Goal: Transaction & Acquisition: Purchase product/service

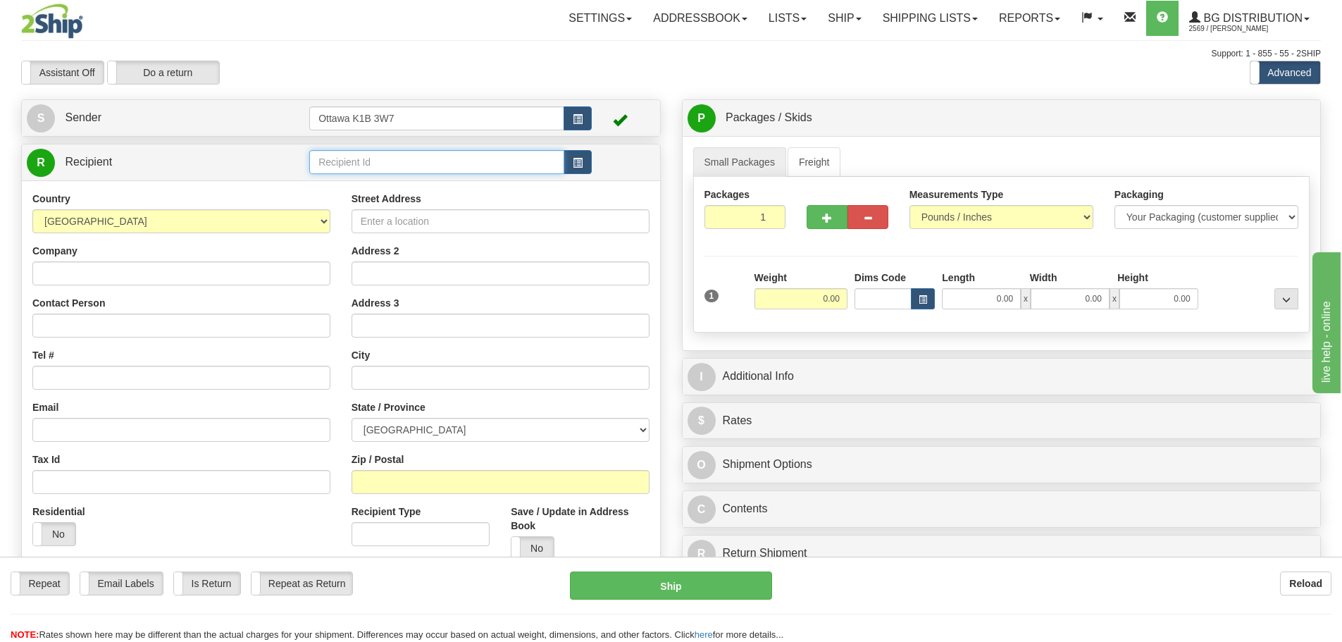
click at [496, 159] on input "text" at bounding box center [436, 162] width 255 height 24
click at [581, 160] on span "button" at bounding box center [578, 162] width 10 height 9
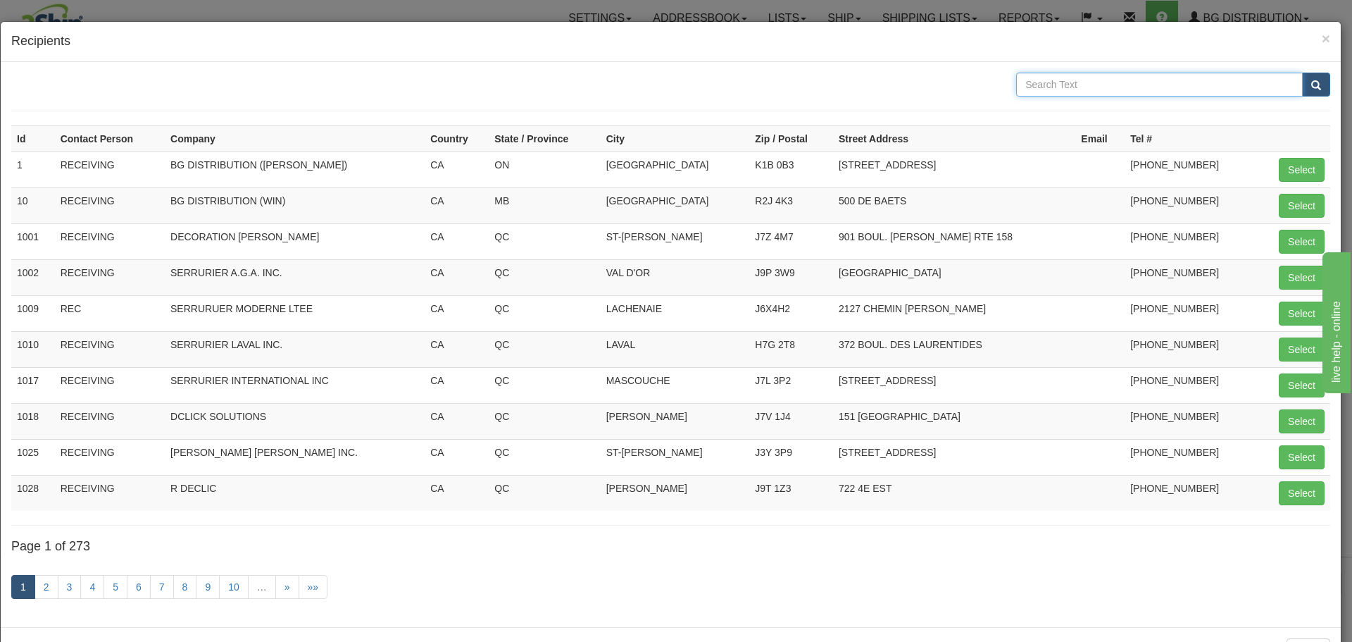
click at [1112, 93] on input "text" at bounding box center [1159, 85] width 287 height 24
type input "CNA"
click at [1302, 73] on button "submit" at bounding box center [1316, 85] width 28 height 24
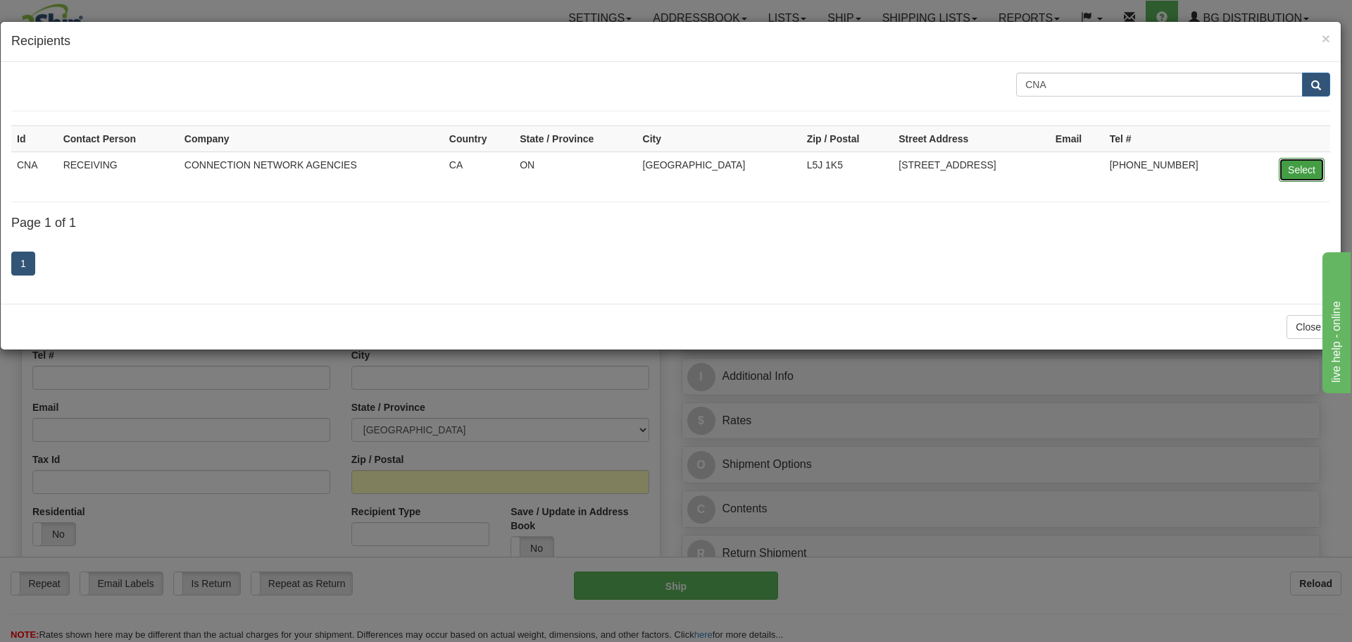
click at [1297, 167] on button "Select" at bounding box center [1302, 170] width 46 height 24
type input "CNA"
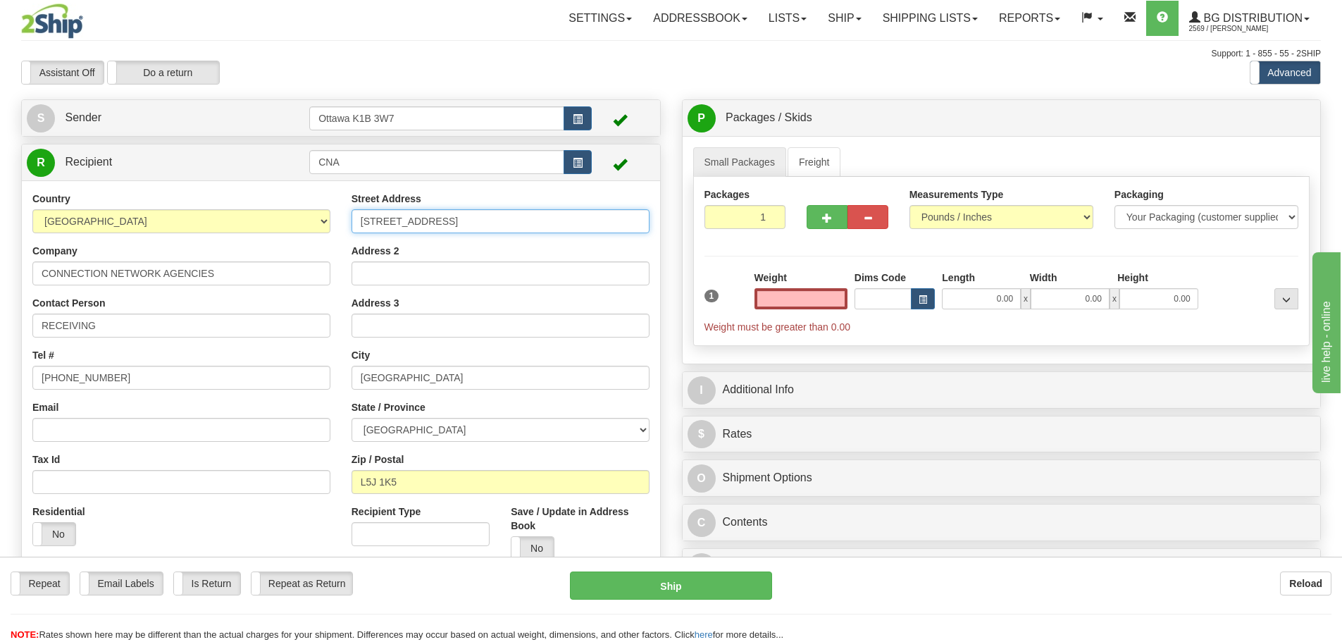
type input "0.00"
drag, startPoint x: 555, startPoint y: 226, endPoint x: 256, endPoint y: 235, distance: 299.5
click at [256, 235] on div "Country AFGHANISTAN ALAND ISLANDS ALBANIA ALGERIA AMERICAN SAMOA ANDORRA ANGOLA…" at bounding box center [341, 381] width 638 height 379
type input "1 HEAD ST"
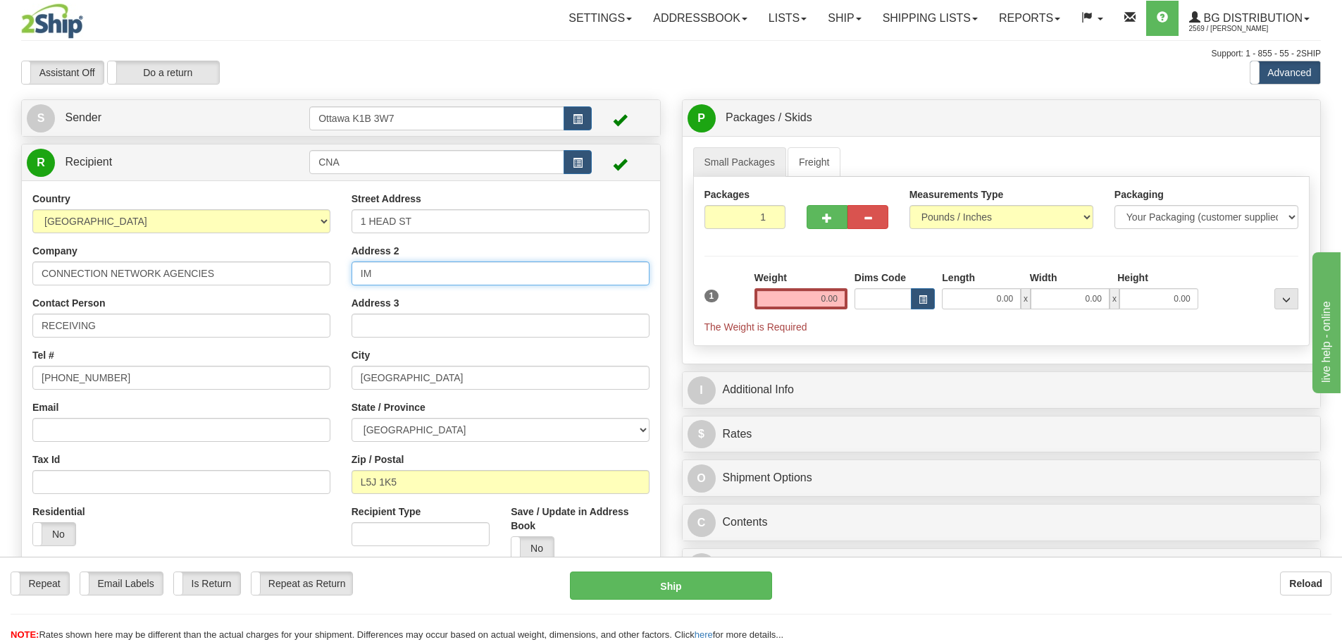
type input "I"
type input "UNIT D"
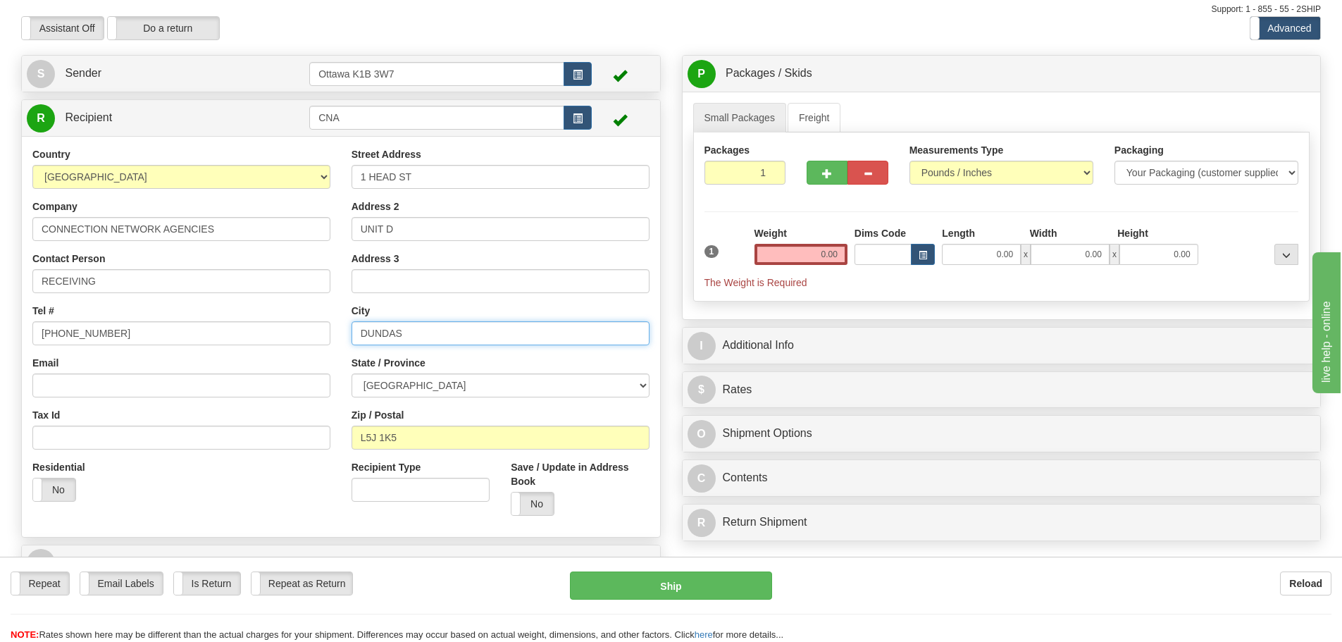
scroll to position [141, 0]
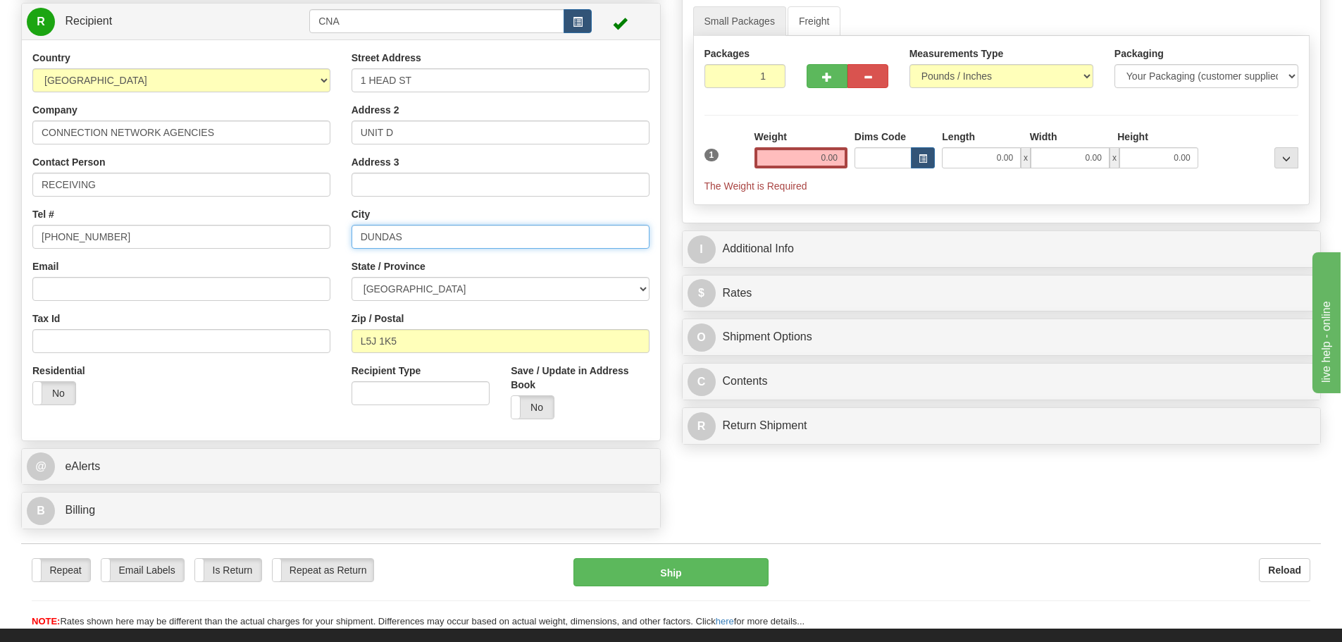
type input "DUNDAS"
click at [509, 341] on input "L5J 1K5" at bounding box center [500, 341] width 298 height 24
drag, startPoint x: 509, startPoint y: 341, endPoint x: 35, endPoint y: 349, distance: 474.8
click at [35, 349] on div "Country AFGHANISTAN ALAND ISLANDS ALBANIA ALGERIA AMERICAN SAMOA ANDORRA ANGOLA…" at bounding box center [341, 240] width 638 height 379
type input "L9H 3H5"
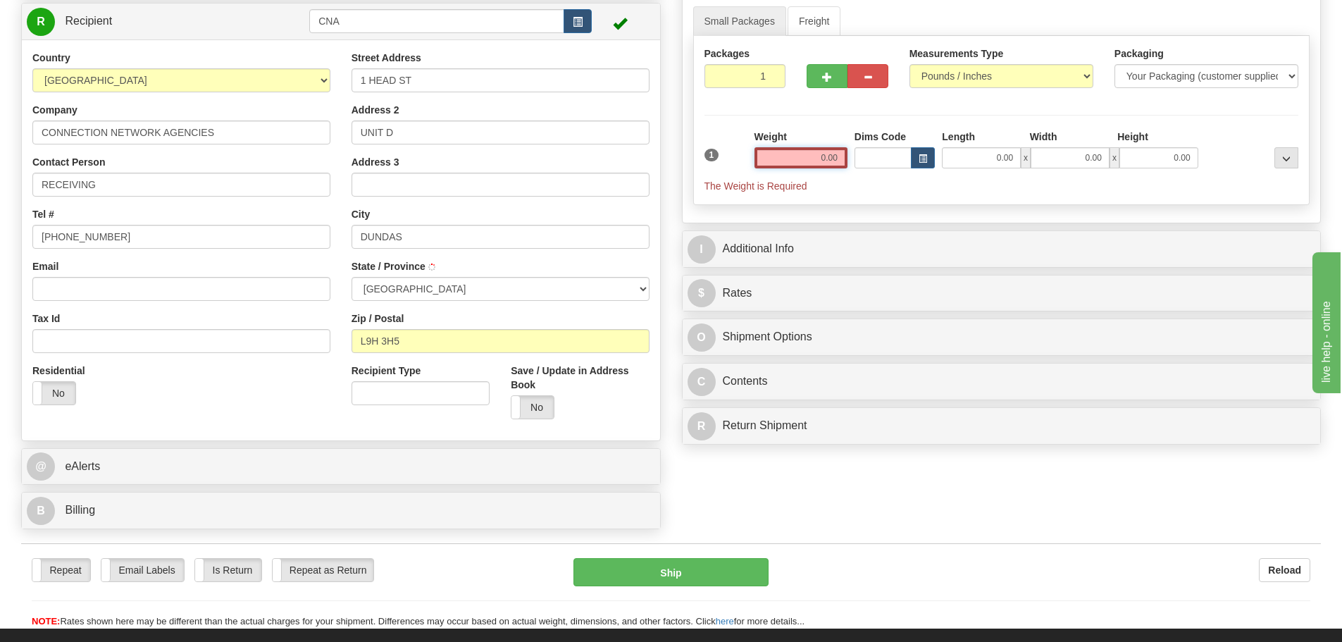
click at [814, 154] on input "0.00" at bounding box center [800, 157] width 93 height 21
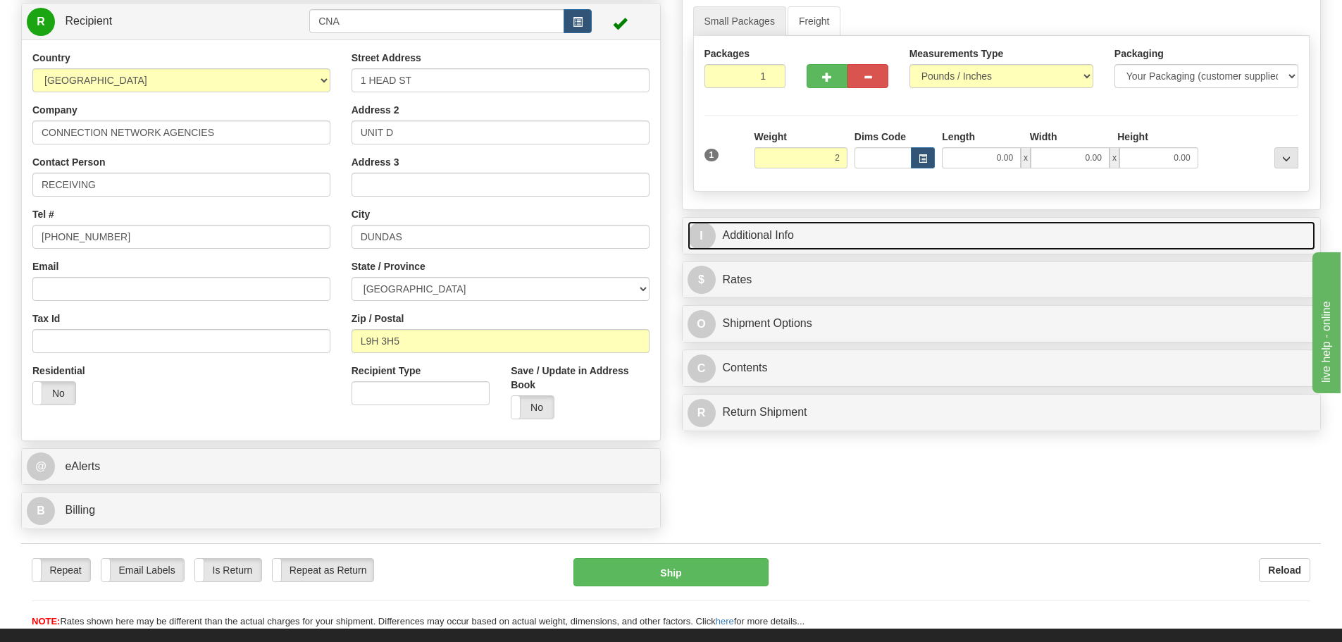
type input "2.00"
click at [921, 226] on link "I Additional Info" at bounding box center [1001, 235] width 628 height 29
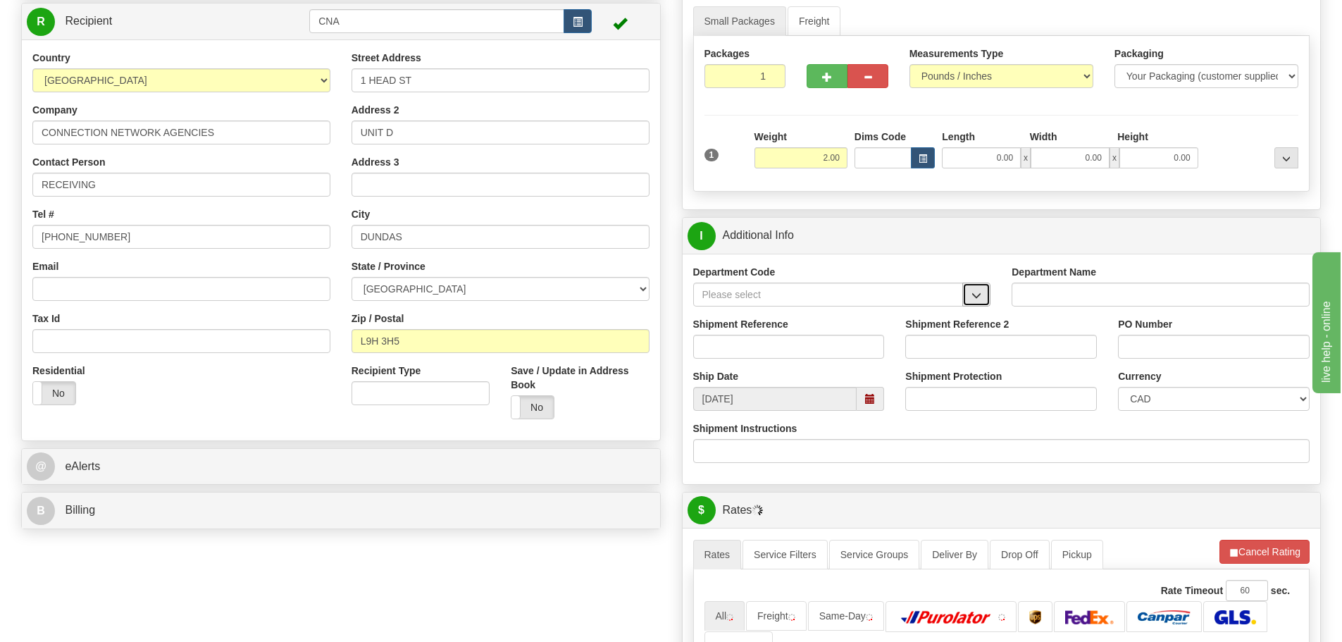
click at [985, 299] on button "button" at bounding box center [976, 294] width 28 height 24
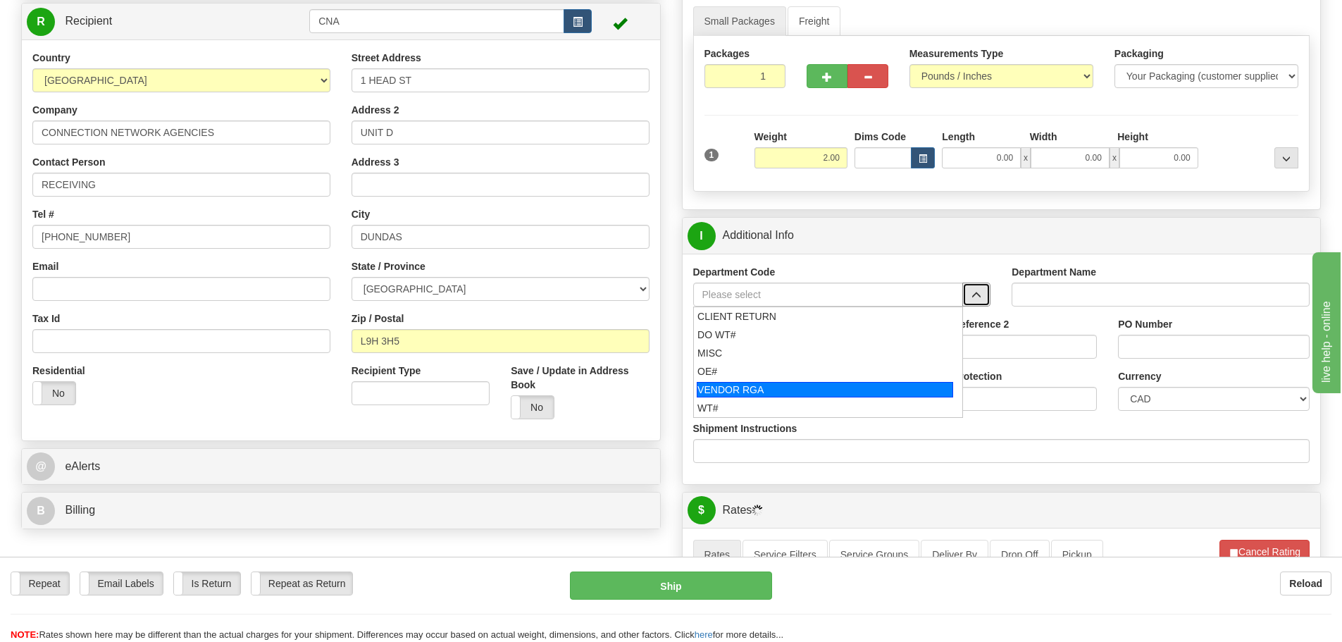
click at [859, 380] on li "VENDOR RGA" at bounding box center [828, 389] width 269 height 18
type input "VENDOR RGA"
type input "VENDOR RETURNS"
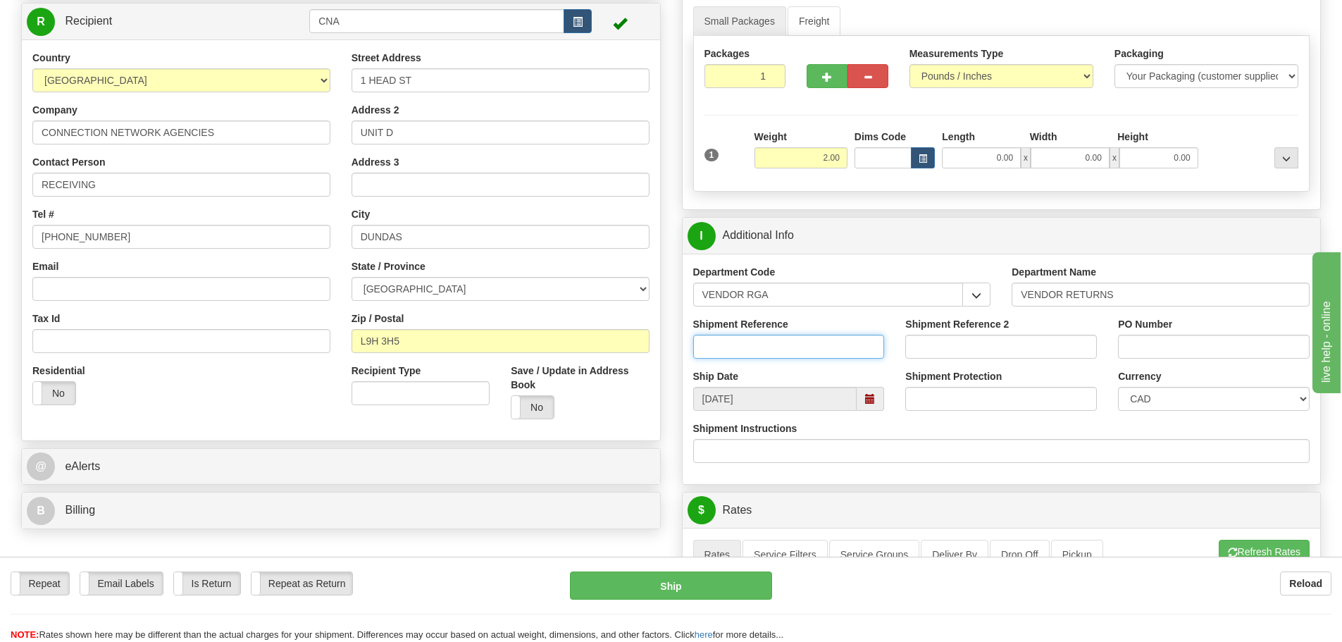
click at [823, 350] on input "Shipment Reference" at bounding box center [789, 347] width 192 height 24
type input "1"
type input "SH081420251026974-AR"
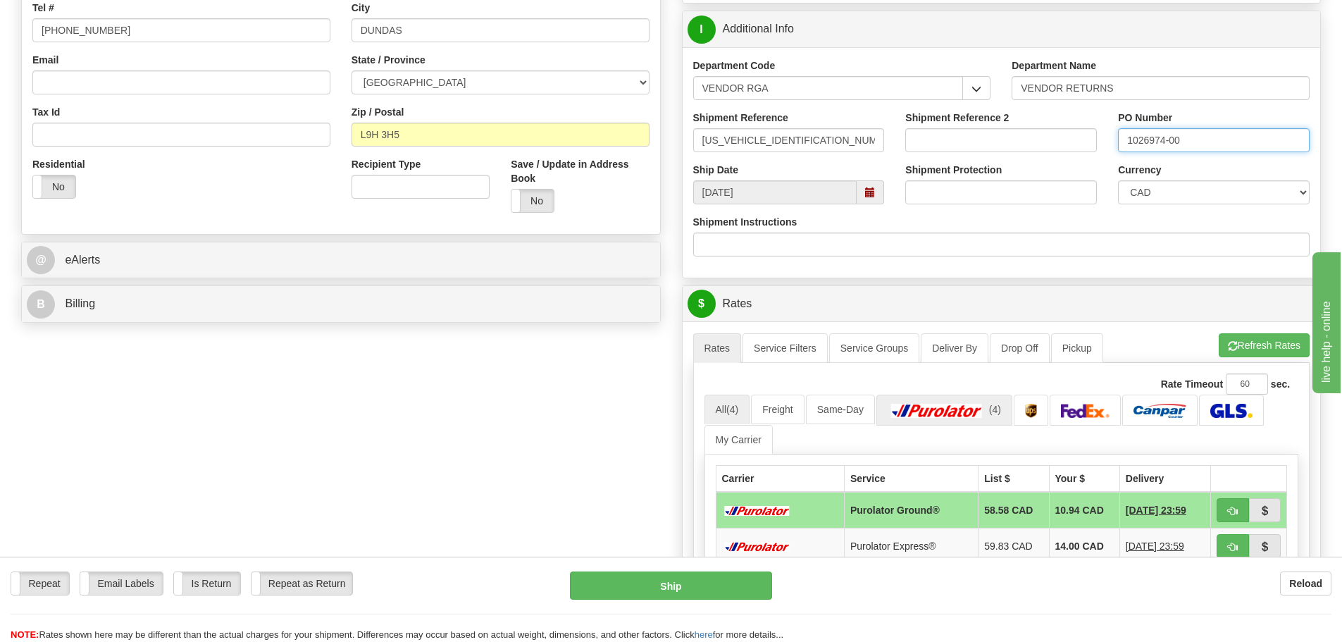
scroll to position [352, 0]
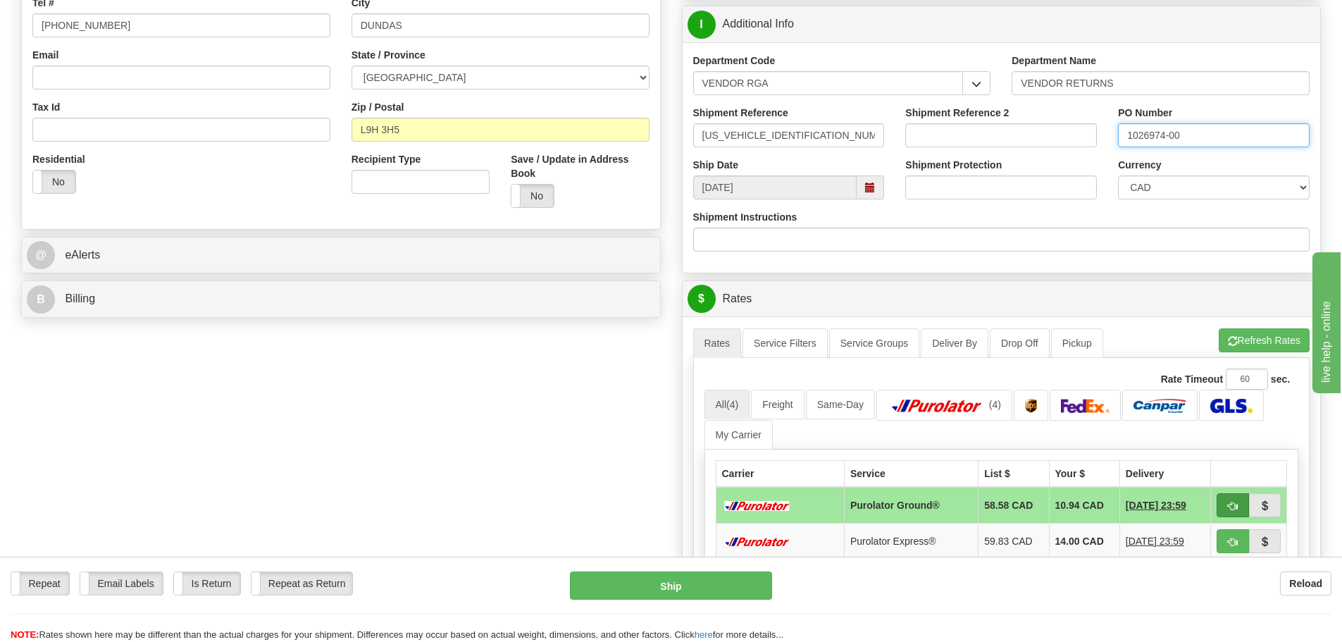
type input "1026974-00"
drag, startPoint x: 1236, startPoint y: 511, endPoint x: 1221, endPoint y: 512, distance: 14.9
click at [1236, 511] on span "button" at bounding box center [1233, 505] width 10 height 9
type input "260"
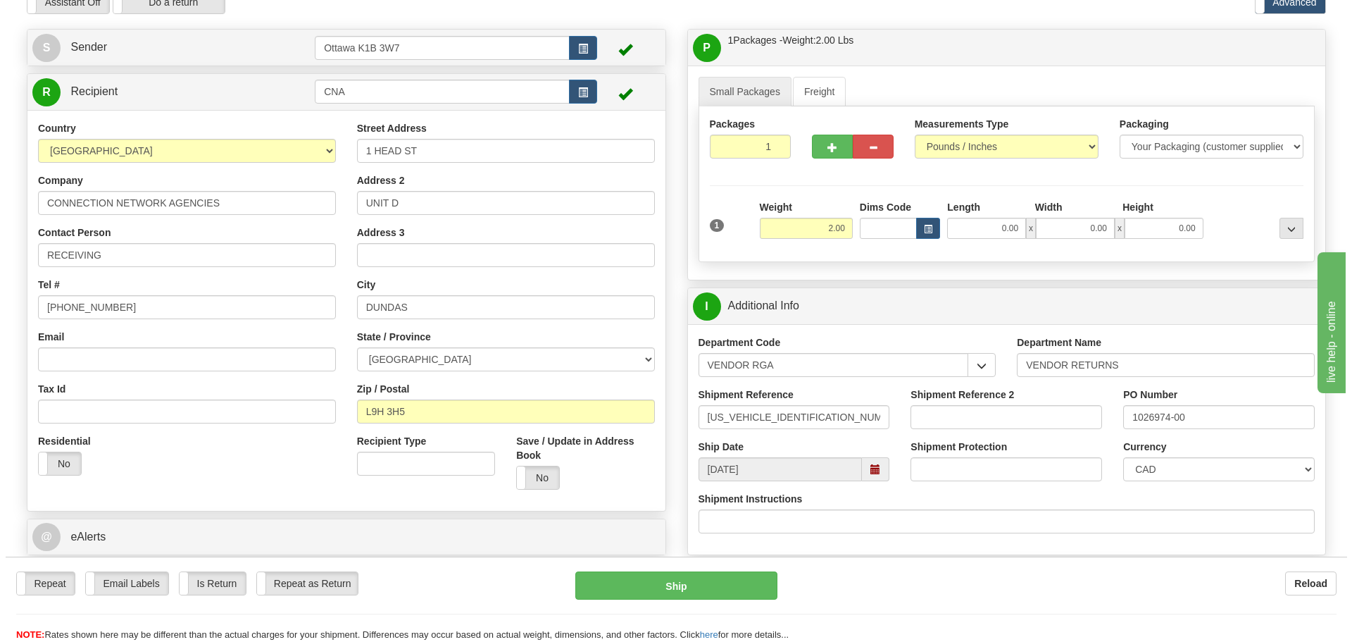
scroll to position [141, 0]
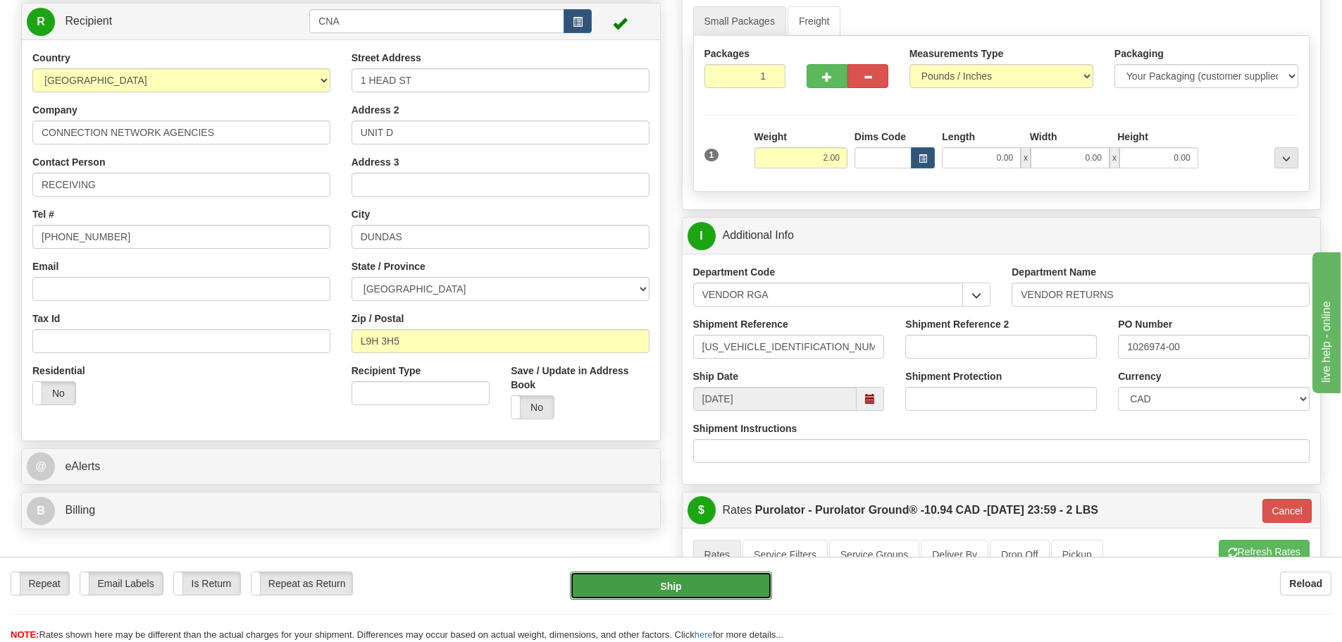
click at [754, 574] on button "Ship" at bounding box center [671, 585] width 202 height 28
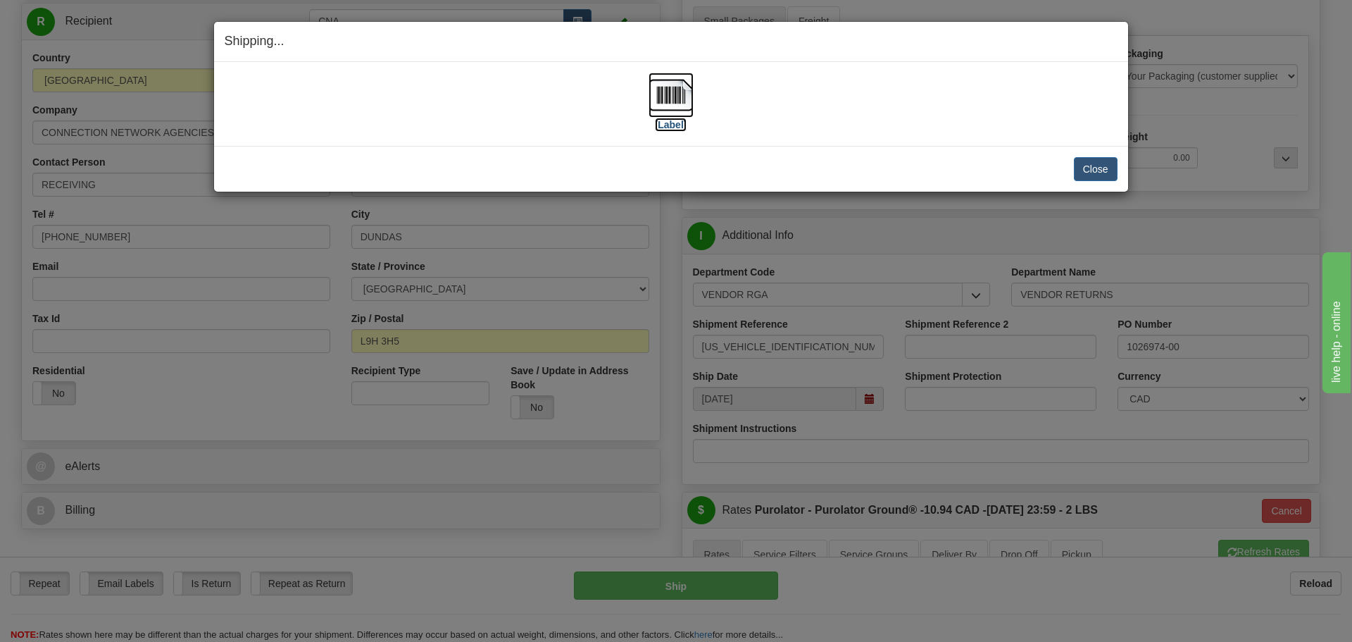
click at [667, 127] on label "[Label]" at bounding box center [671, 125] width 32 height 14
click at [1104, 170] on button "Close" at bounding box center [1096, 169] width 44 height 24
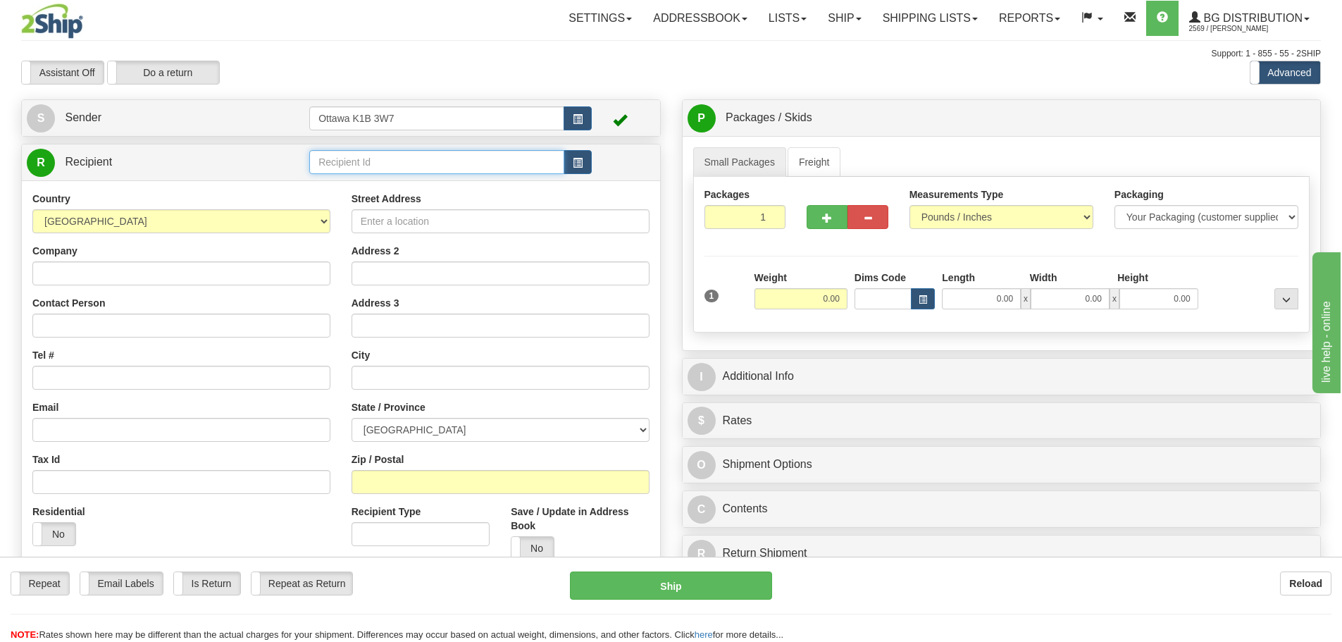
click at [404, 173] on input "text" at bounding box center [436, 162] width 255 height 24
click at [587, 151] on button "button" at bounding box center [577, 162] width 28 height 24
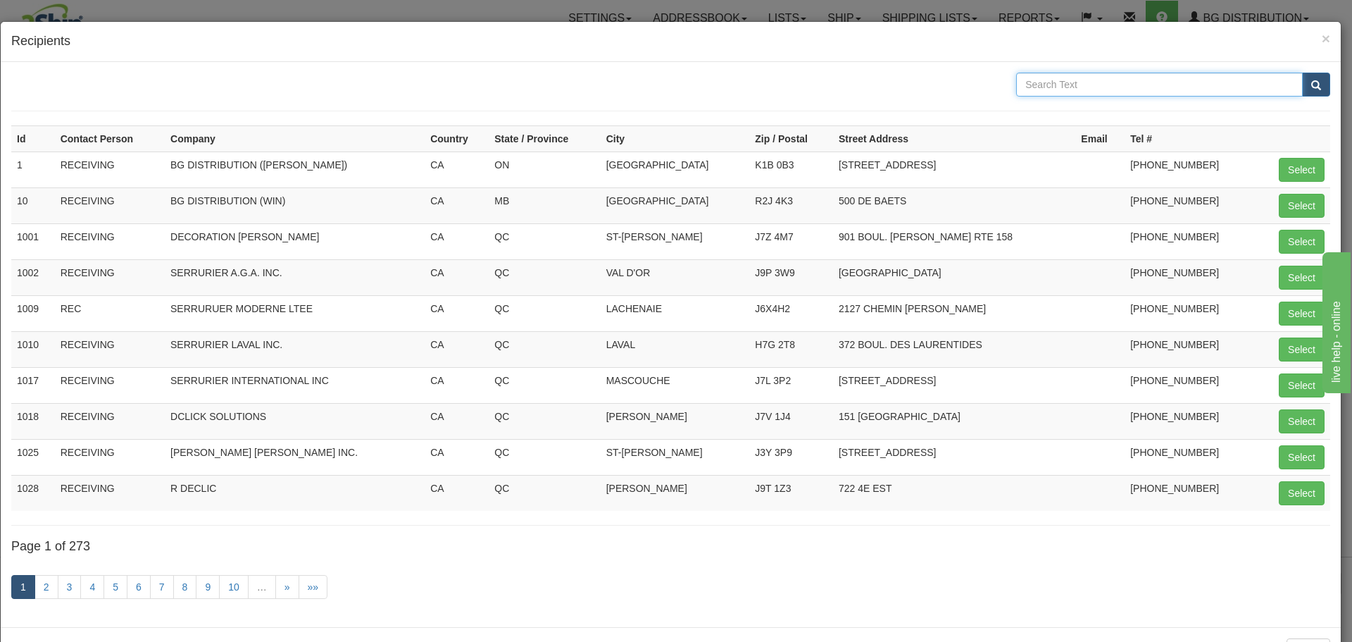
click at [1090, 87] on input "text" at bounding box center [1159, 85] width 287 height 24
type input "CAMDEN"
click at [1302, 73] on button "submit" at bounding box center [1316, 85] width 28 height 24
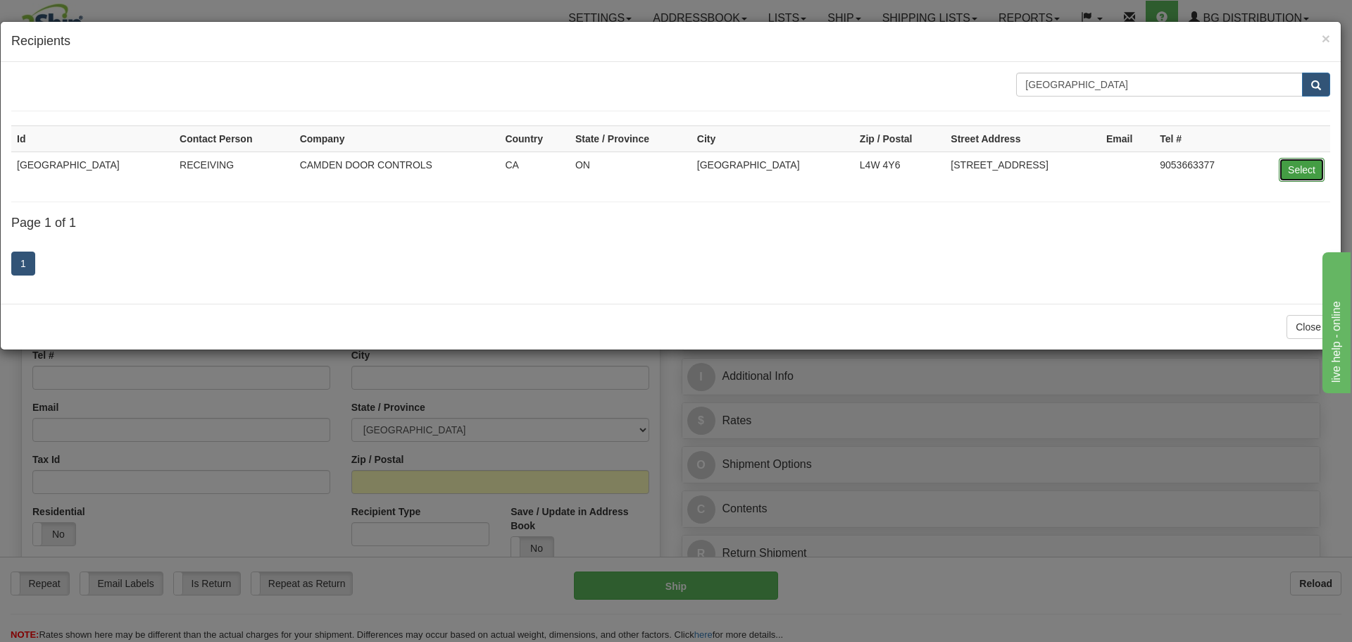
click at [1306, 160] on button "Select" at bounding box center [1302, 170] width 46 height 24
type input "CAMDEN"
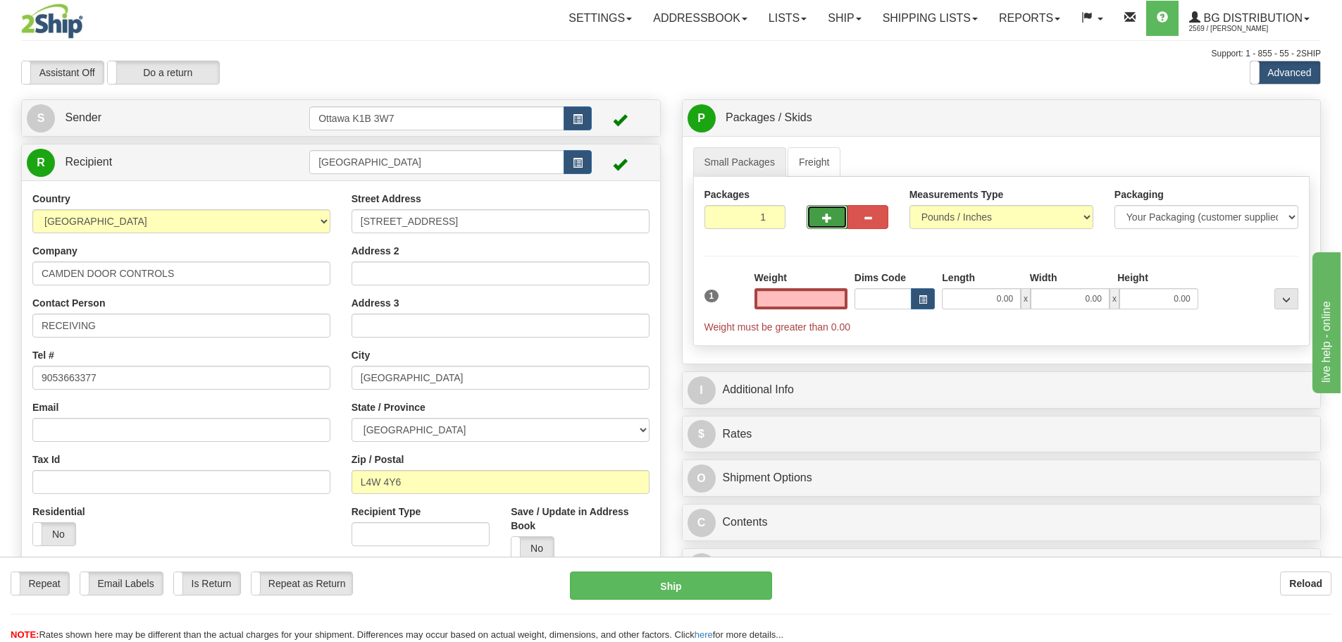
type input "0.00"
click at [811, 228] on button "button" at bounding box center [826, 217] width 41 height 24
type input "2"
click at [1279, 116] on span "Pack / Skid Level" at bounding box center [1274, 118] width 65 height 10
radio input "true"
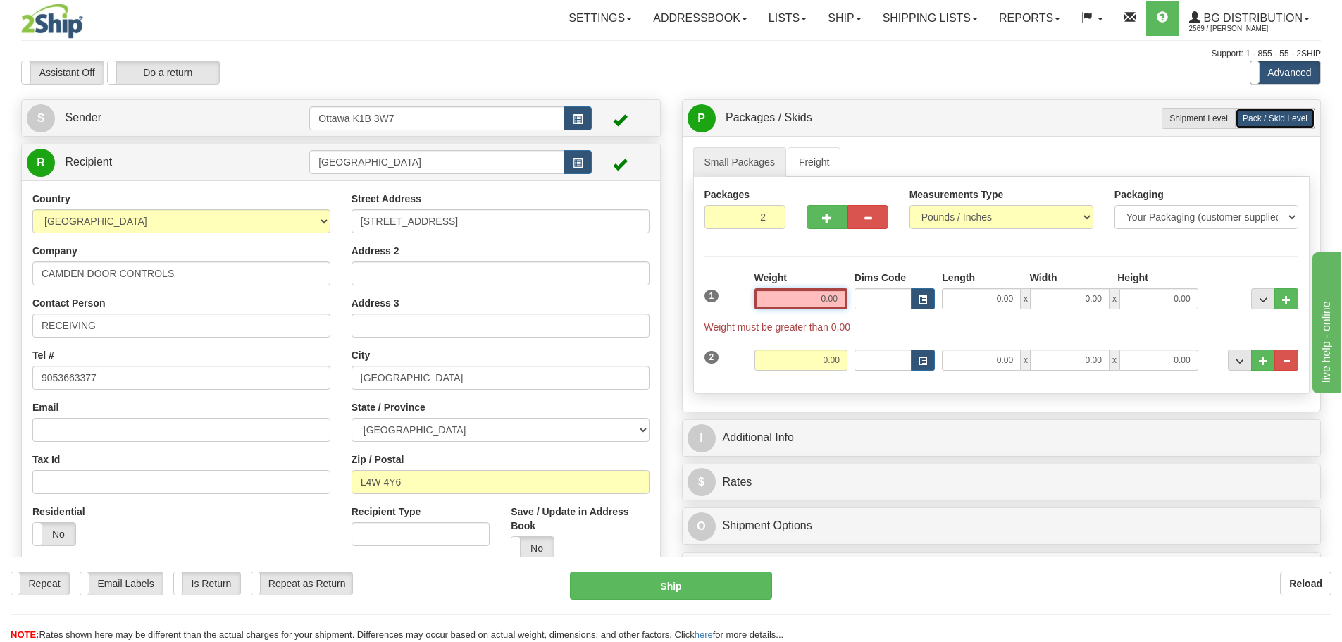
click at [825, 305] on input "0.00" at bounding box center [800, 298] width 93 height 21
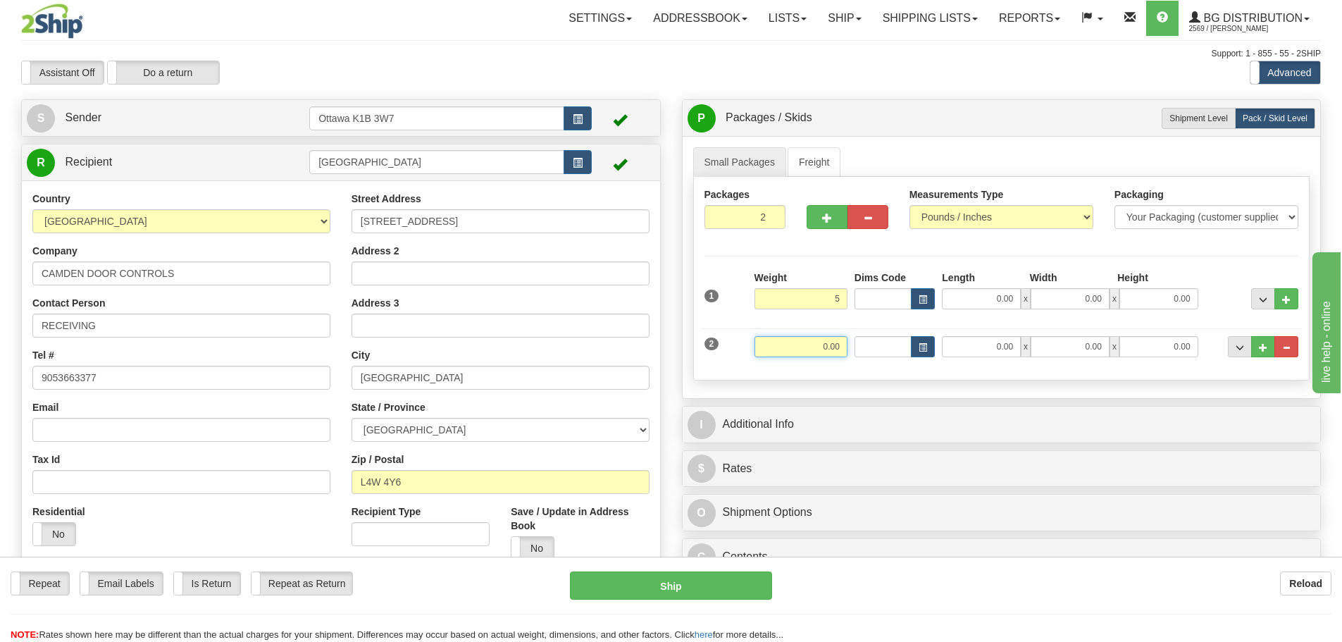
type input "5.00"
click at [825, 340] on input "0.00" at bounding box center [800, 346] width 93 height 21
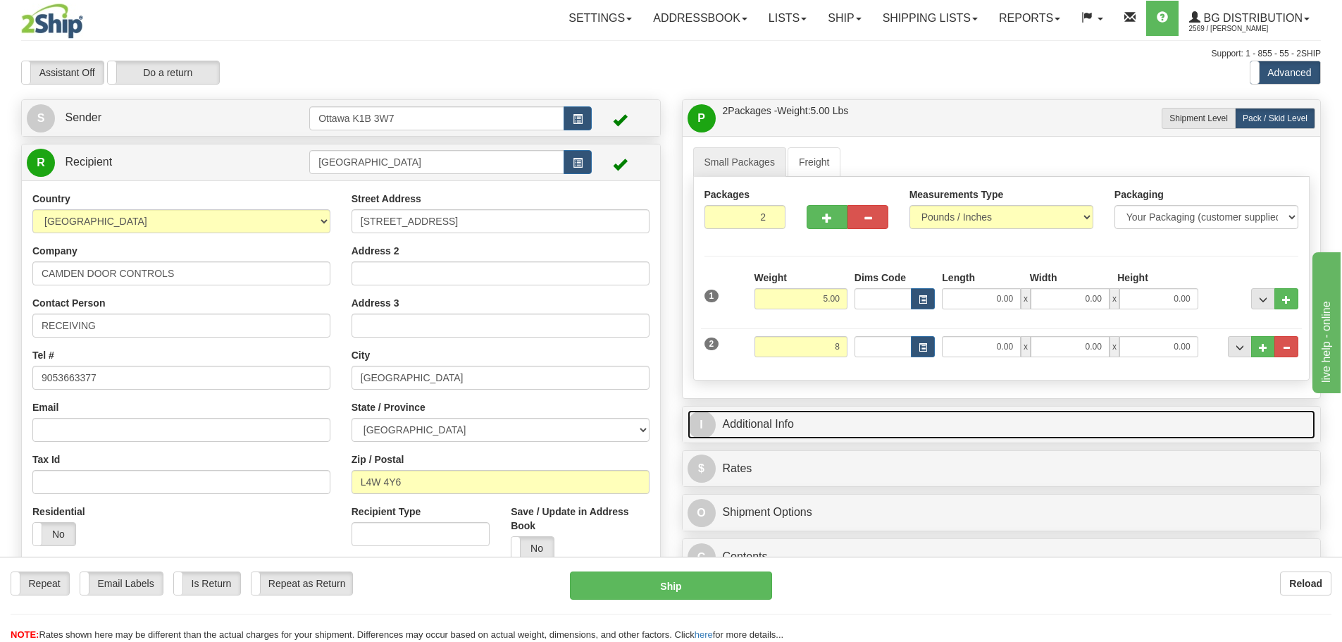
type input "8.00"
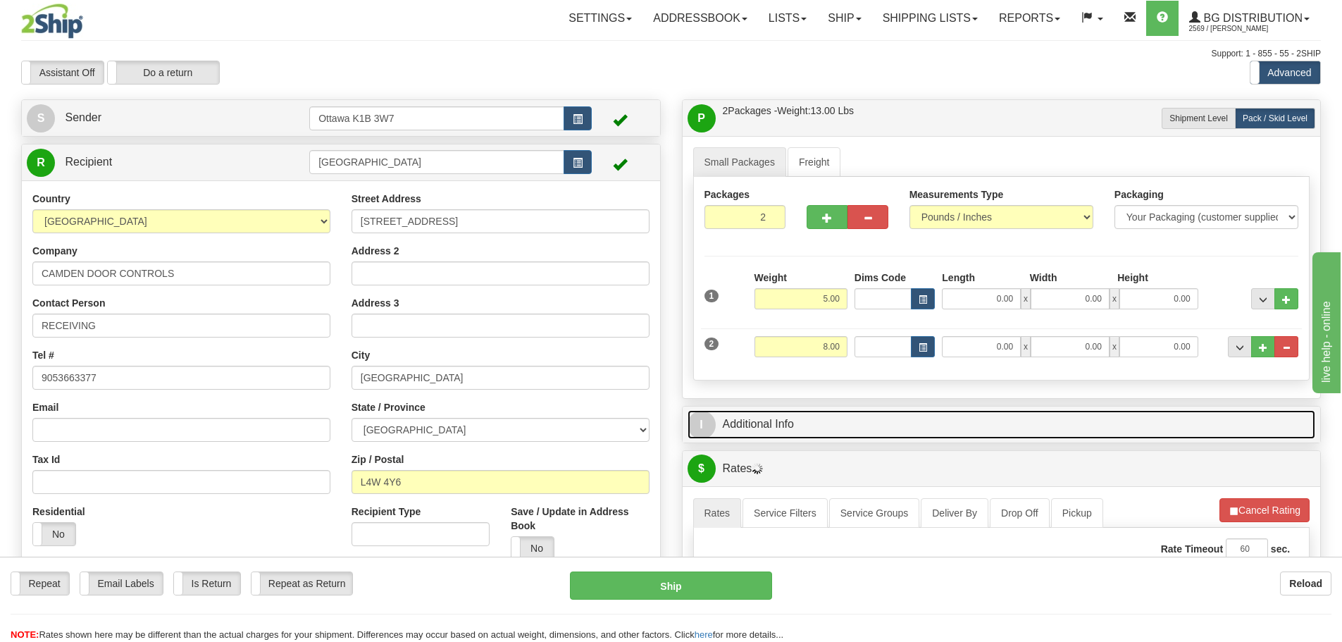
click at [879, 416] on link "I Additional Info" at bounding box center [1001, 424] width 628 height 29
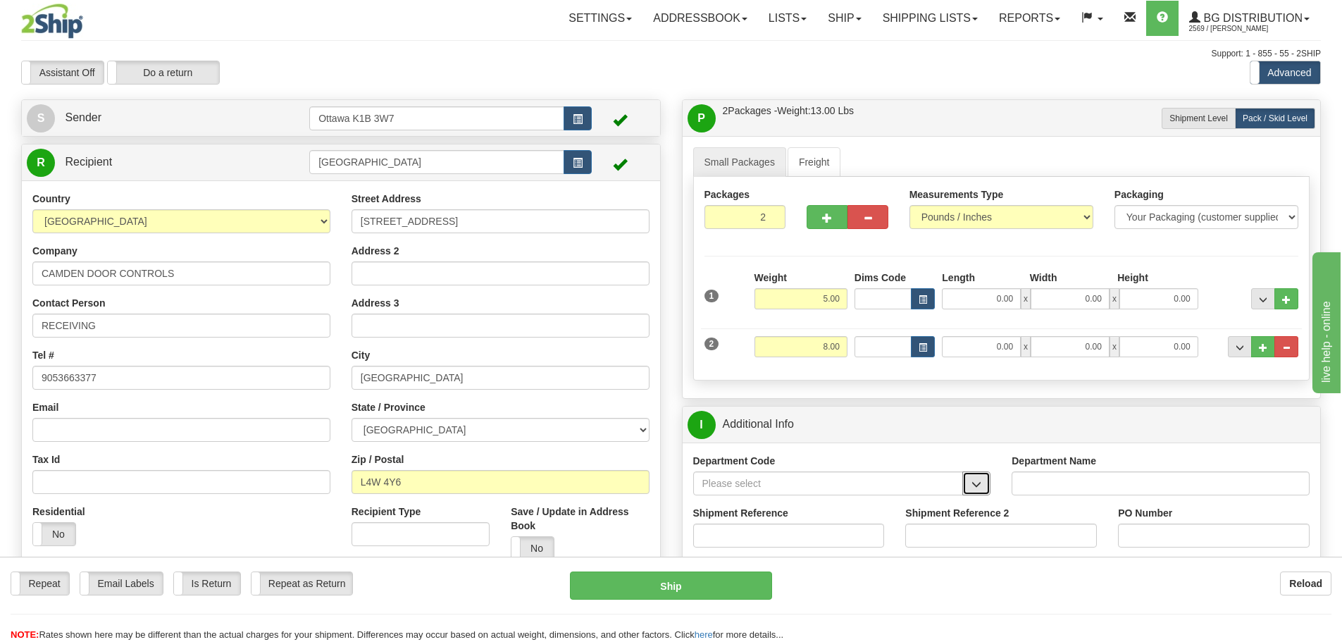
click at [973, 478] on button "button" at bounding box center [976, 483] width 28 height 24
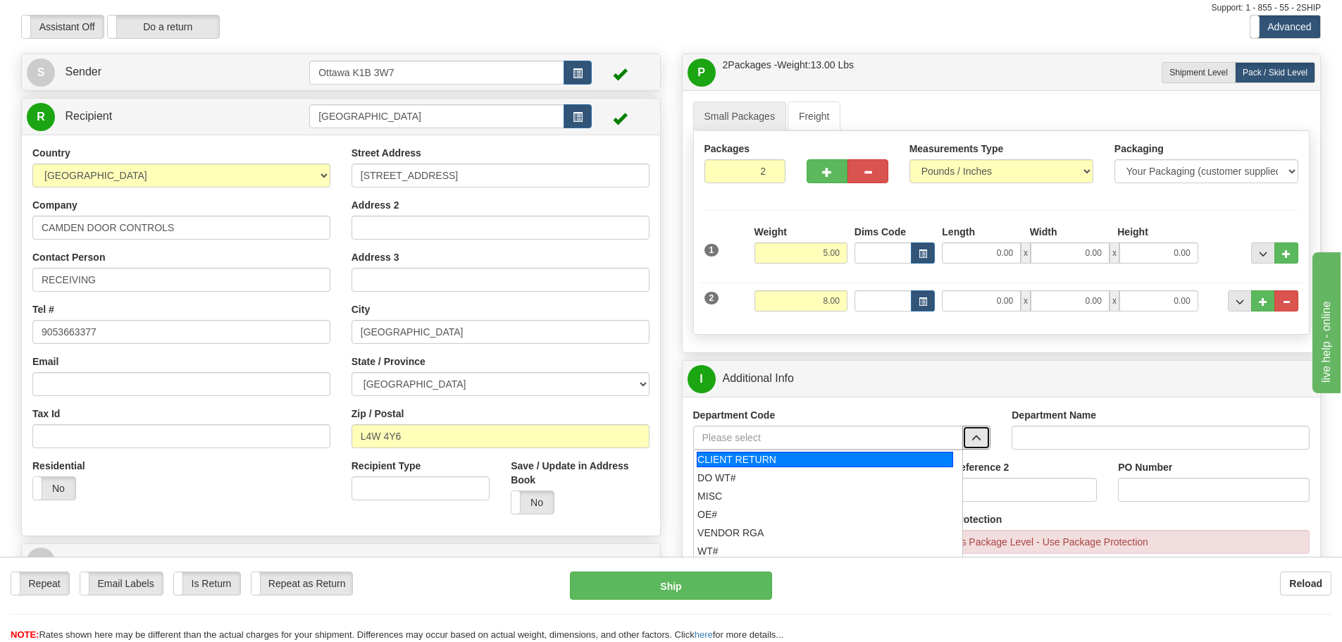
scroll to position [70, 0]
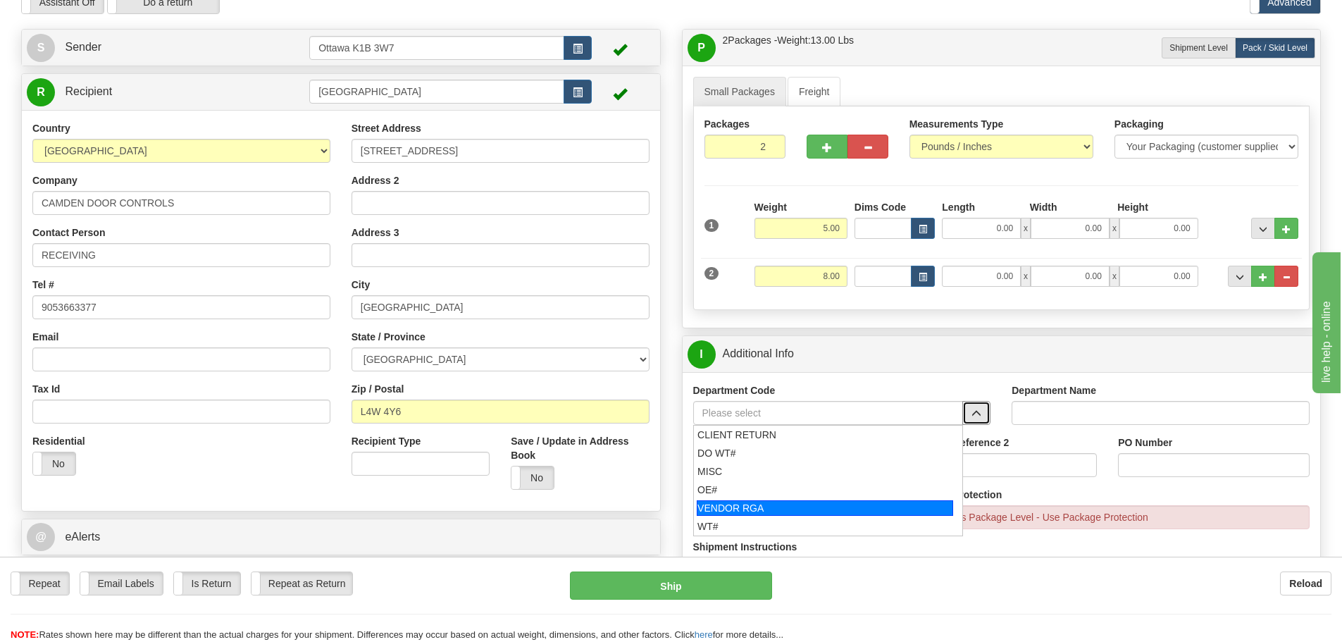
click at [802, 504] on div "VENDOR RGA" at bounding box center [825, 507] width 256 height 15
type input "VENDOR RGA"
type input "VENDOR RETURNS"
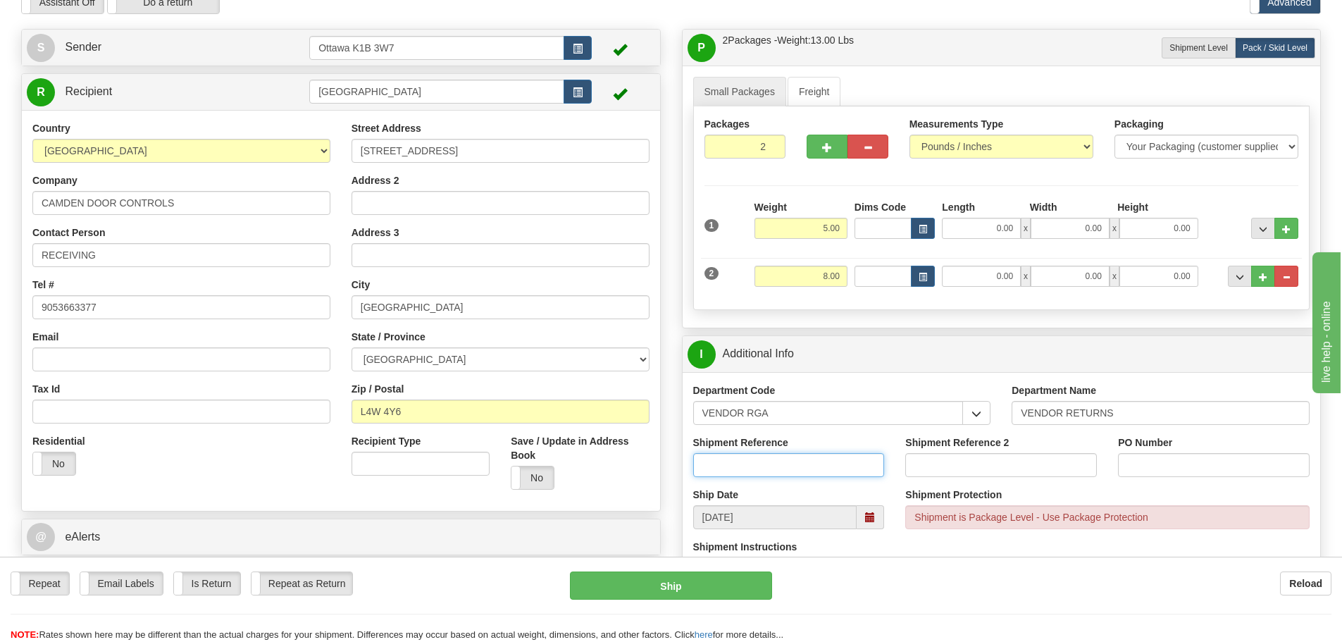
click at [791, 461] on input "Shipment Reference" at bounding box center [789, 465] width 192 height 24
type input "RA-C013456"
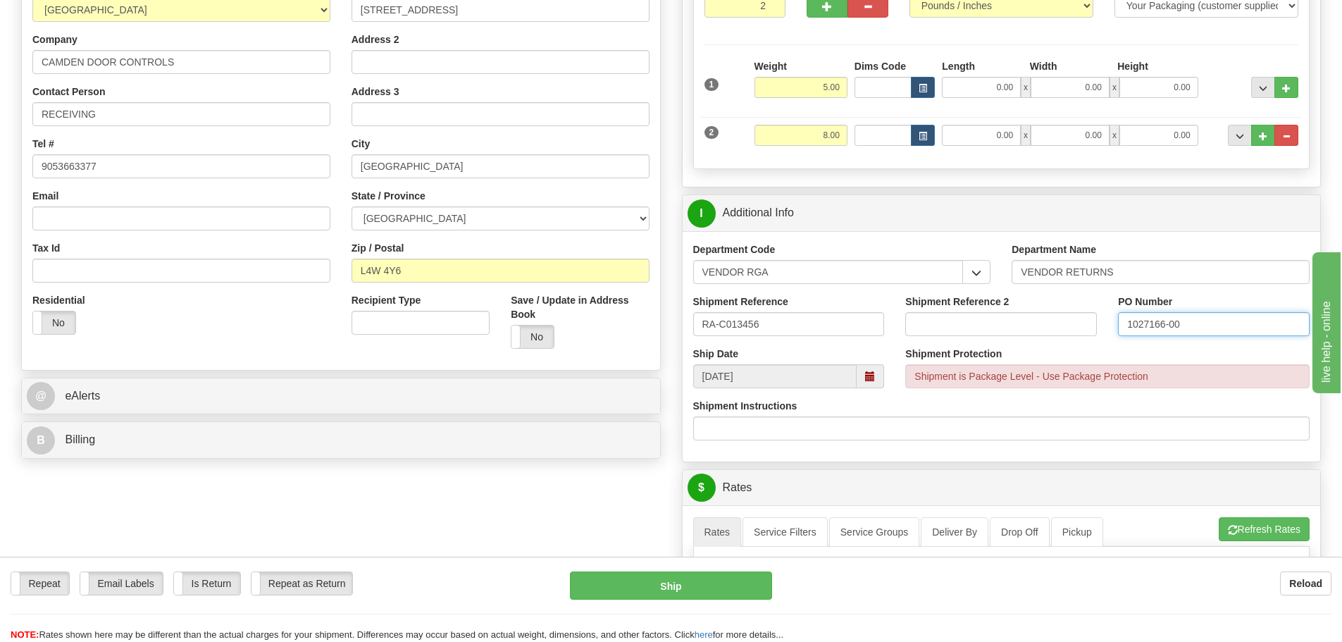
scroll to position [563, 0]
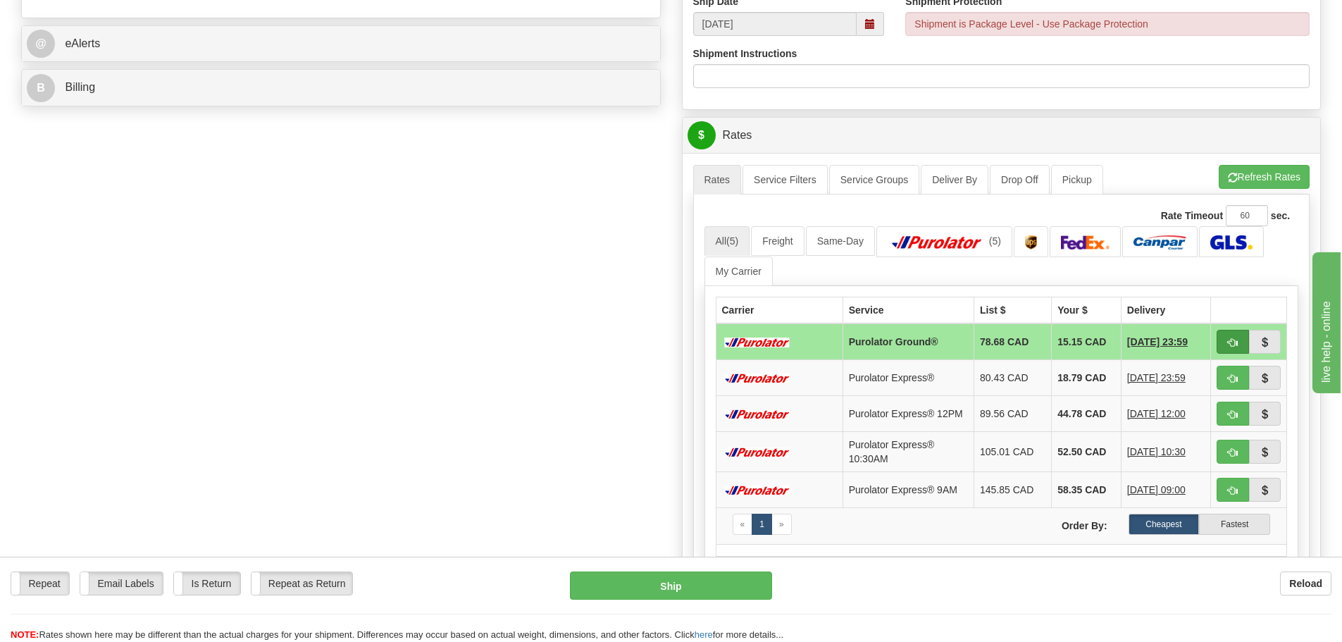
type input "1027166-00"
click at [1234, 343] on span "button" at bounding box center [1233, 342] width 10 height 9
type input "260"
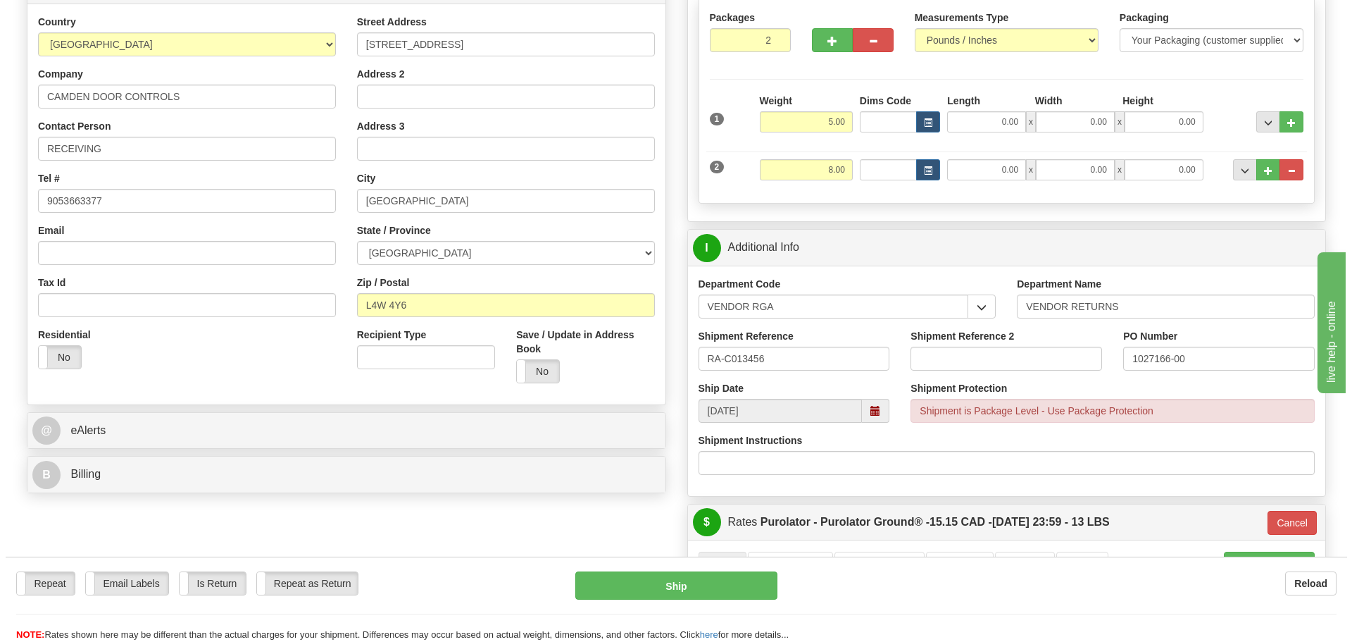
scroll to position [211, 0]
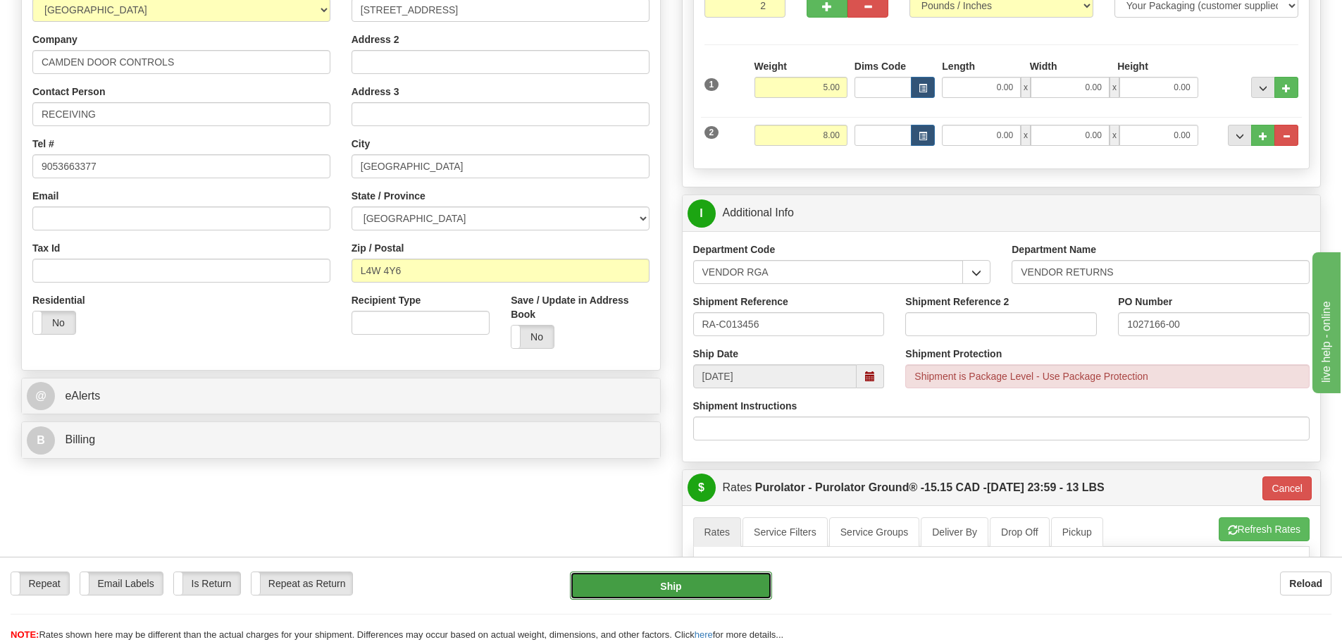
click at [607, 590] on button "Ship" at bounding box center [671, 585] width 202 height 28
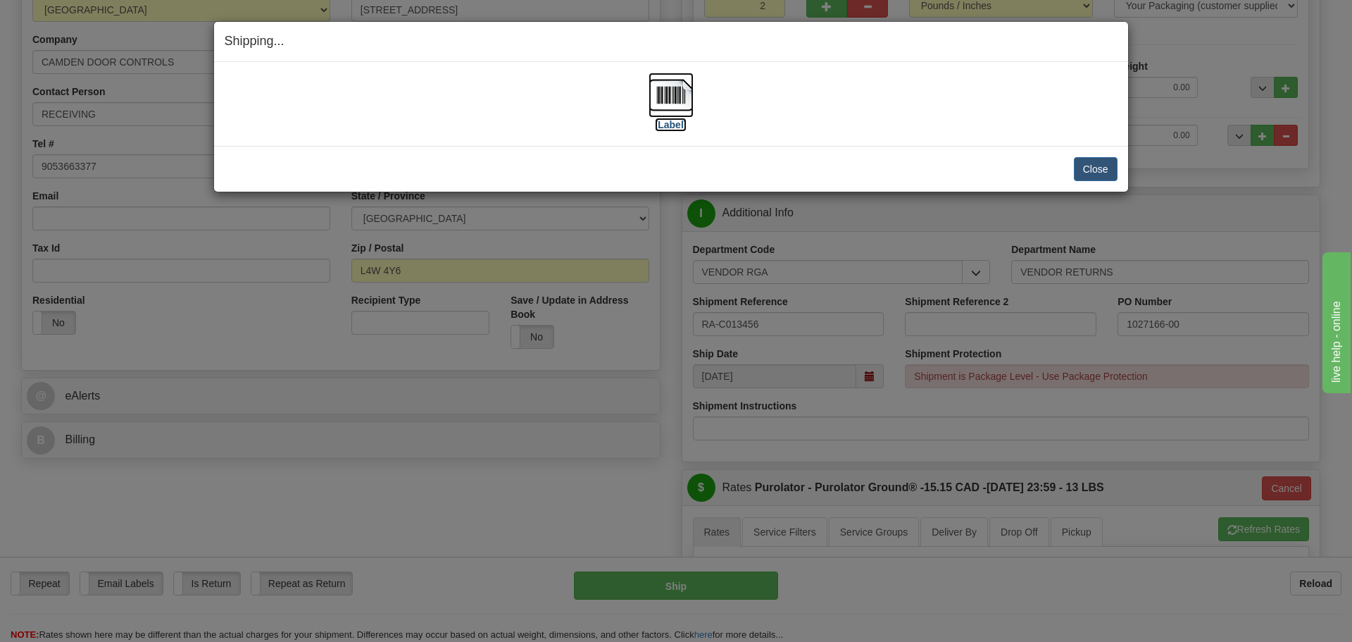
click at [680, 125] on label "[Label]" at bounding box center [671, 125] width 32 height 14
click at [1112, 172] on button "Close" at bounding box center [1096, 169] width 44 height 24
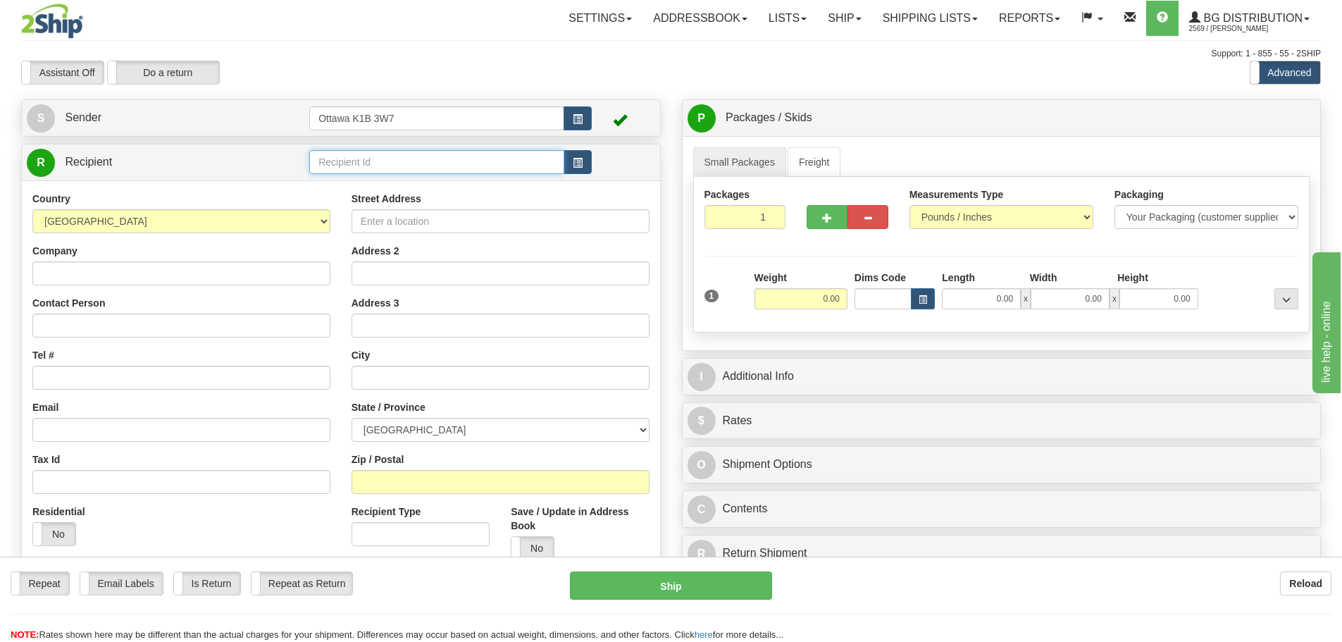
click at [470, 163] on input "text" at bounding box center [436, 162] width 255 height 24
click at [574, 165] on span "button" at bounding box center [578, 162] width 10 height 9
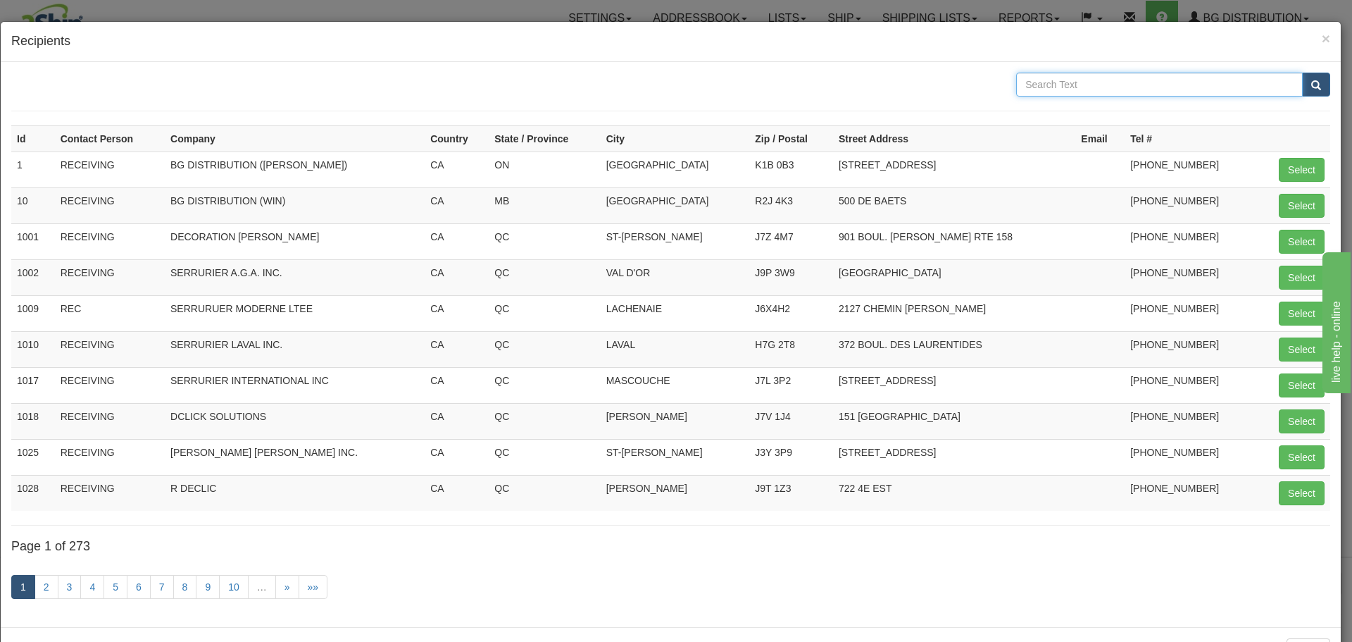
click at [1125, 92] on input "text" at bounding box center [1159, 85] width 287 height 24
type input "ASSA ABLOY"
click at [1311, 87] on span "submit" at bounding box center [1316, 85] width 10 height 9
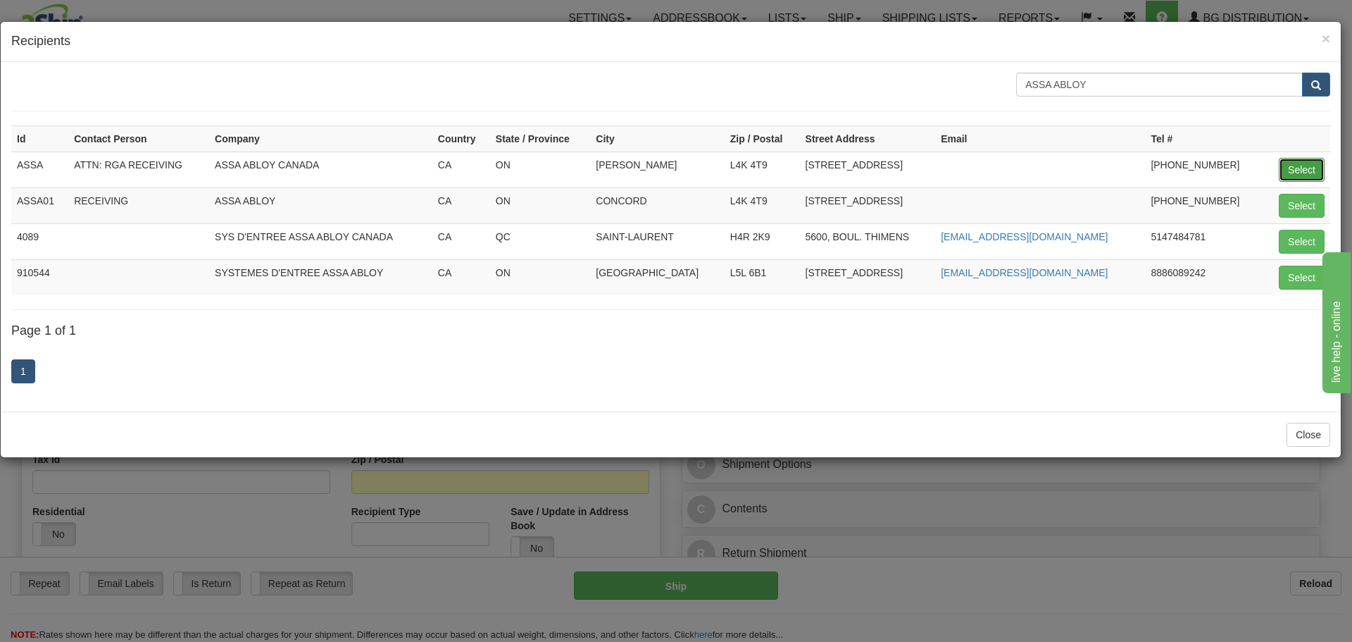
click at [1284, 177] on button "Select" at bounding box center [1302, 170] width 46 height 24
type input "ASSA"
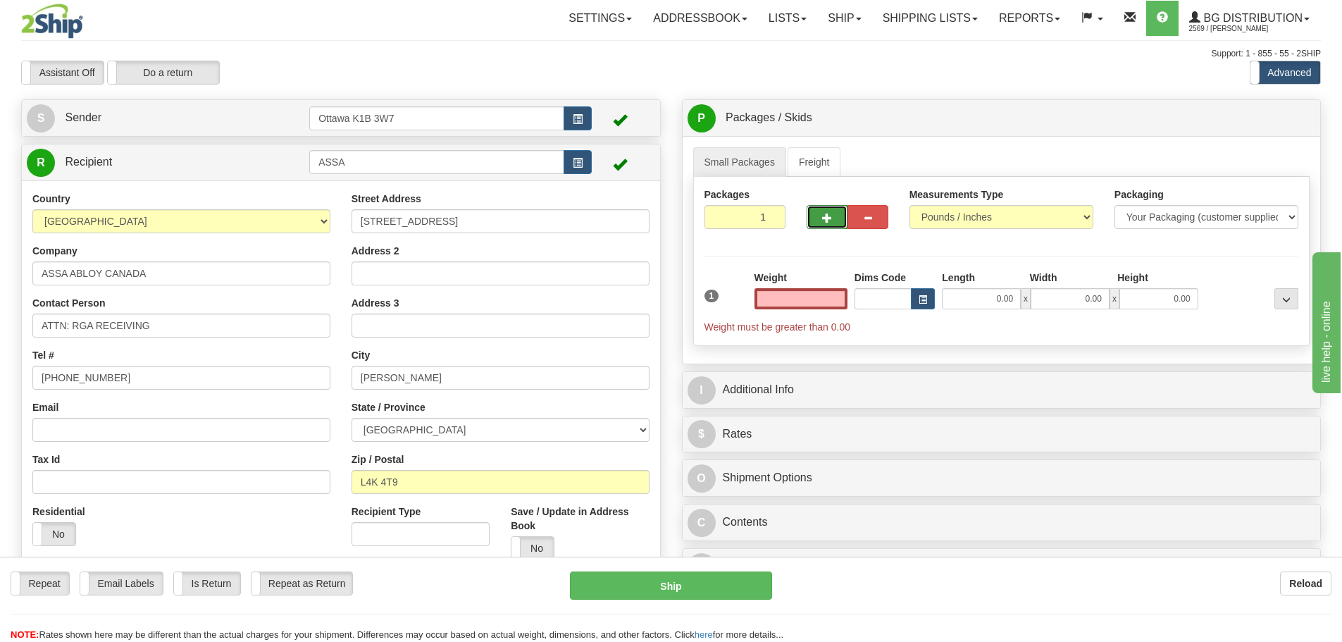
type input "0.00"
click at [813, 216] on button "button" at bounding box center [826, 217] width 41 height 24
type input "2"
click at [1297, 109] on label "Pack / Skid Level Pack.." at bounding box center [1275, 118] width 80 height 21
radio input "true"
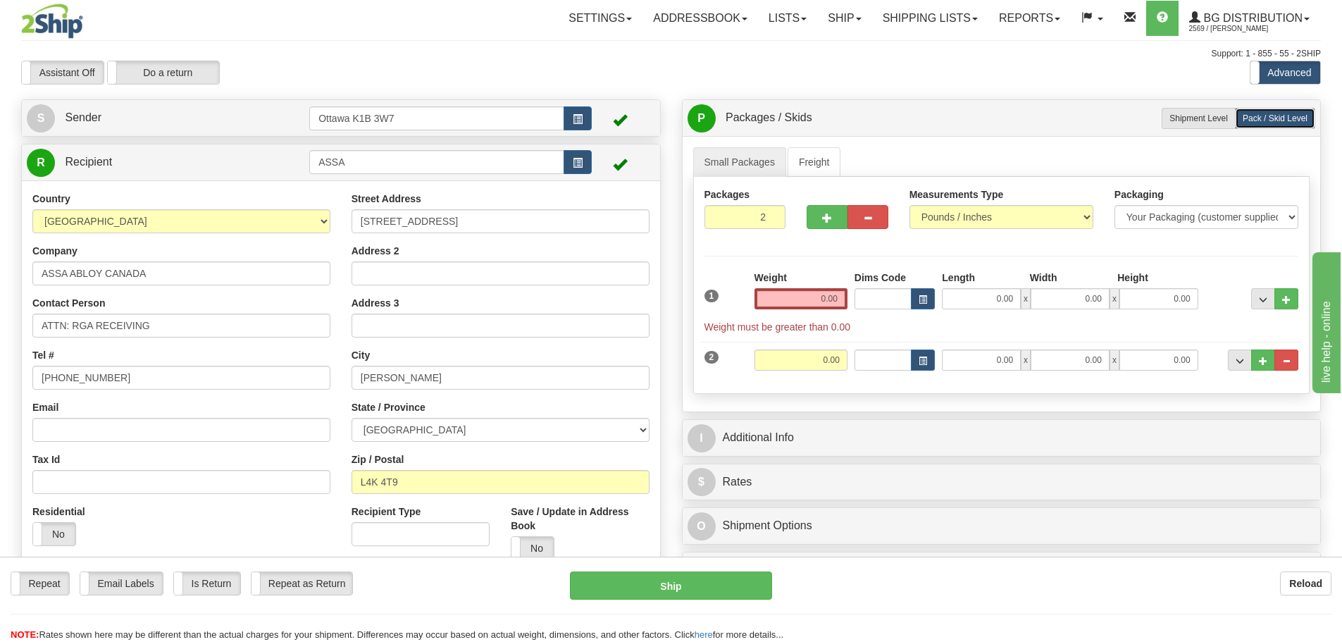
click at [892, 422] on div "I Additional Info" at bounding box center [1001, 438] width 638 height 36
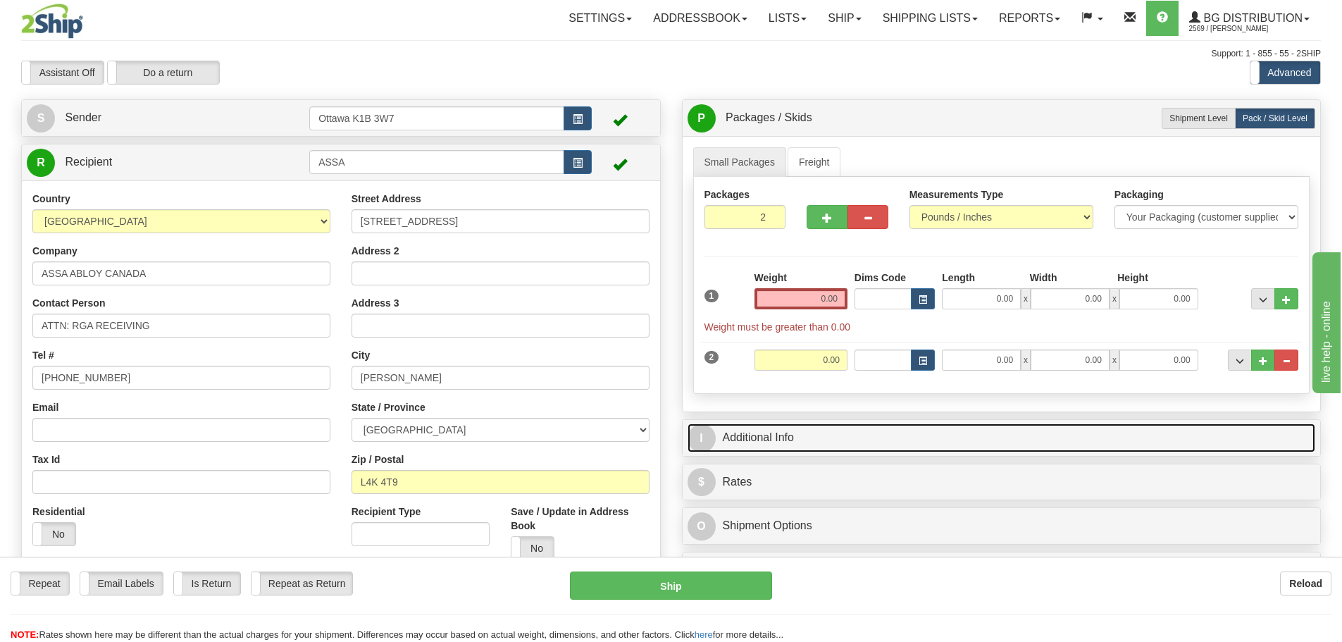
click at [890, 431] on link "I Additional Info" at bounding box center [1001, 437] width 628 height 29
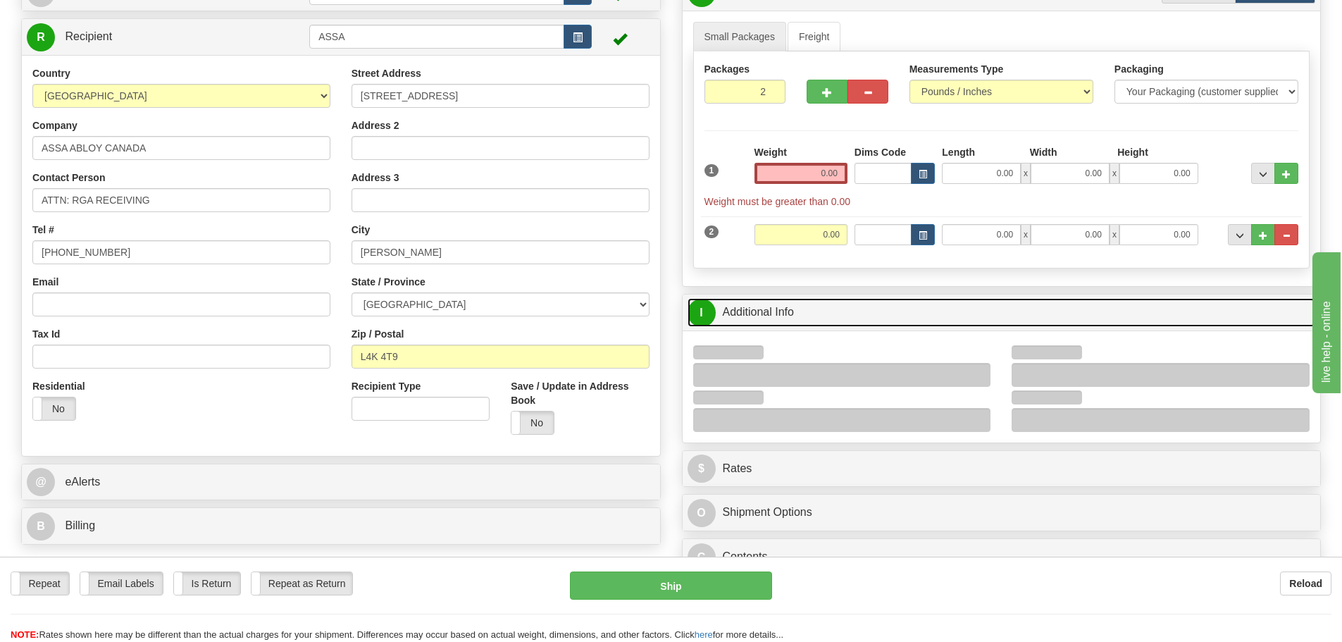
scroll to position [141, 0]
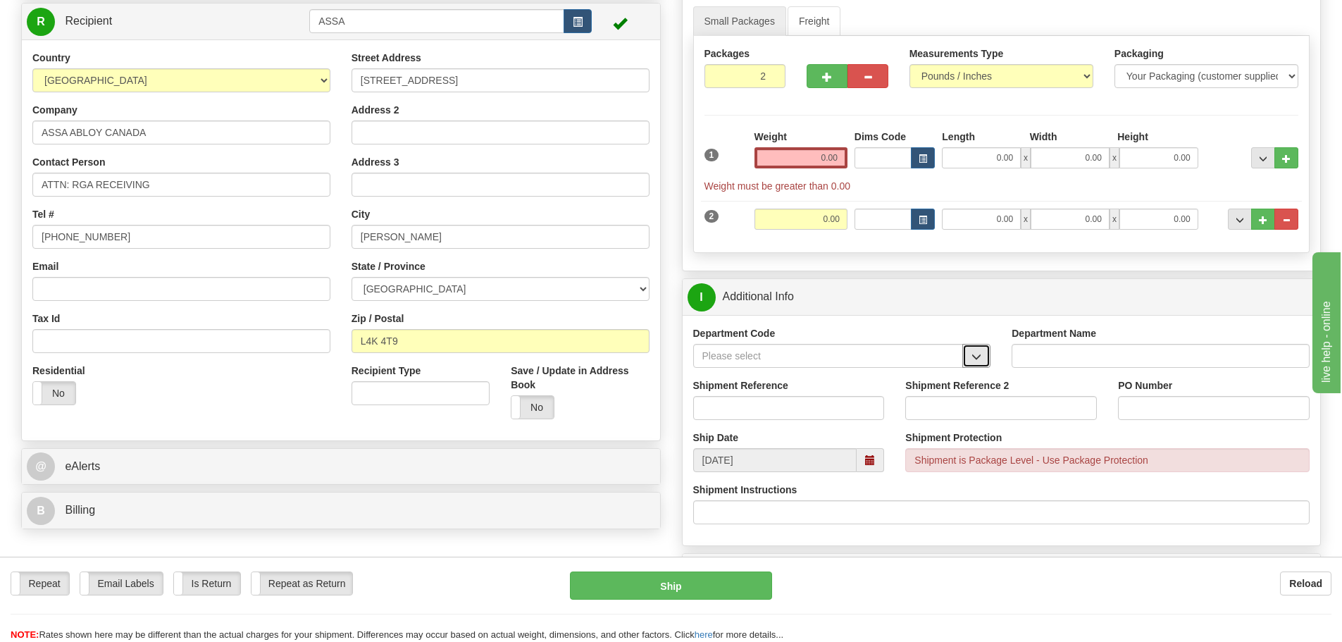
click at [975, 355] on span "button" at bounding box center [976, 356] width 10 height 9
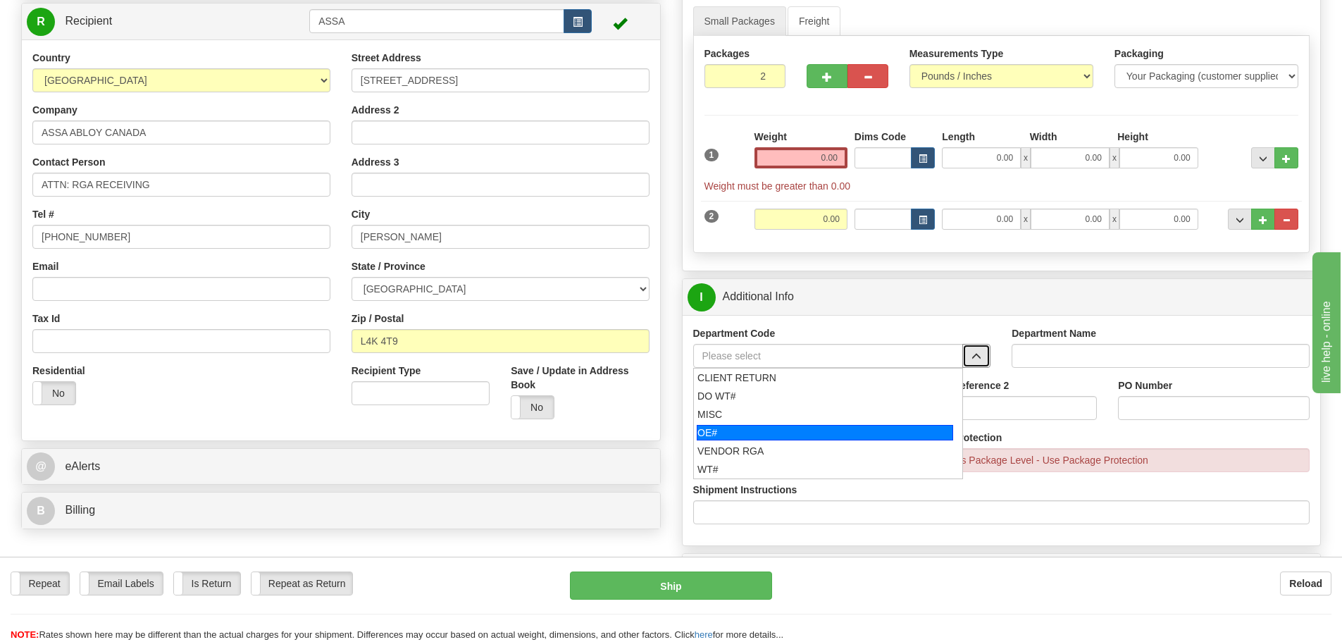
click at [728, 429] on div "OE#" at bounding box center [825, 432] width 256 height 15
type input "OE#"
type input "ORDERS"
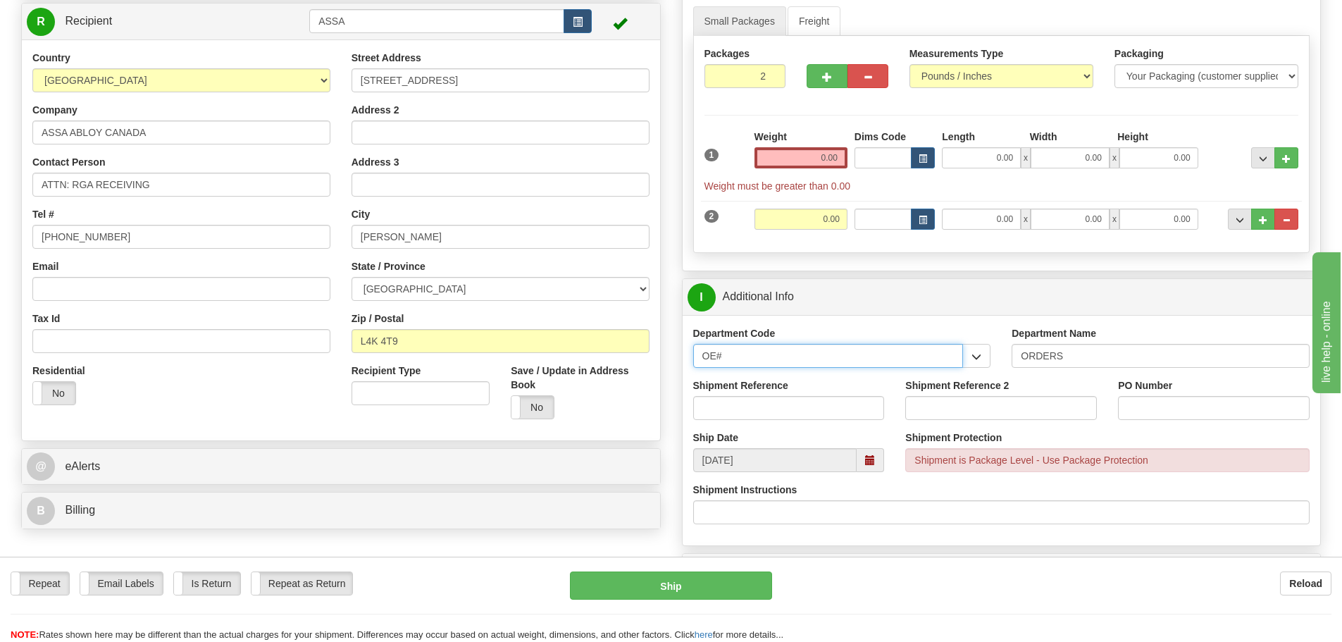
drag, startPoint x: 746, startPoint y: 358, endPoint x: 424, endPoint y: 378, distance: 322.4
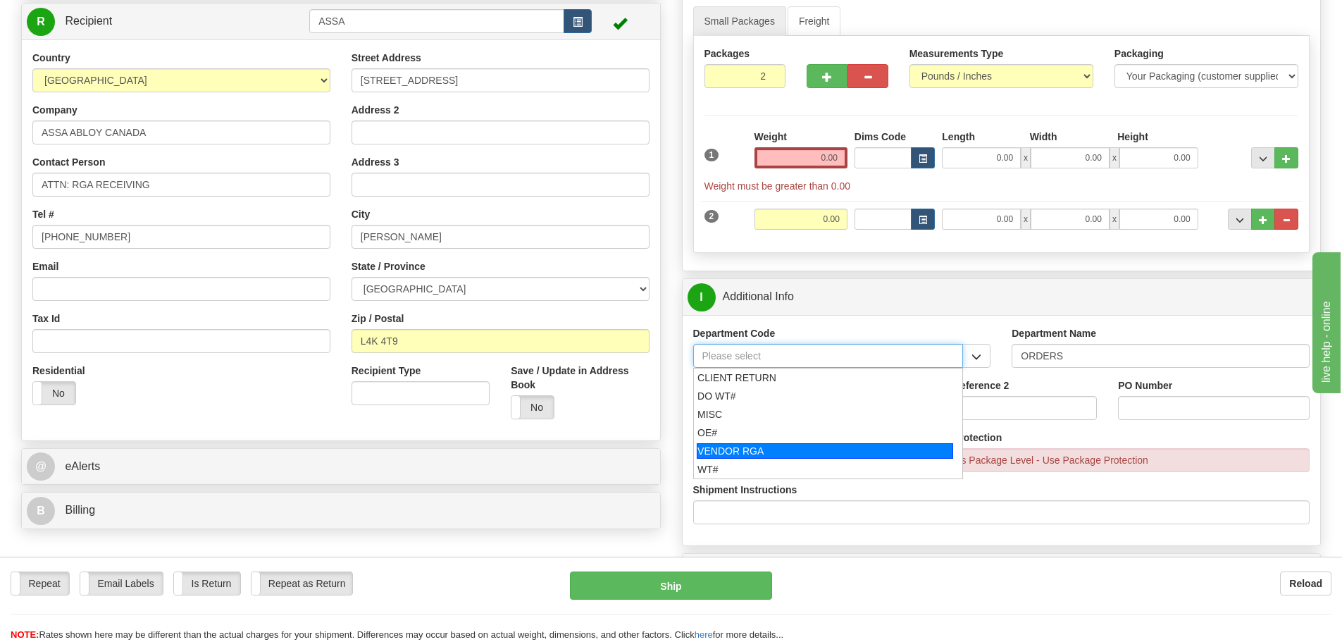
click at [732, 447] on div "VENDOR RGA" at bounding box center [825, 450] width 256 height 15
type input "VENDOR RGA"
type input "VENDOR RETURNS"
type input "VENDOR RGA"
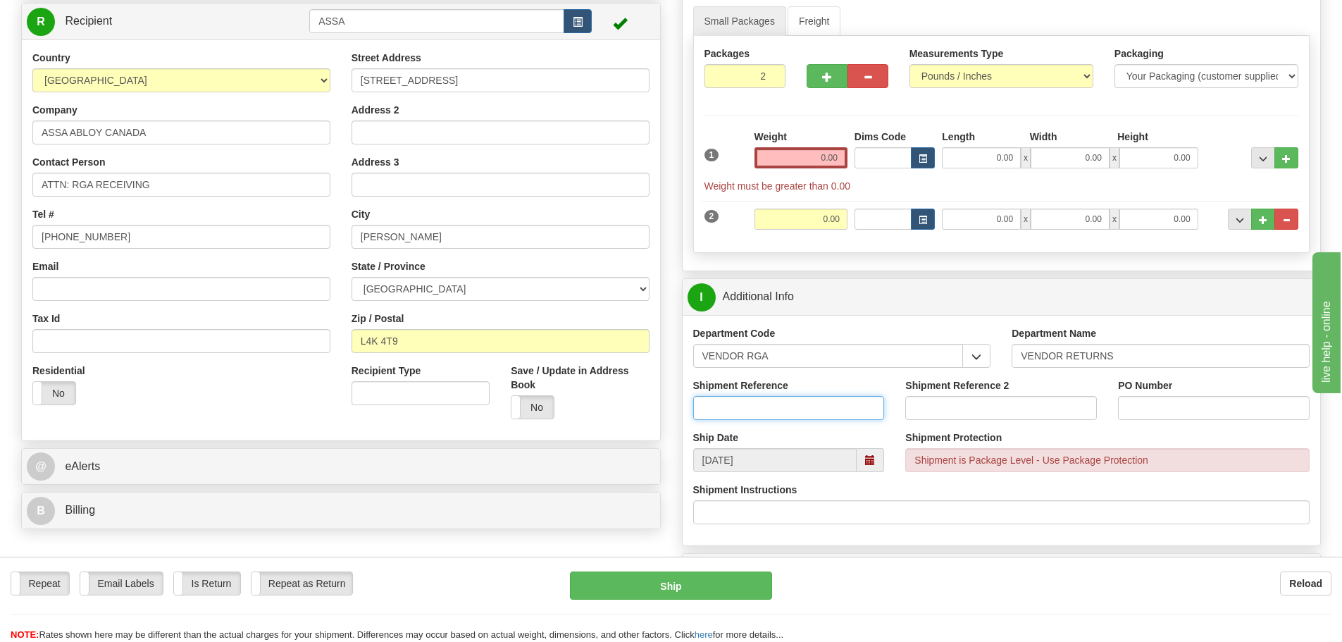
click at [744, 411] on input "Shipment Reference" at bounding box center [789, 408] width 192 height 24
type input "1586394"
click at [923, 406] on input "Shipment Reference 2" at bounding box center [1001, 408] width 192 height 24
click at [973, 401] on input "Shipment Reference 2" at bounding box center [1001, 408] width 192 height 24
type input "1586374"
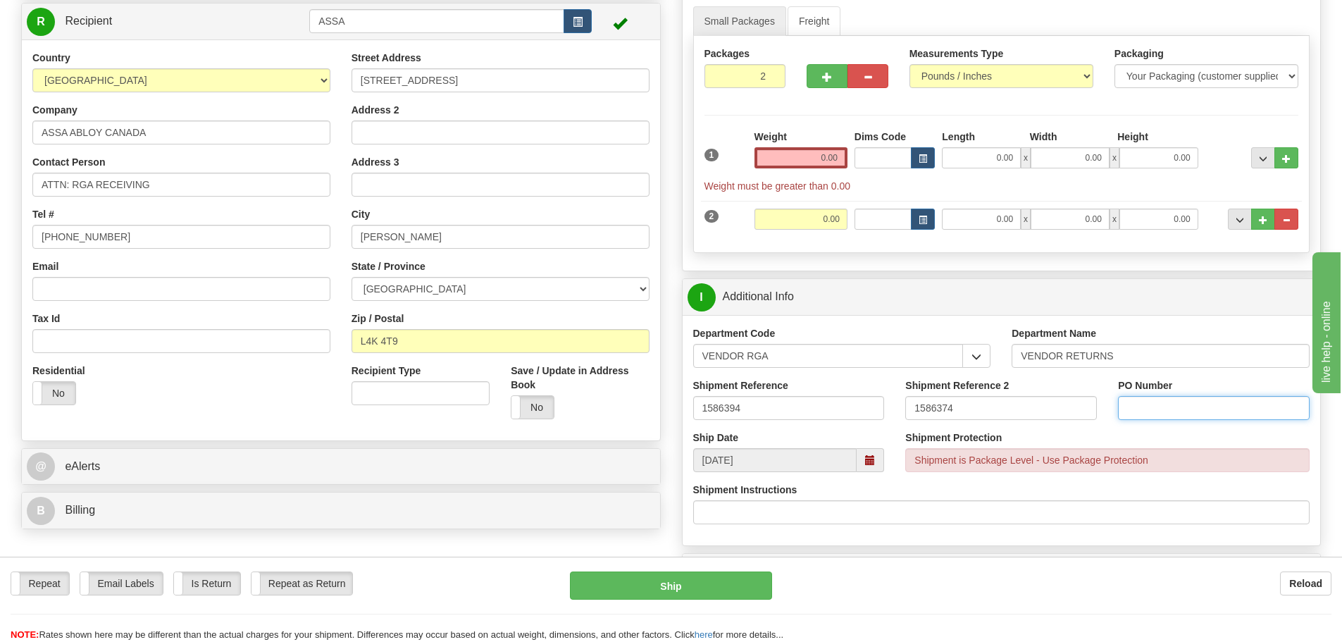
click at [1138, 402] on input "PO Number" at bounding box center [1214, 408] width 192 height 24
type input "1026853-00"
click at [803, 155] on input "0.00" at bounding box center [800, 157] width 93 height 21
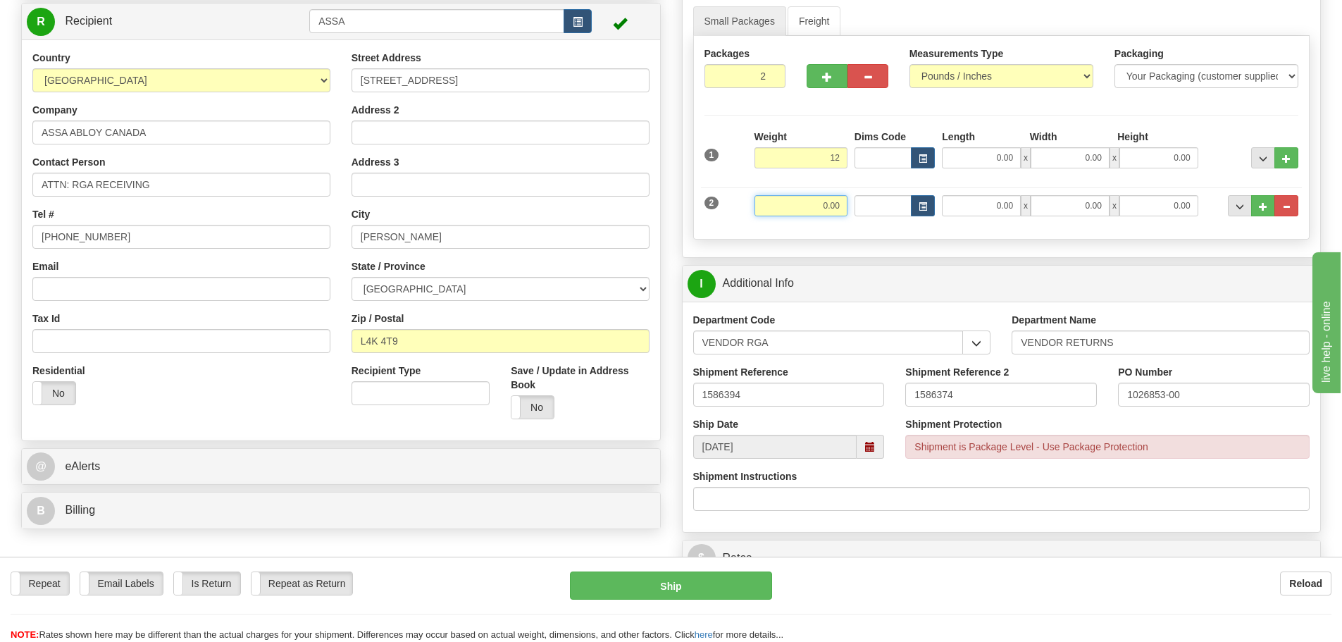
type input "12.00"
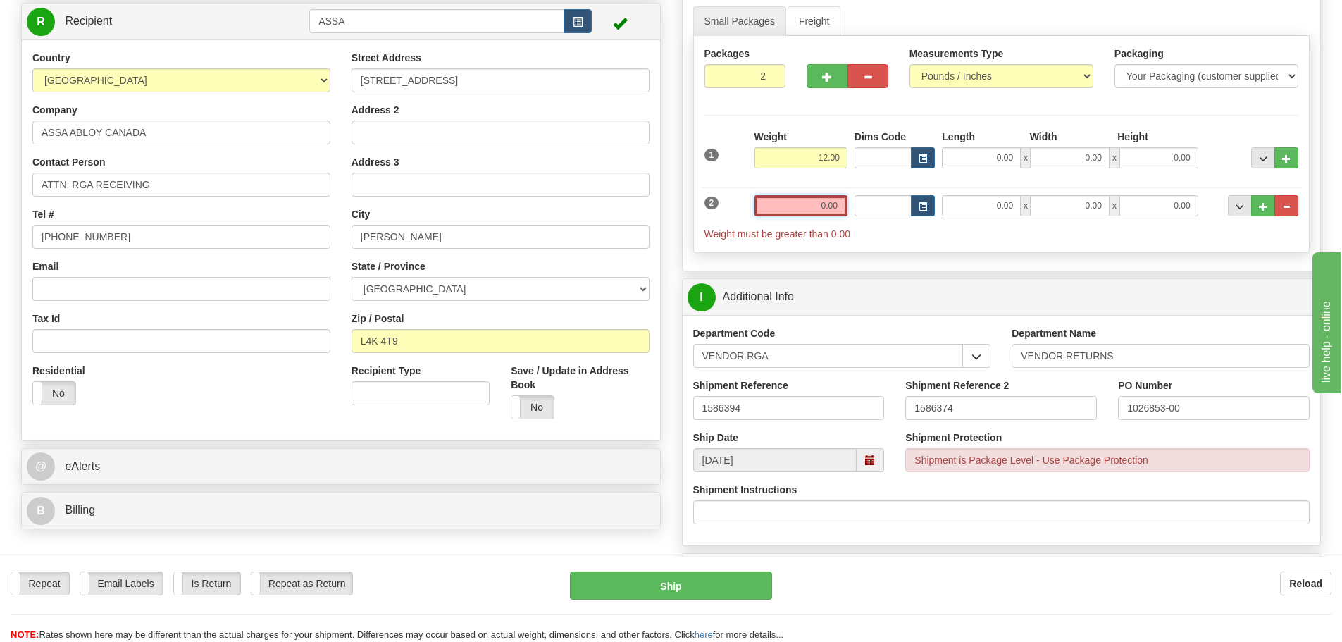
click at [837, 204] on input "0.00" at bounding box center [800, 205] width 93 height 21
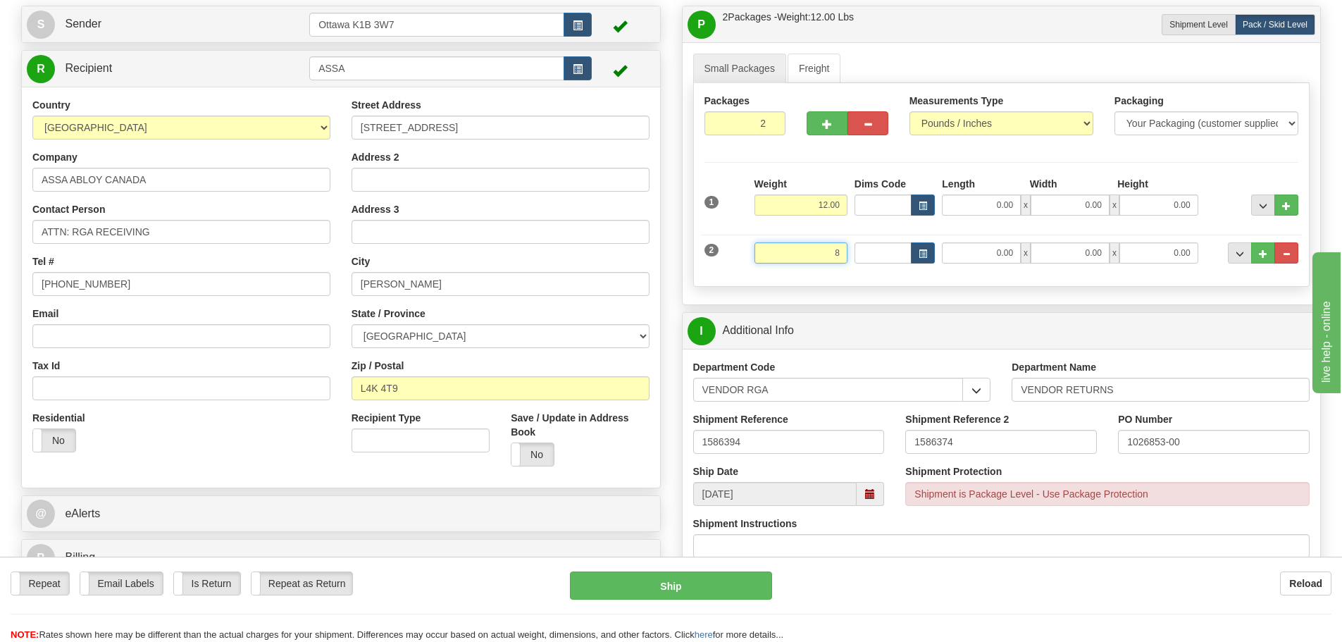
scroll to position [70, 0]
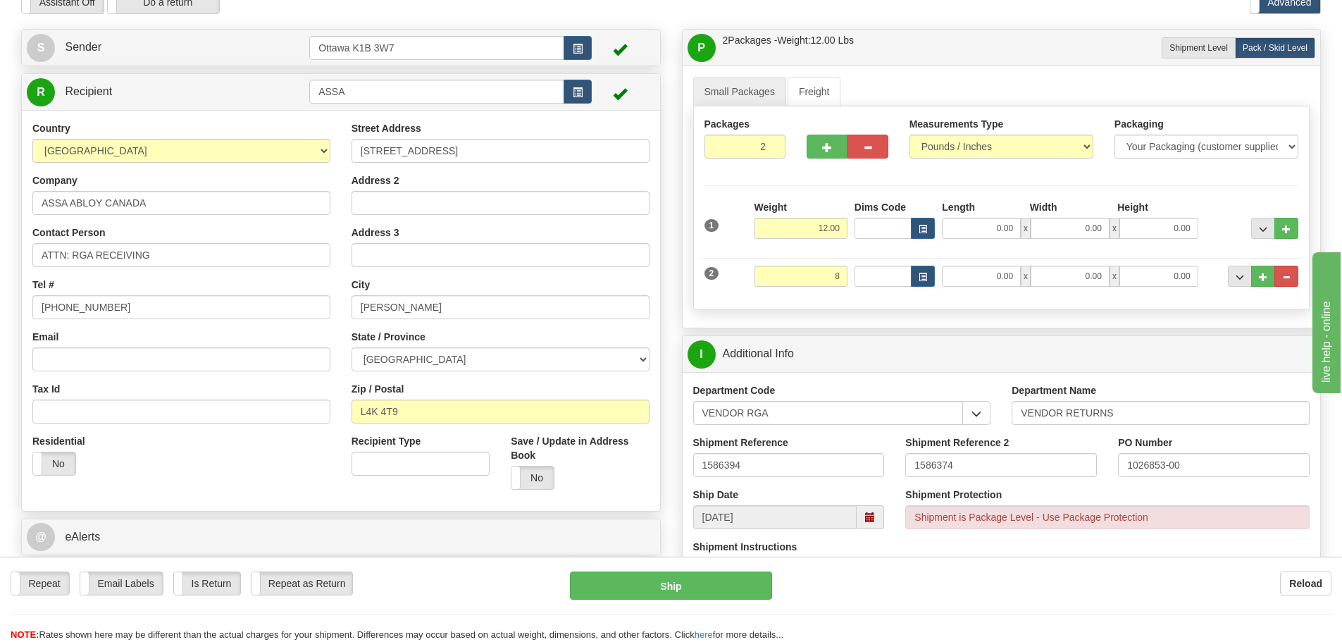
type input "8.00"
click at [663, 334] on div "Create a label for the return Create Pickup Without Label S Sender Ottawa K1B 3…" at bounding box center [341, 318] width 661 height 578
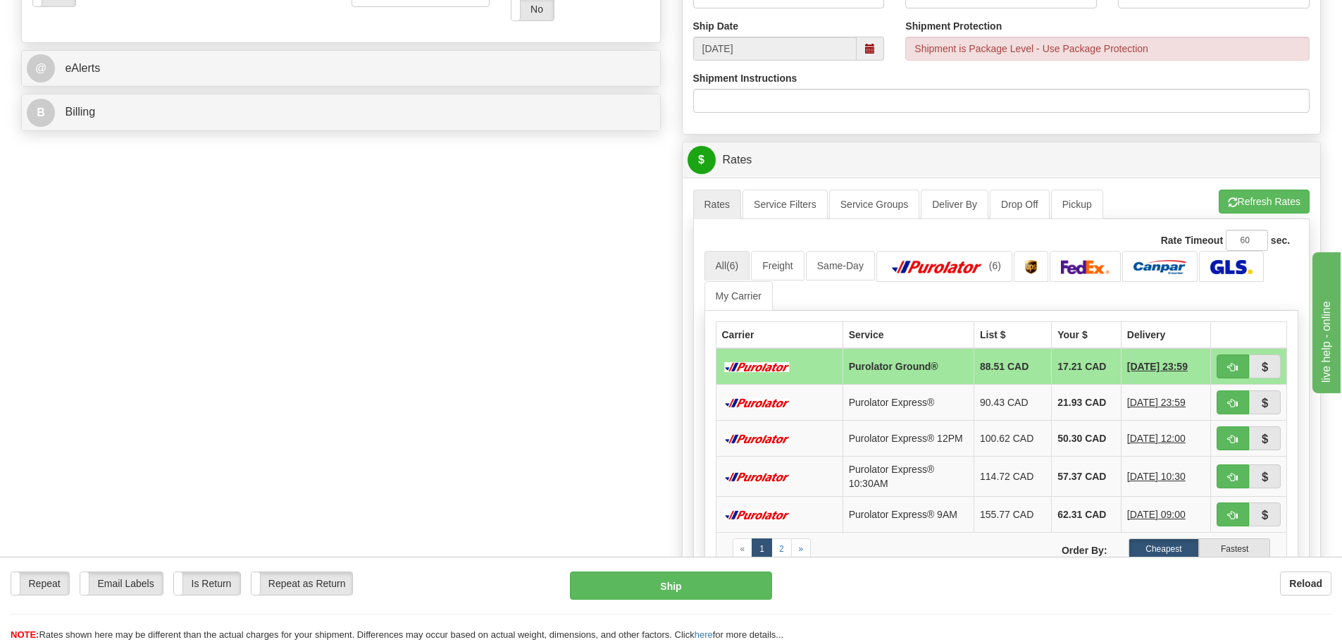
scroll to position [563, 0]
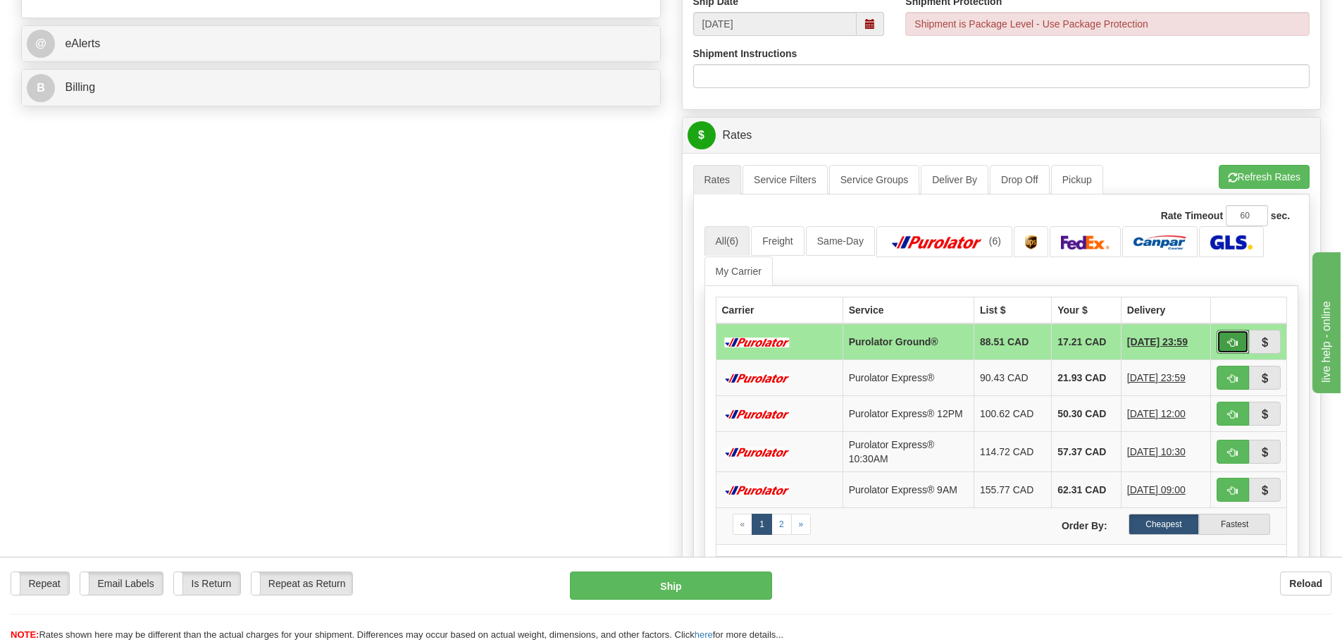
click at [1235, 345] on span "button" at bounding box center [1233, 342] width 10 height 9
type input "260"
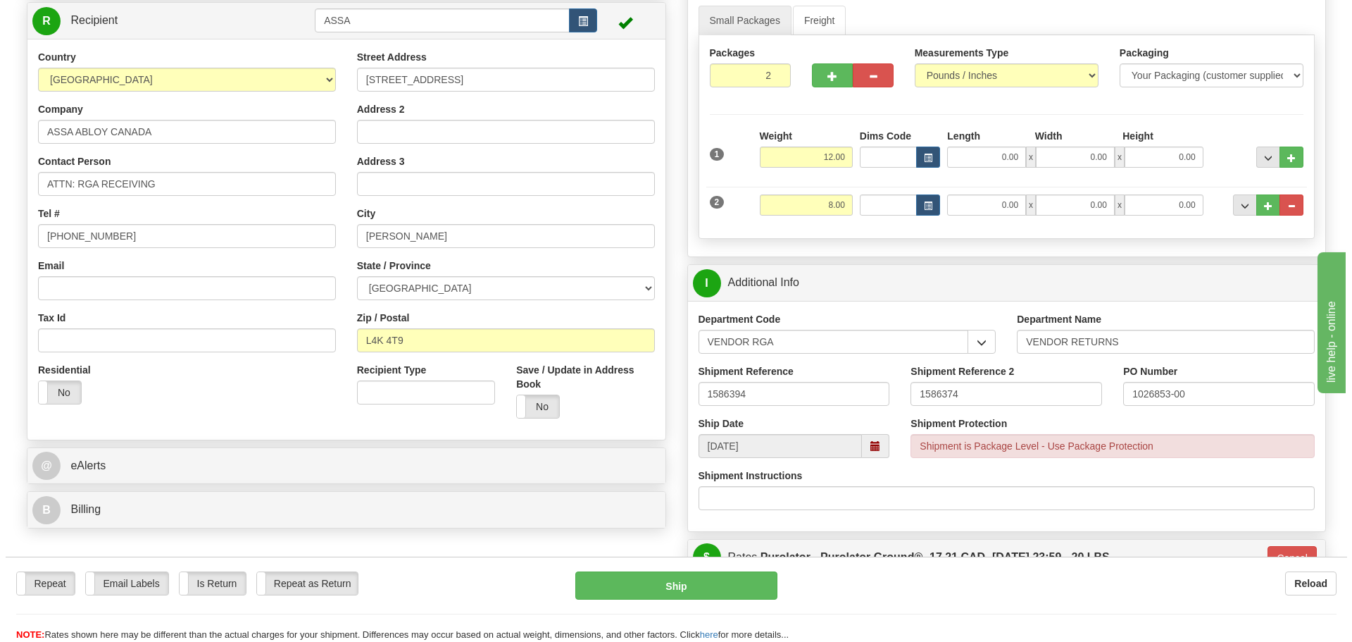
scroll to position [211, 0]
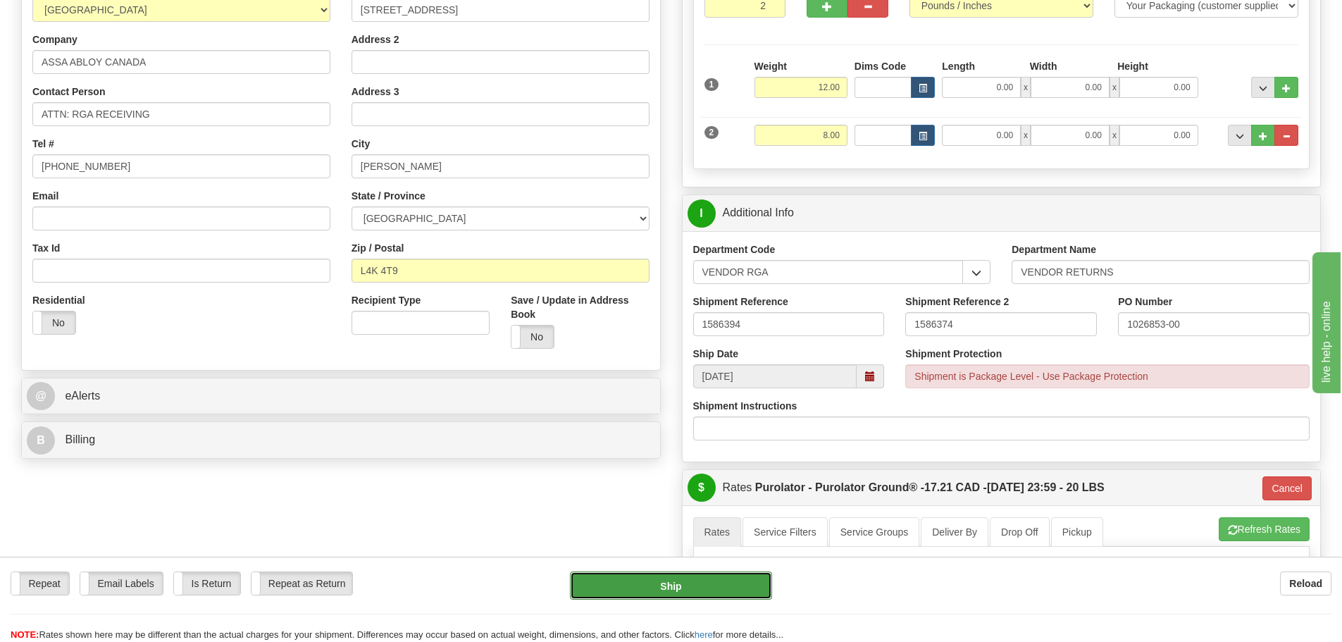
click at [742, 576] on button "Ship" at bounding box center [671, 585] width 202 height 28
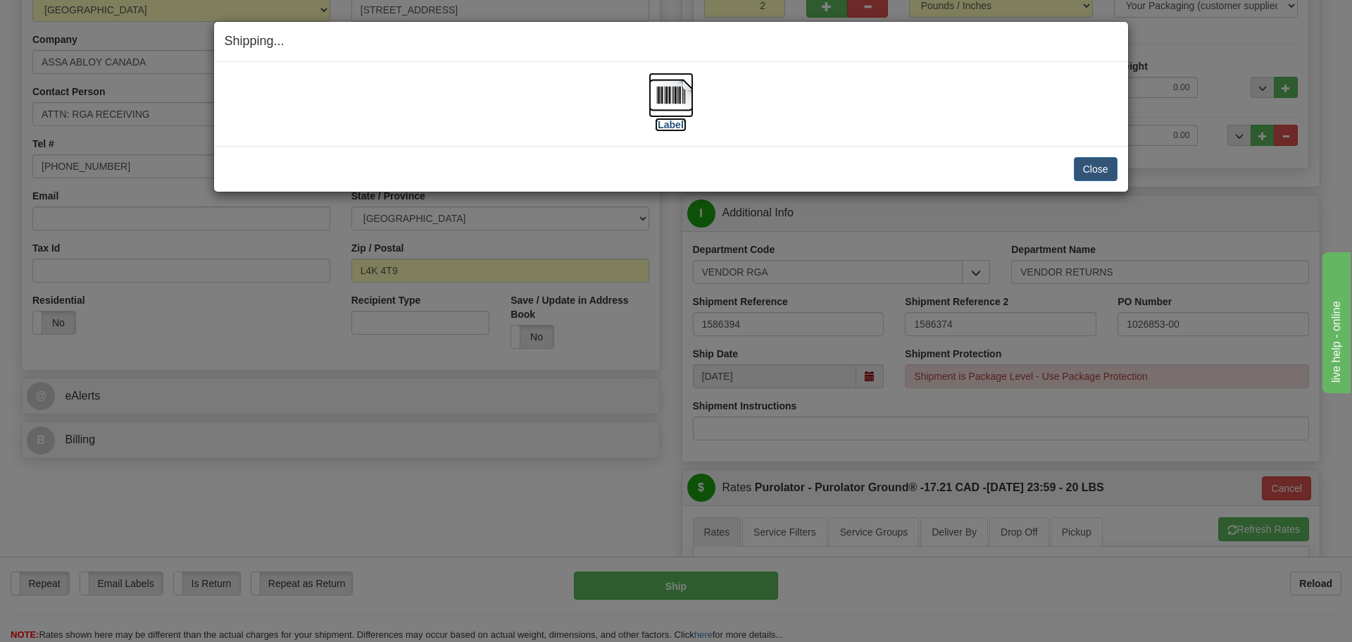
click at [670, 129] on label "[Label]" at bounding box center [671, 125] width 32 height 14
click at [1102, 164] on button "Close" at bounding box center [1096, 169] width 44 height 24
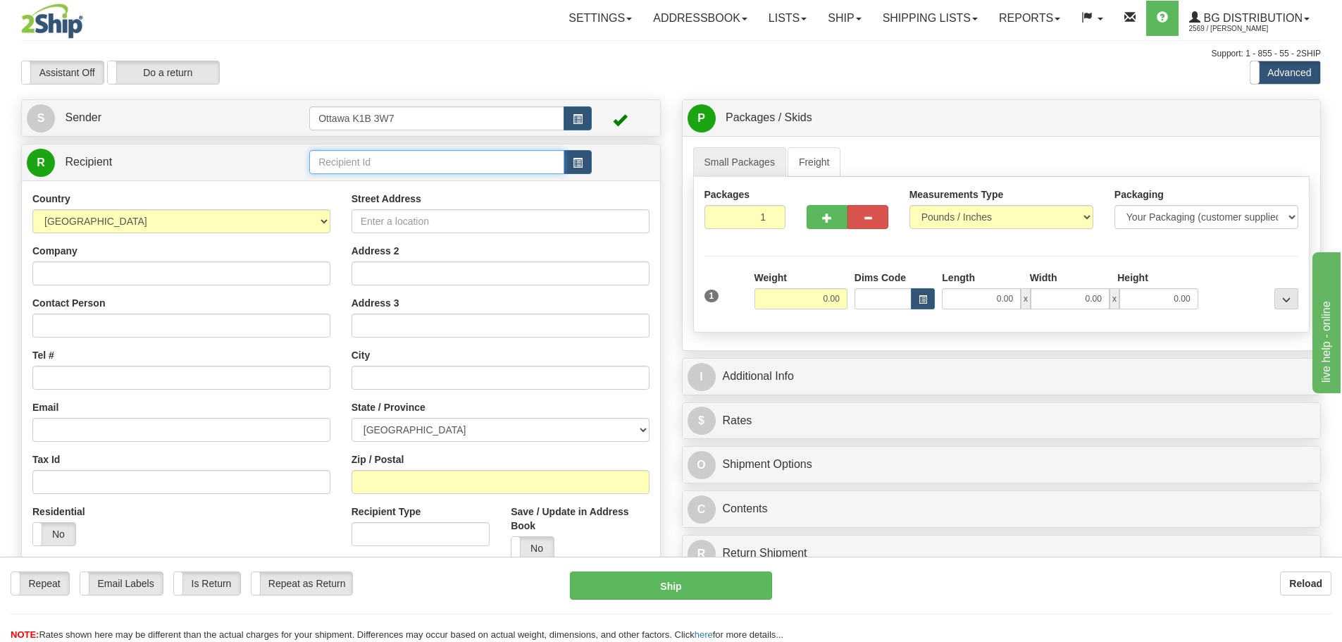
click at [397, 157] on input "text" at bounding box center [436, 162] width 255 height 24
type input "1245"
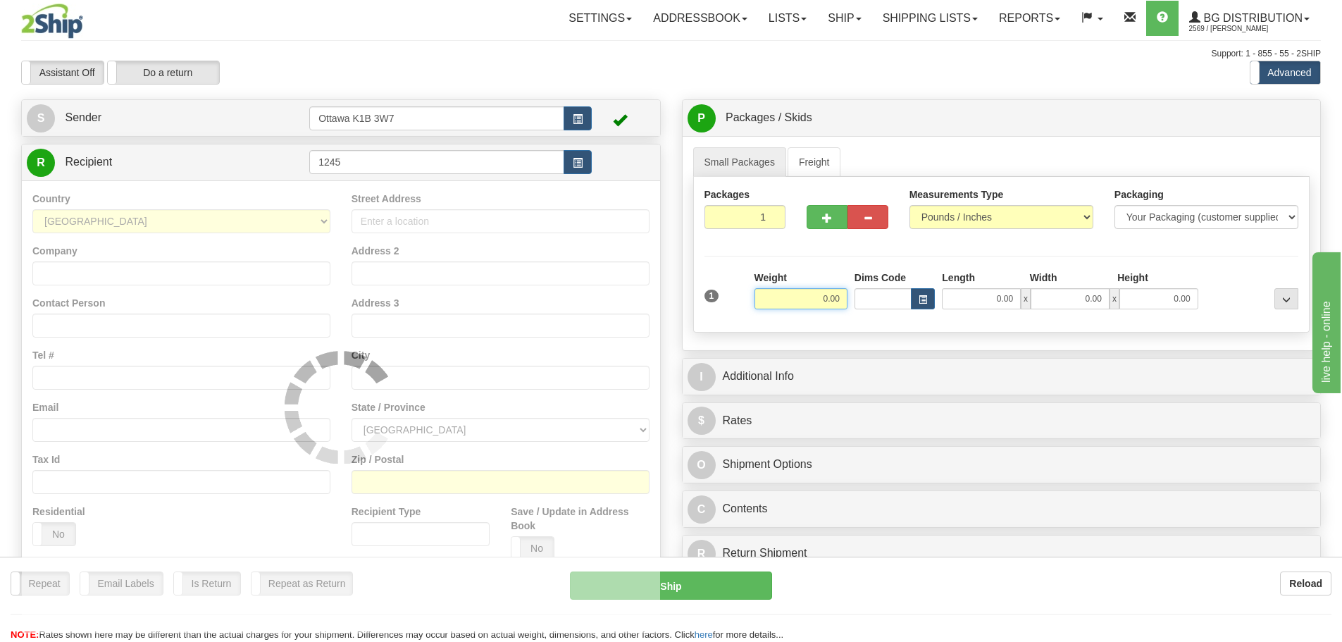
click at [430, 52] on div "Support: 1 - 855 - 55 - 2SHIP" at bounding box center [670, 54] width 1299 height 12
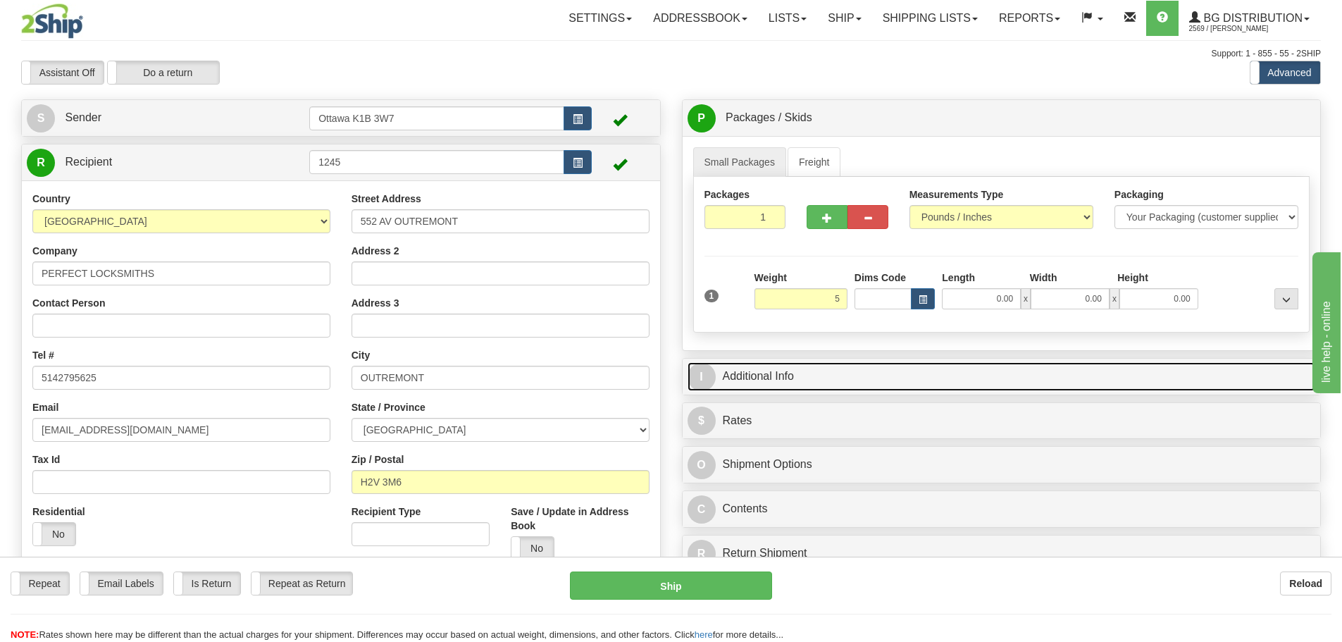
type input "5.00"
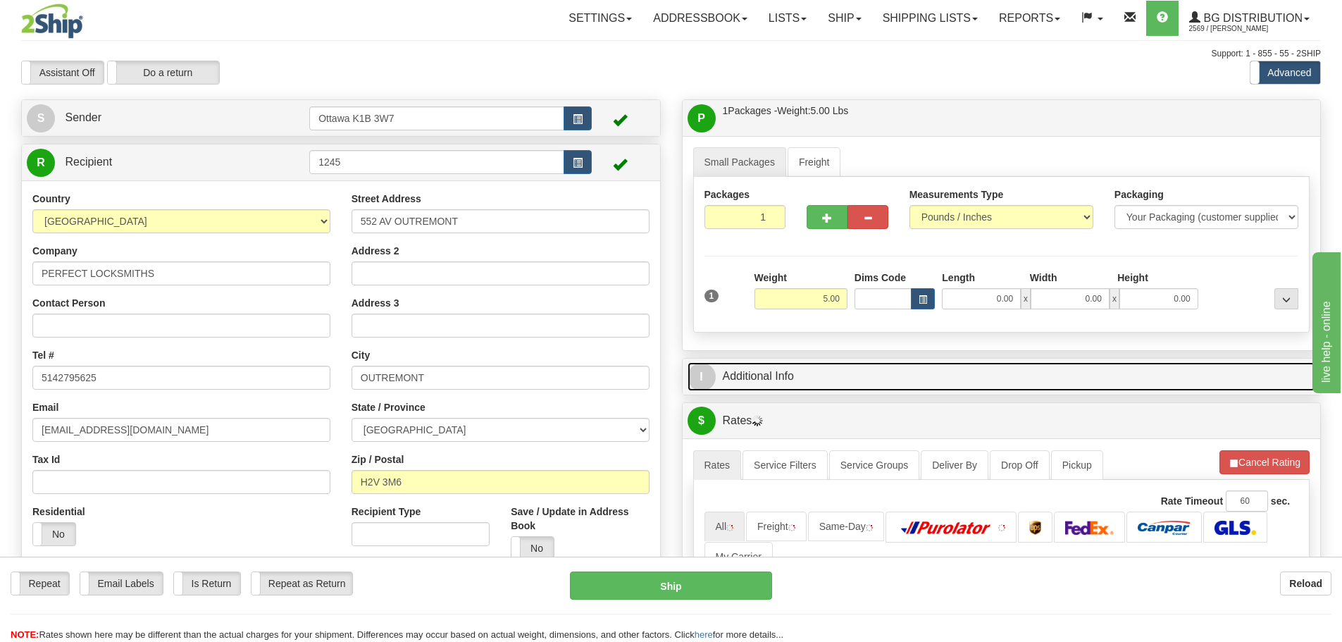
click at [1020, 385] on link "I Additional Info" at bounding box center [1001, 376] width 628 height 29
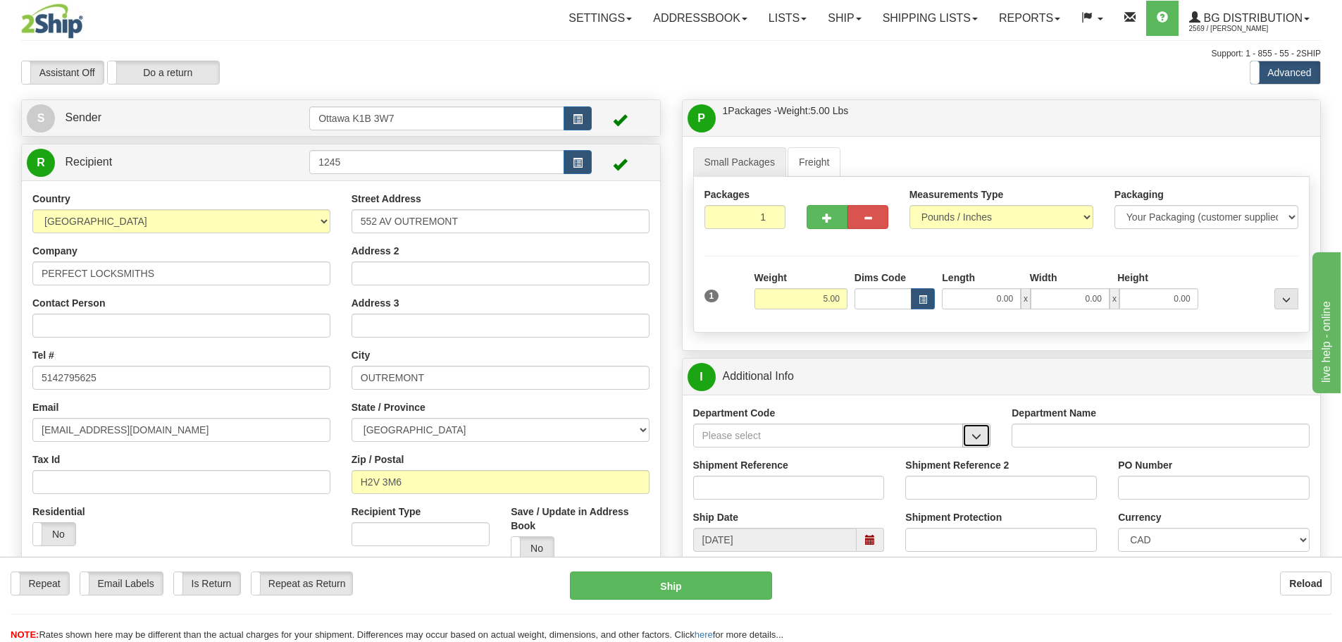
click at [983, 431] on button "button" at bounding box center [976, 435] width 28 height 24
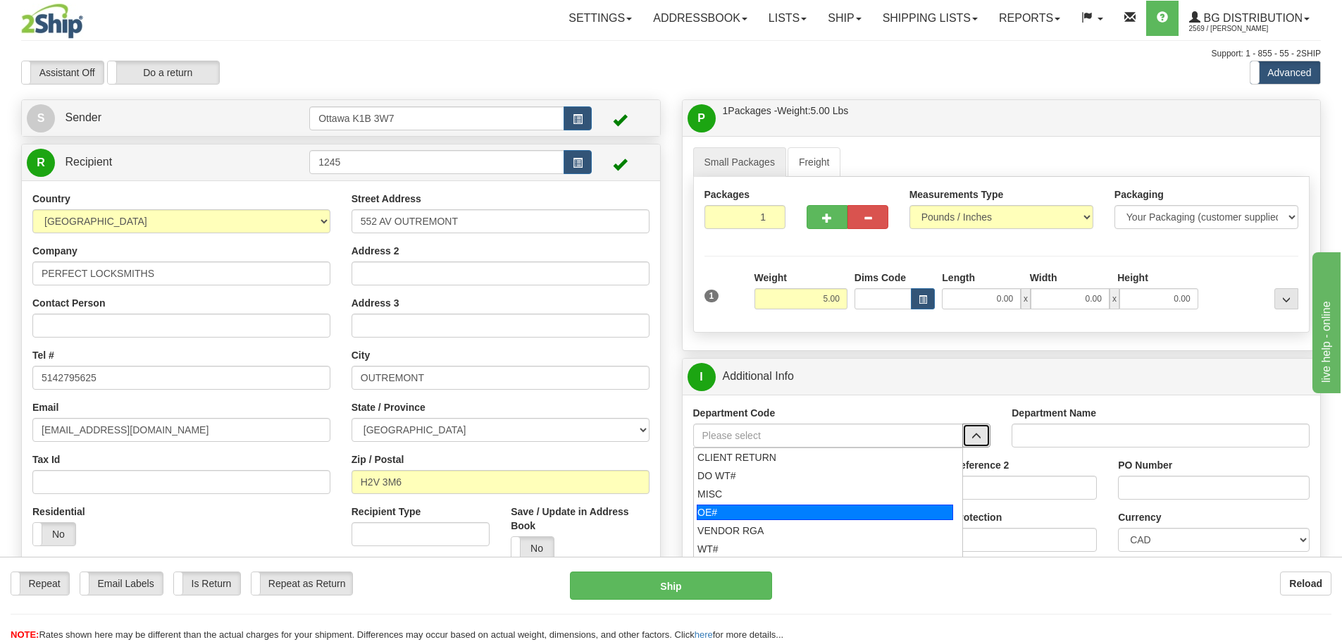
click at [841, 509] on div "OE#" at bounding box center [825, 511] width 256 height 15
type input "OE#"
type input "ORDERS"
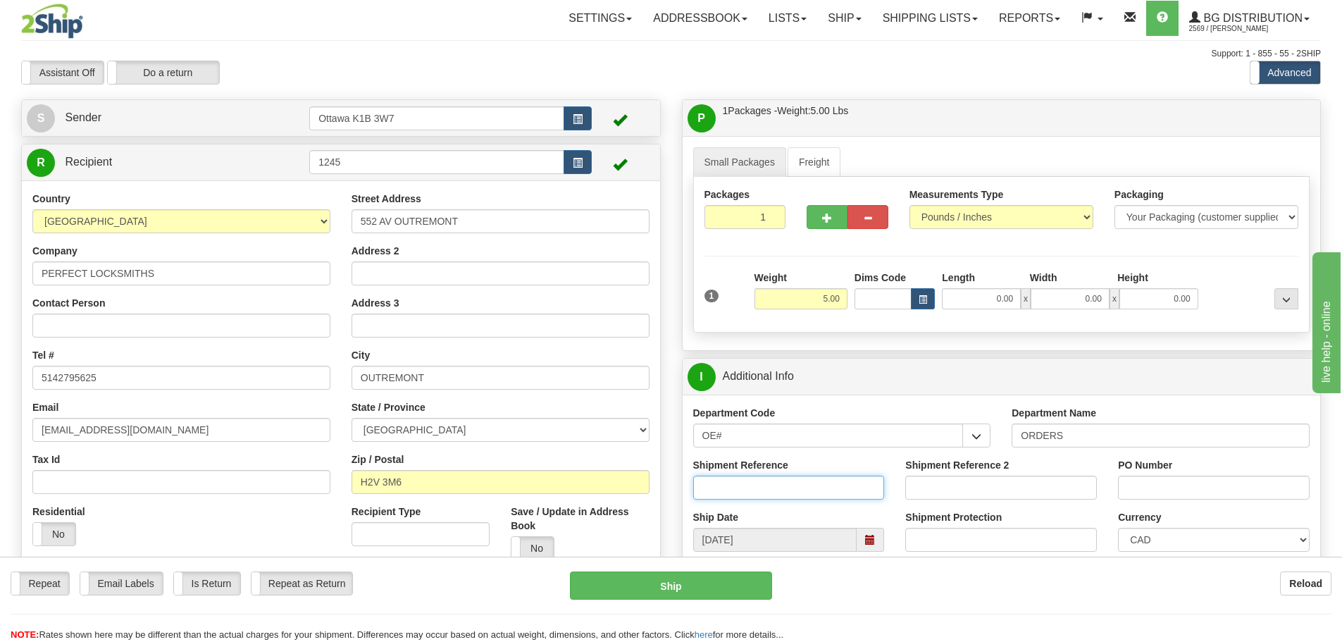
click at [777, 486] on input "Shipment Reference" at bounding box center [789, 487] width 192 height 24
type input "10203003-00"
click at [1221, 485] on input "PO Number" at bounding box center [1214, 487] width 192 height 24
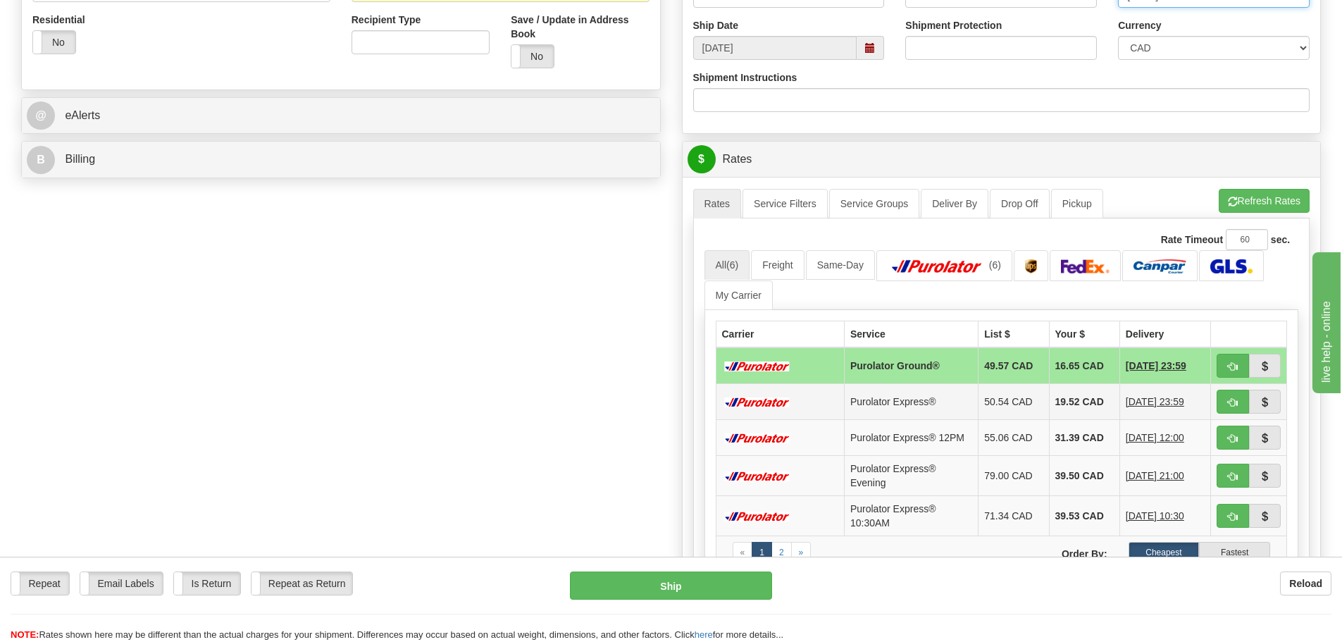
scroll to position [493, 0]
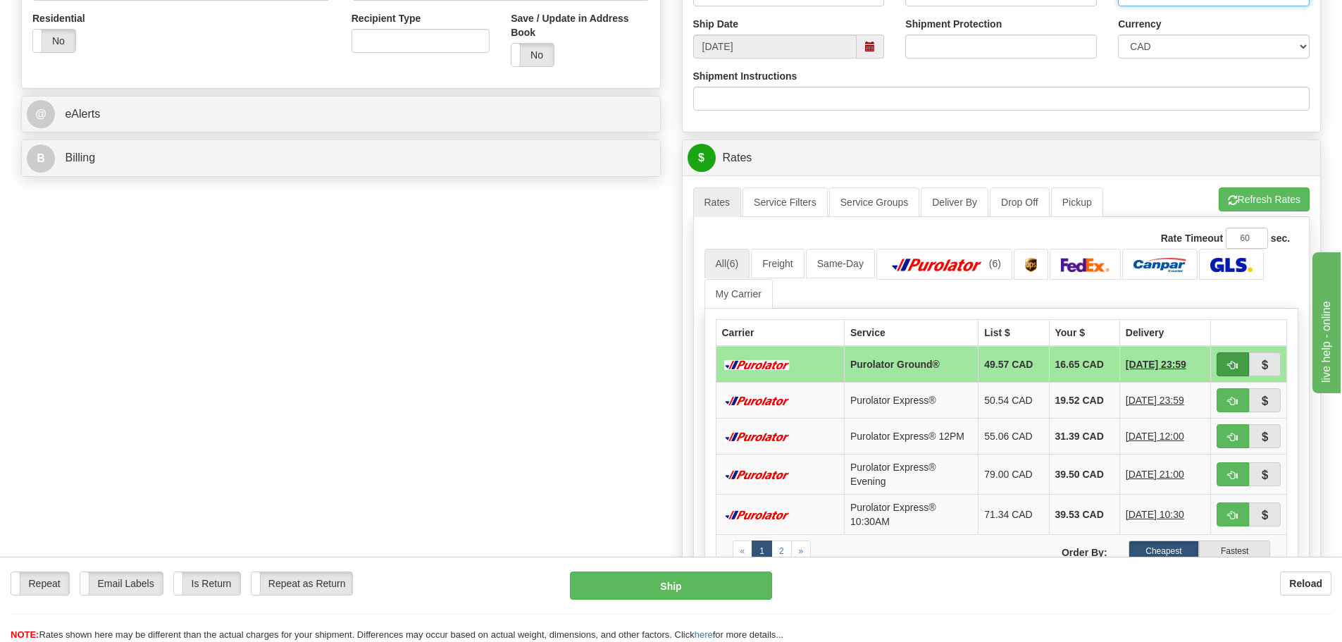
type input "08/15/25."
click at [1223, 360] on button "button" at bounding box center [1232, 364] width 32 height 24
type input "260"
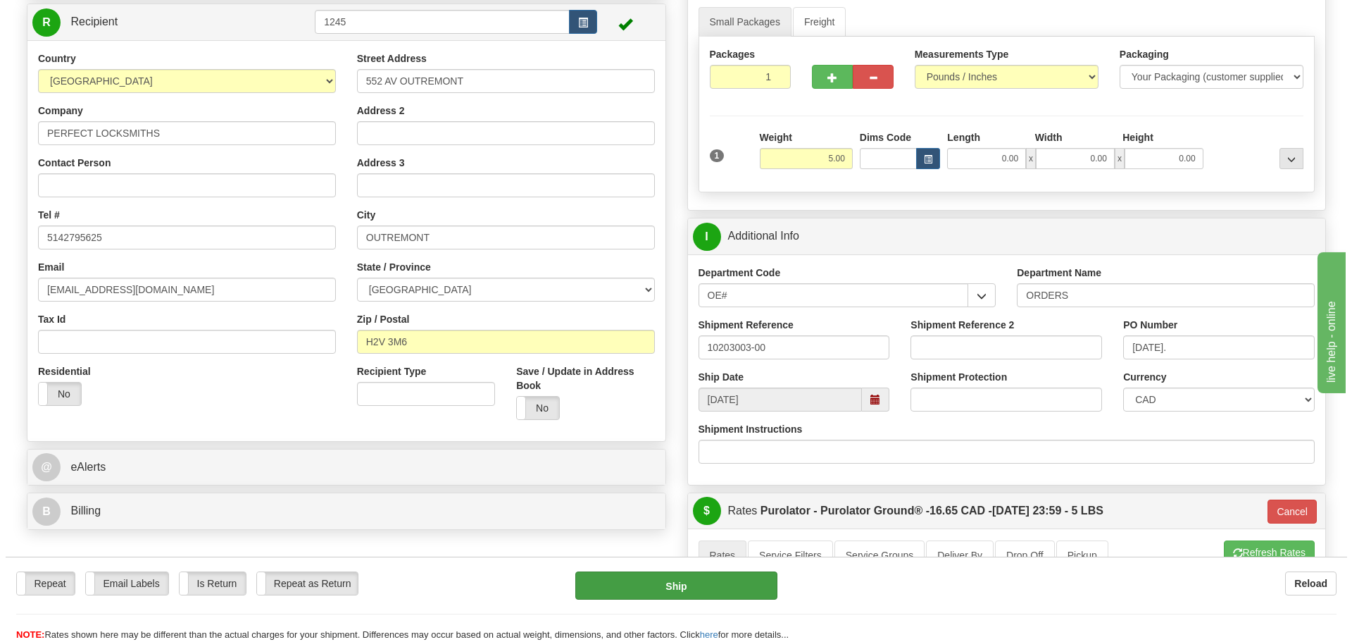
scroll to position [141, 0]
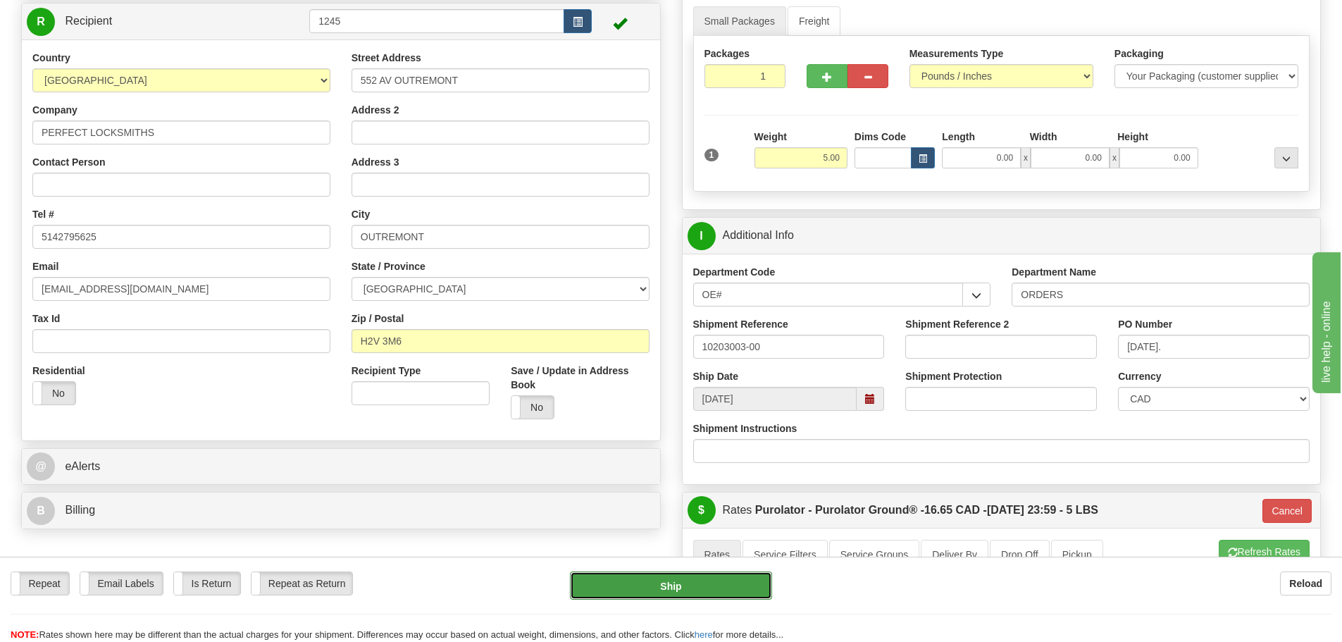
click at [604, 591] on button "Ship" at bounding box center [671, 585] width 202 height 28
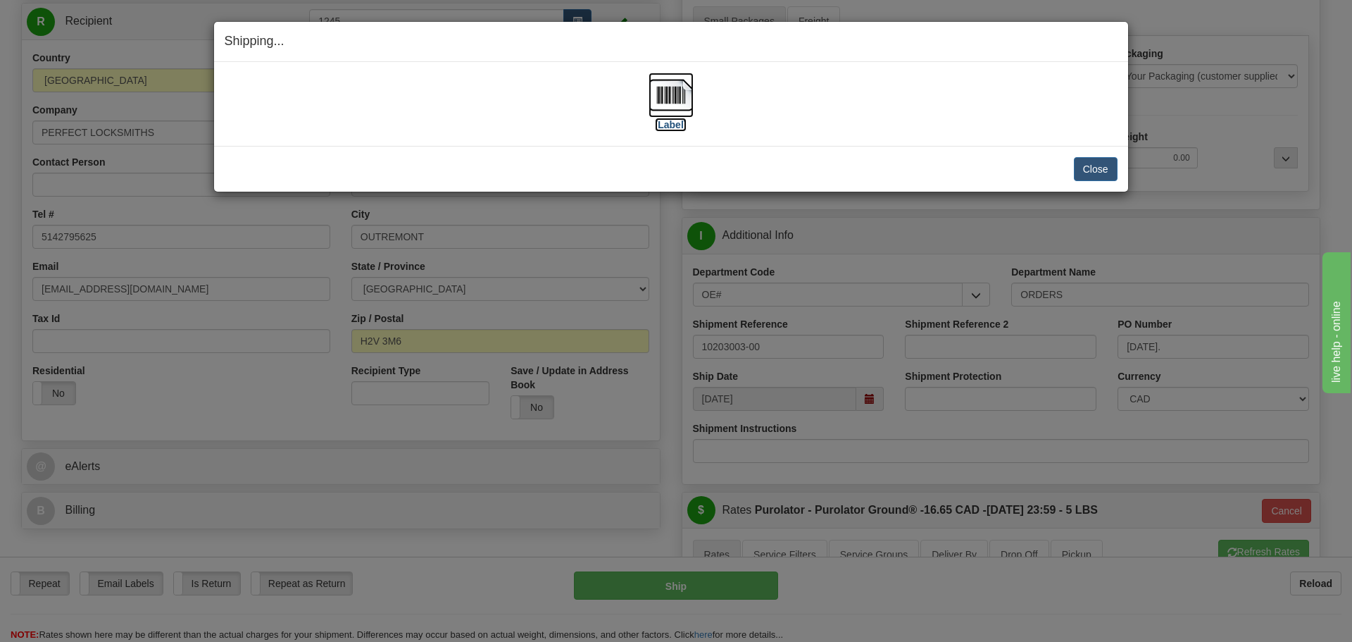
click at [670, 125] on label "[Label]" at bounding box center [671, 125] width 32 height 14
click at [1090, 170] on button "Close" at bounding box center [1096, 169] width 44 height 24
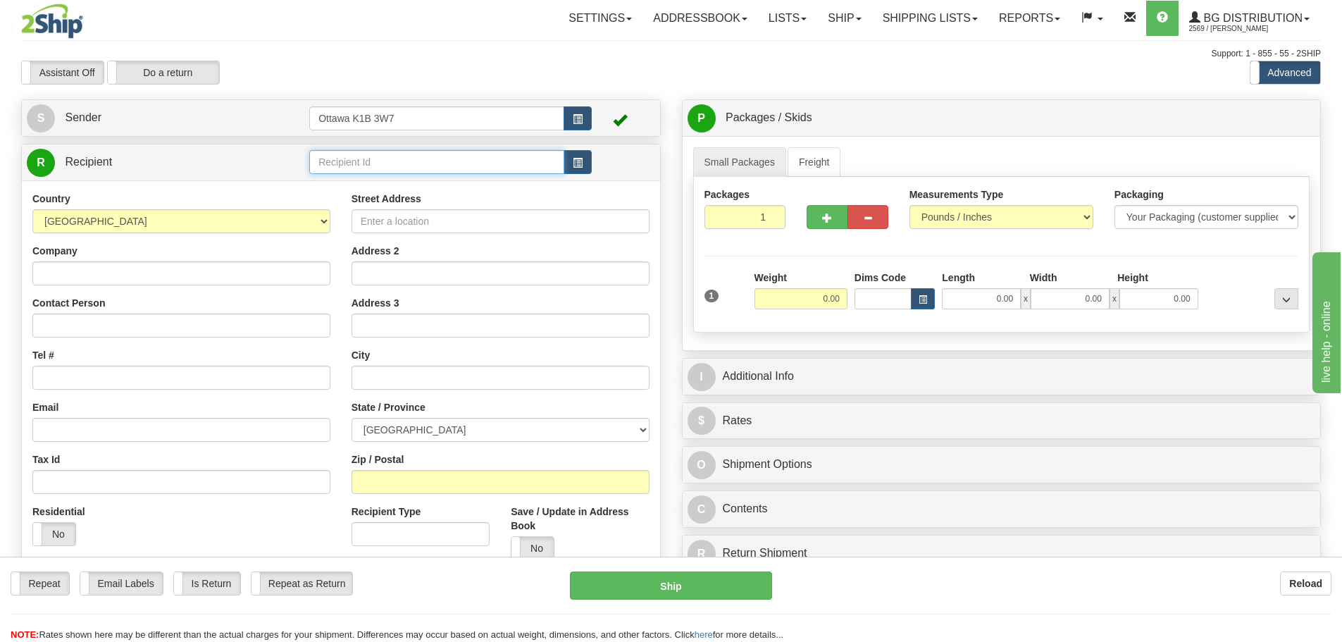
click at [444, 157] on input "text" at bounding box center [436, 162] width 255 height 24
type input "60128"
click at [684, 55] on div "Support: 1 - 855 - 55 - 2SHIP" at bounding box center [670, 54] width 1299 height 12
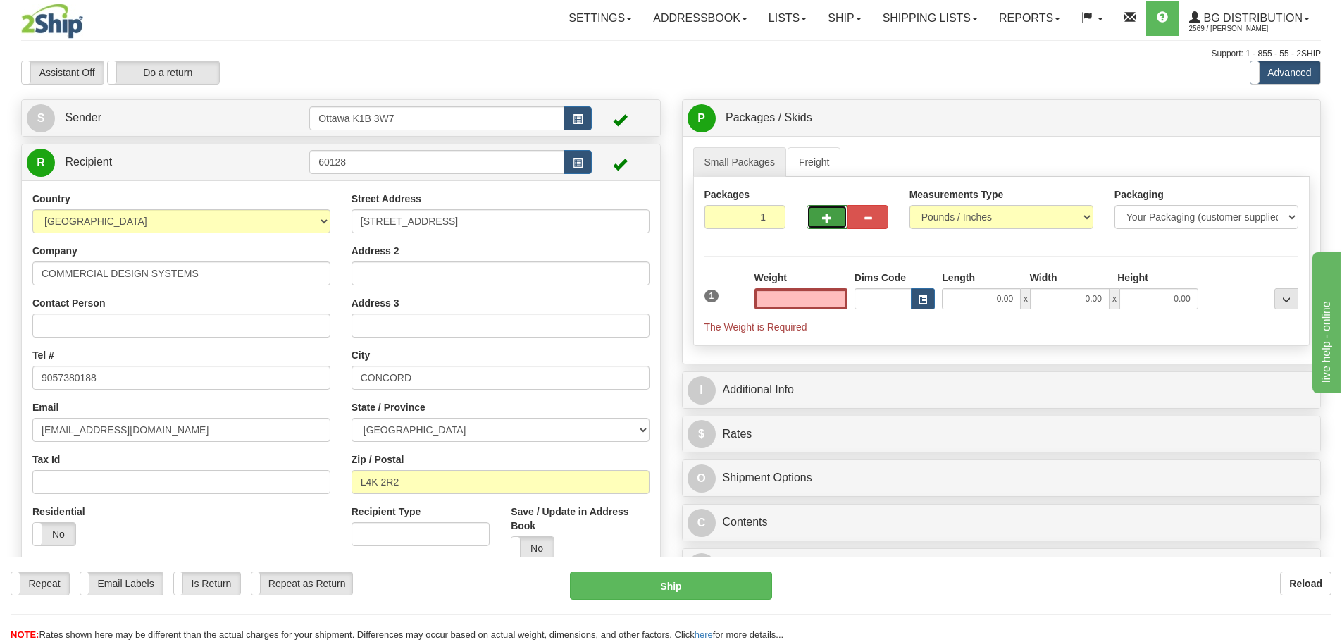
type input "0.00"
click at [818, 225] on button "button" at bounding box center [826, 217] width 41 height 24
type input "2"
click at [1287, 118] on span "Pack / Skid Level" at bounding box center [1274, 118] width 65 height 10
radio input "true"
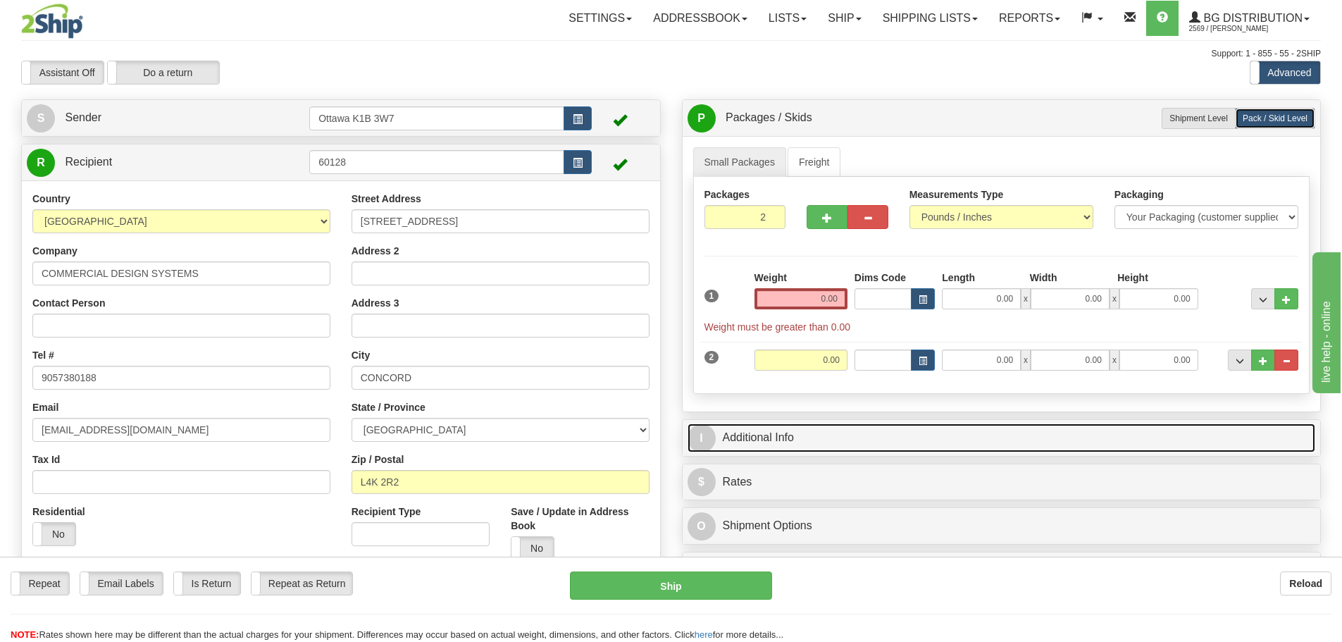
click at [800, 433] on link "I Additional Info" at bounding box center [1001, 437] width 628 height 29
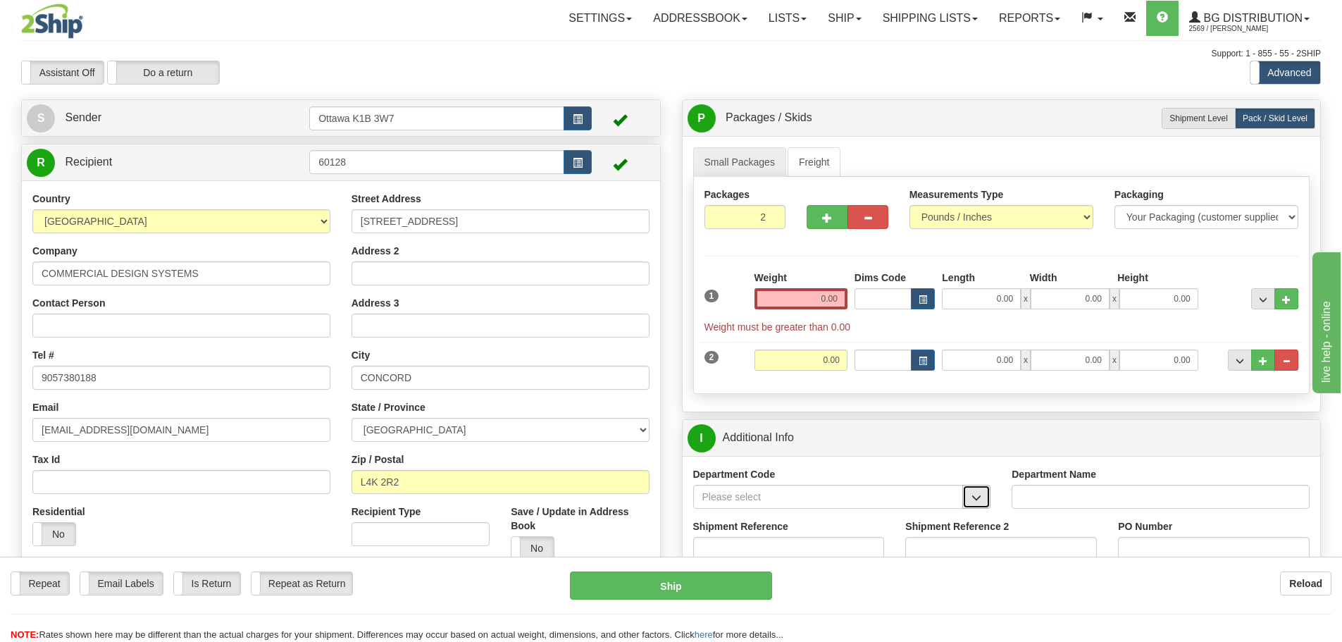
click at [966, 501] on button "button" at bounding box center [976, 497] width 28 height 24
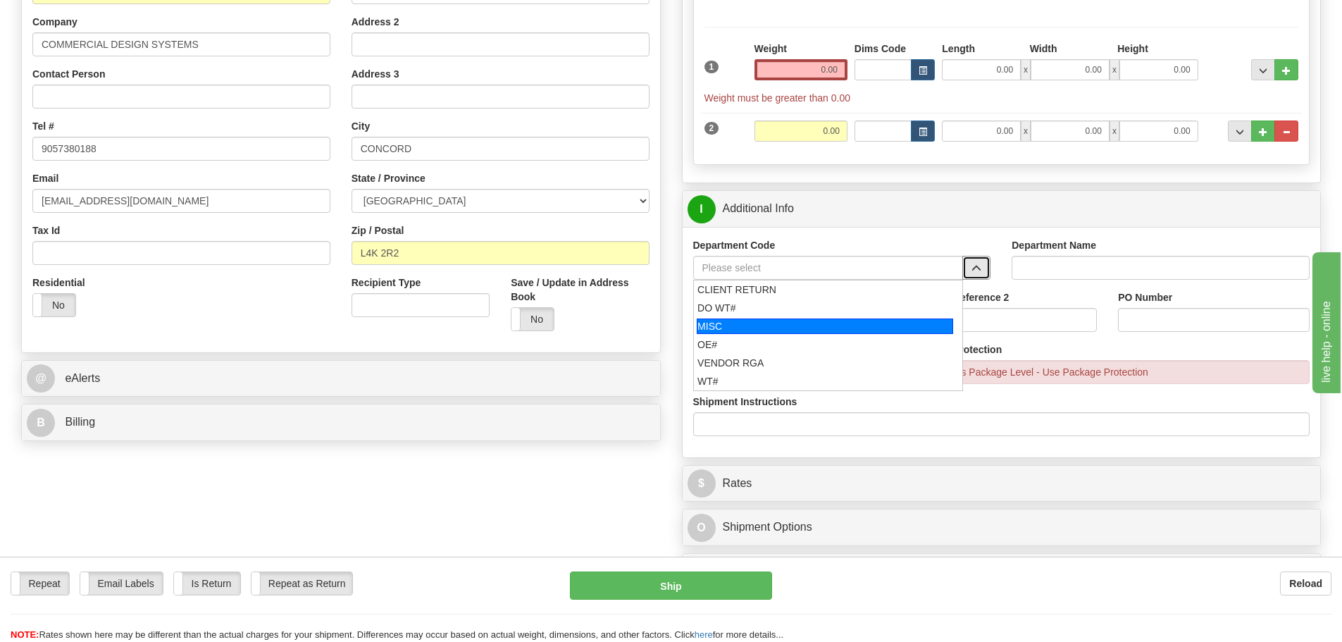
scroll to position [282, 0]
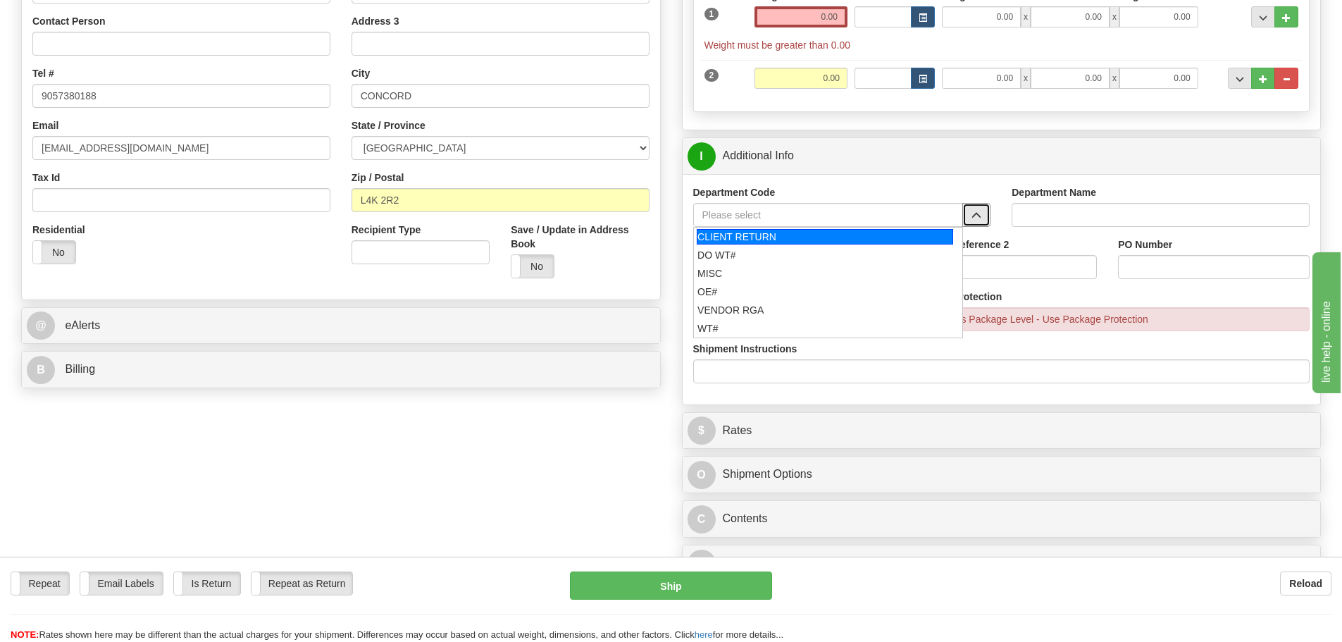
click at [749, 253] on div "DO WT#" at bounding box center [824, 255] width 255 height 14
type input "DO WT#"
type input "DIRECT ORDERS"
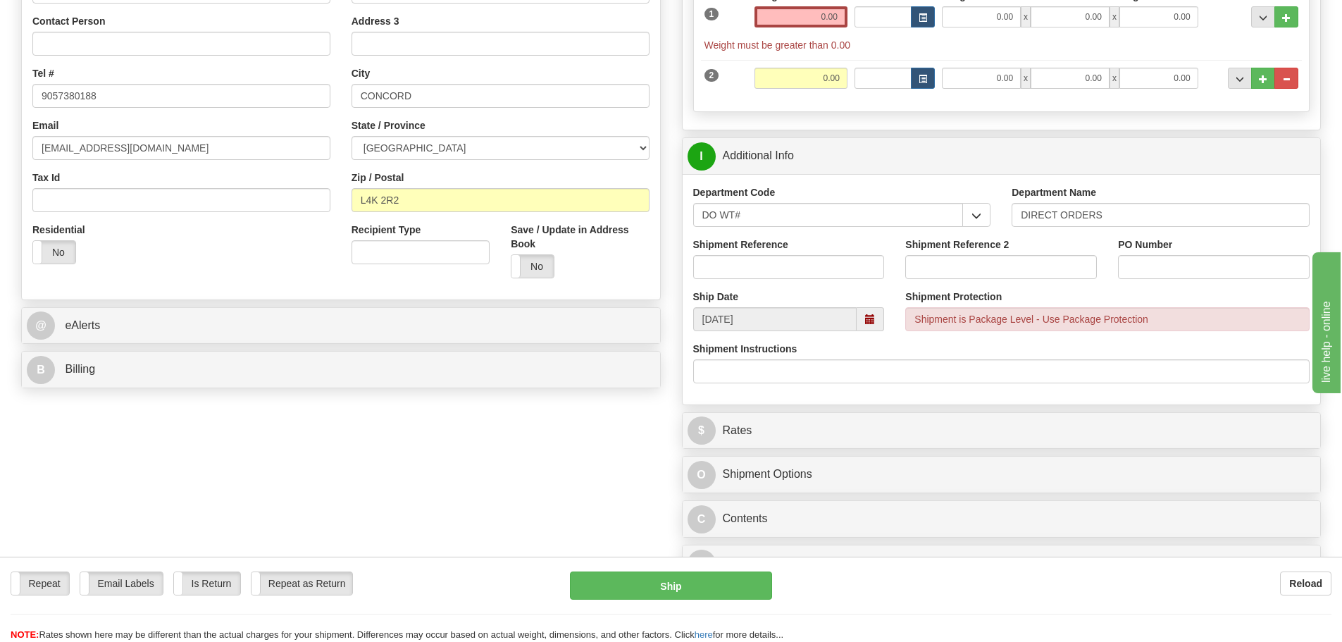
click at [781, 283] on div "Shipment Reference" at bounding box center [788, 263] width 213 height 52
click at [777, 266] on input "Shipment Reference" at bounding box center [789, 267] width 192 height 24
type input "164763-00"
click at [1179, 260] on input "PO Number" at bounding box center [1214, 267] width 192 height 24
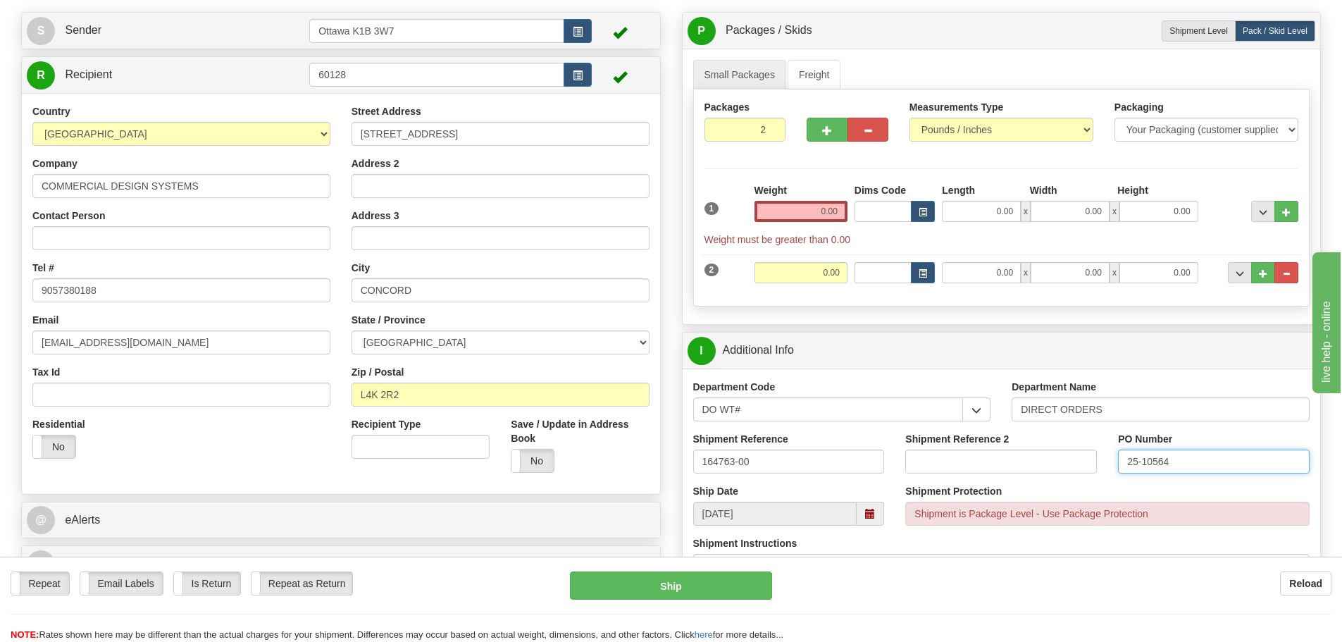
scroll to position [70, 0]
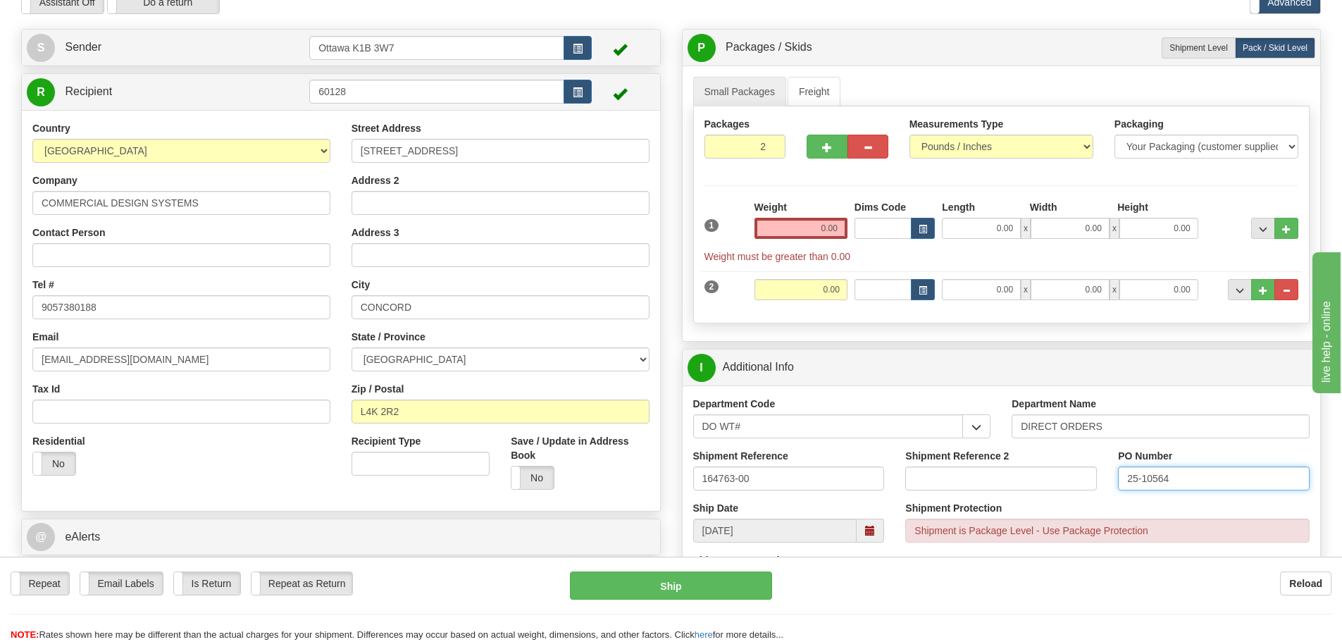
type input "25-10564"
click at [806, 226] on input "0.00" at bounding box center [800, 228] width 93 height 21
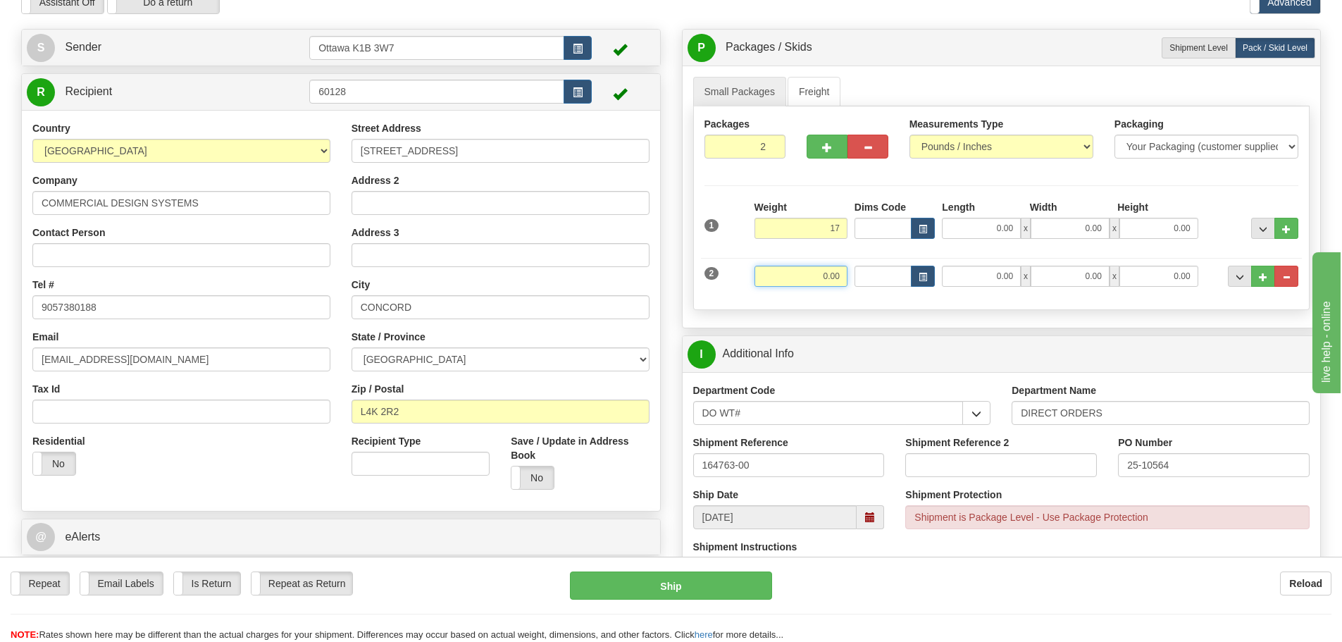
type input "17.00"
click at [818, 278] on input "0.00" at bounding box center [800, 276] width 93 height 21
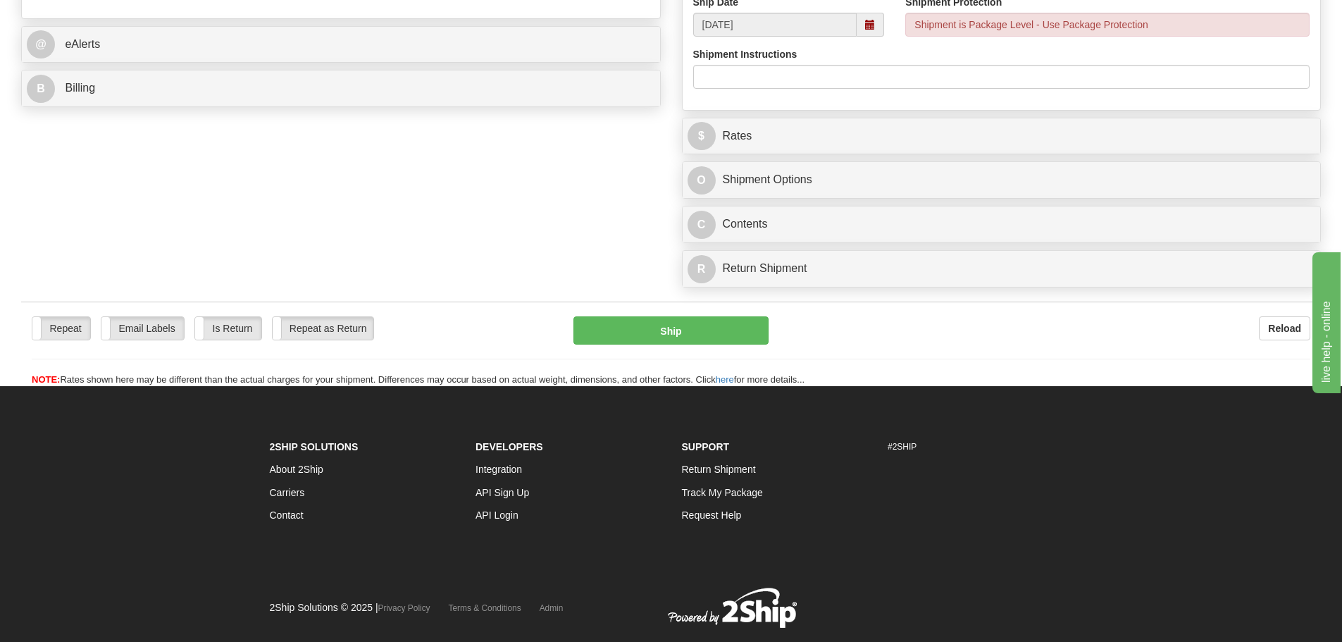
scroll to position [282, 0]
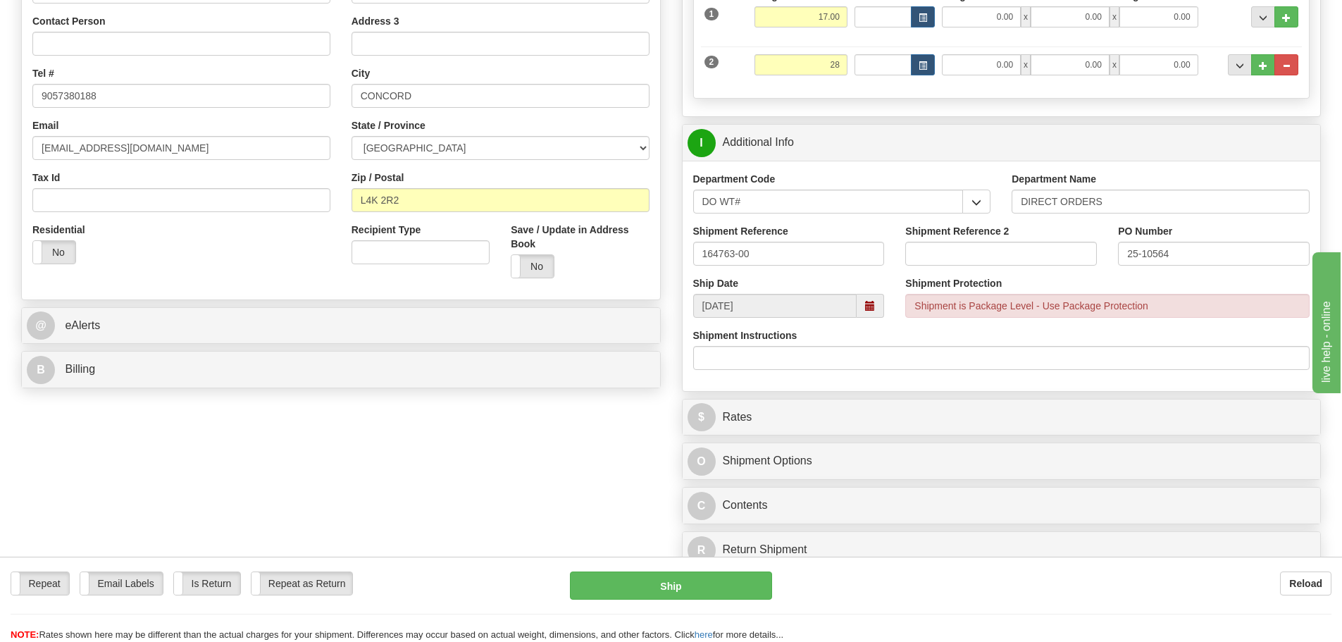
type input "28.00"
click at [454, 423] on div "Create a label for the return Create Pickup Without Label S" at bounding box center [671, 197] width 1321 height 758
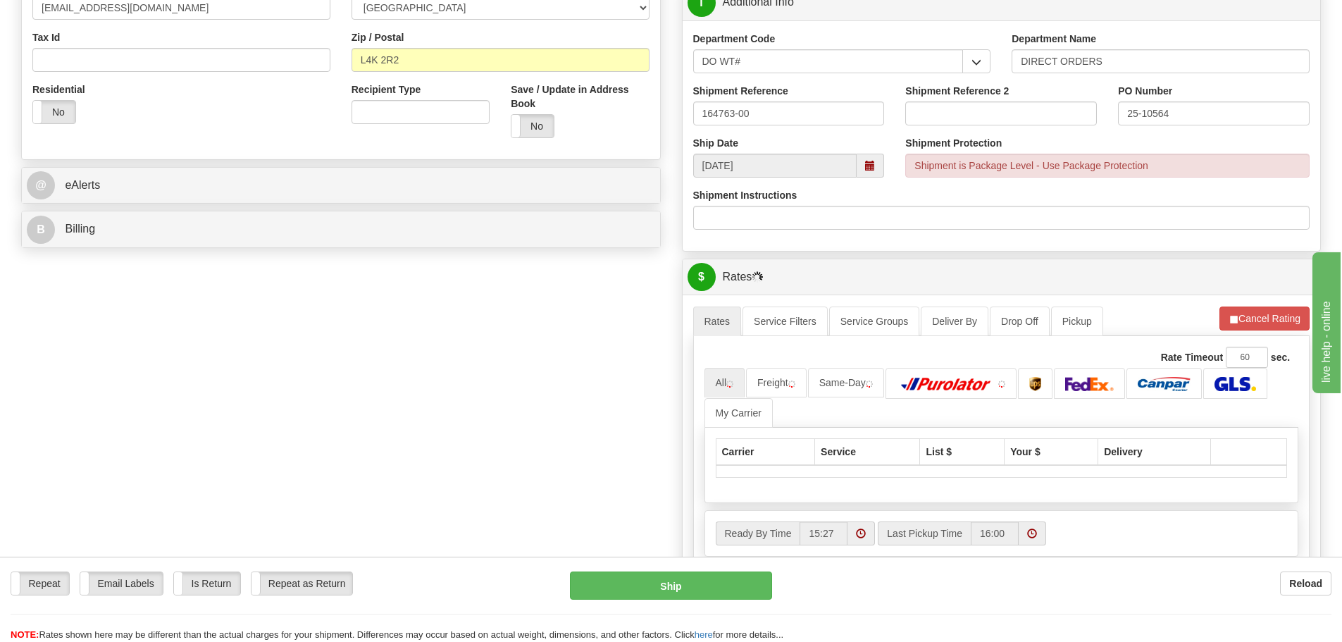
scroll to position [423, 0]
click at [975, 385] on img at bounding box center [946, 383] width 99 height 14
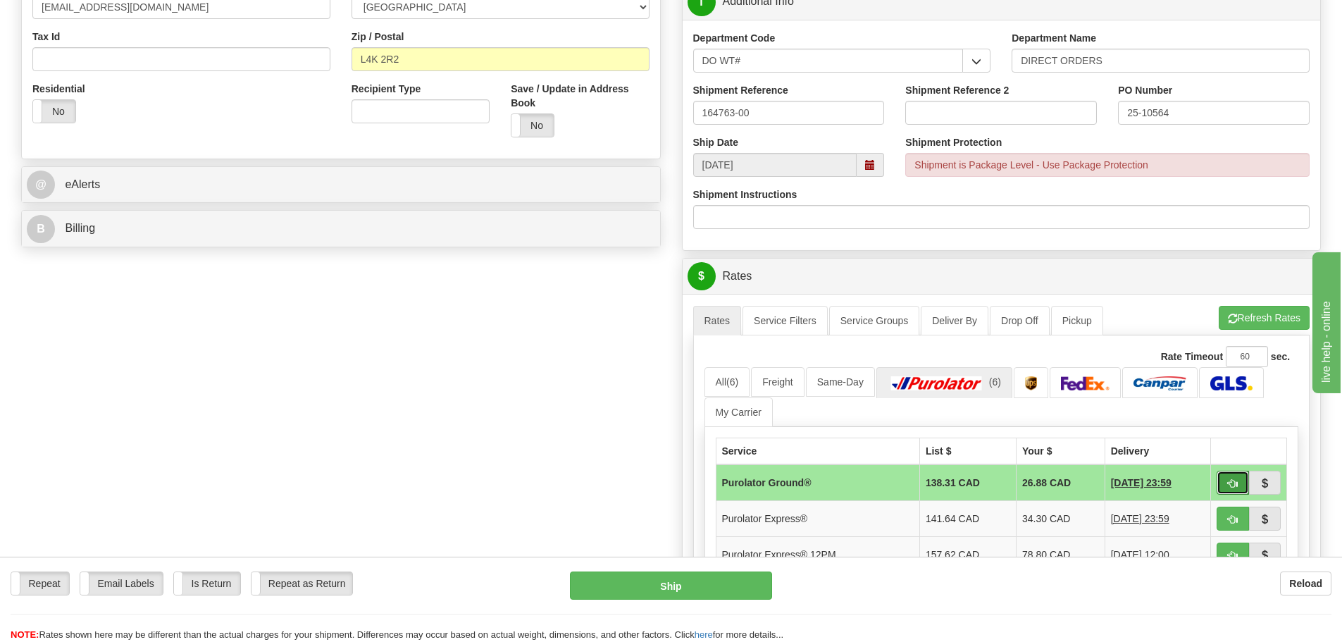
click at [1220, 483] on button "button" at bounding box center [1232, 482] width 32 height 24
type input "260"
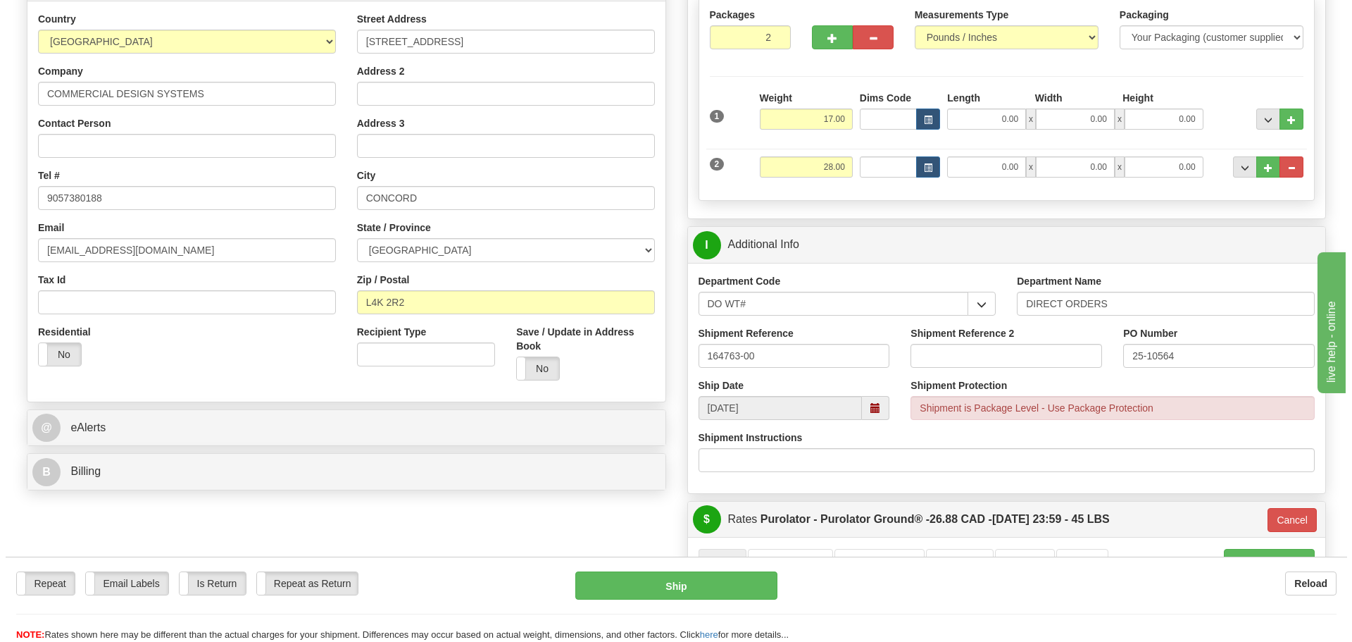
scroll to position [211, 0]
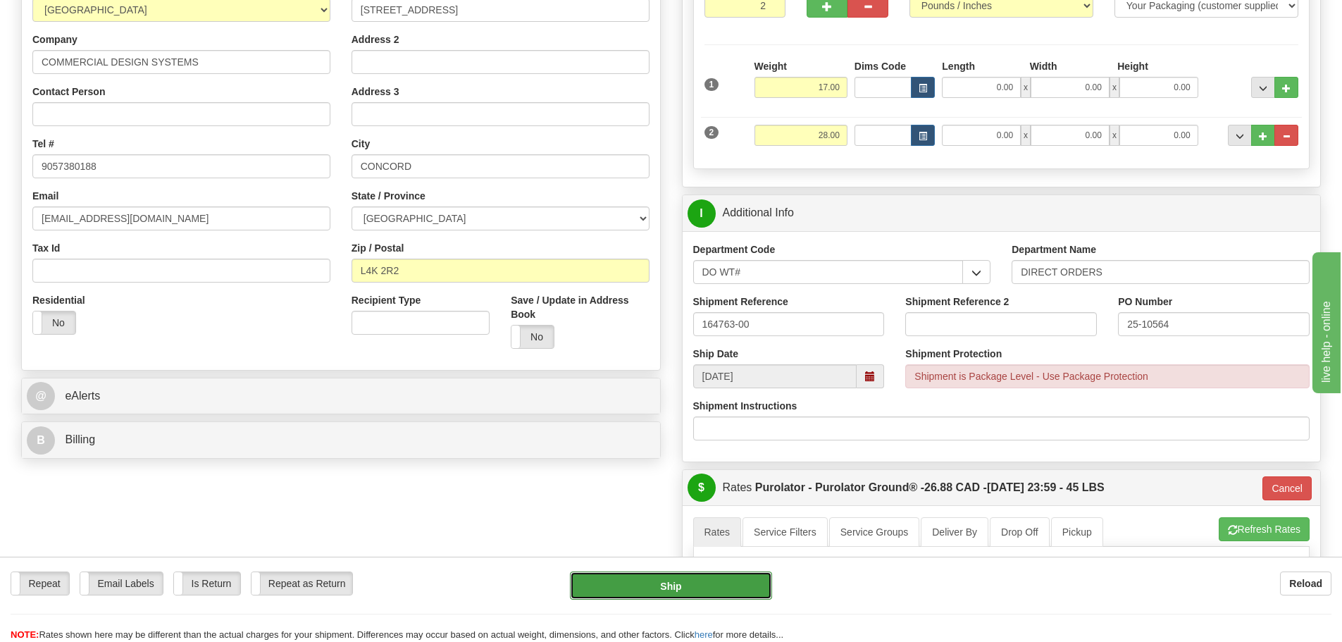
click at [692, 581] on button "Ship" at bounding box center [671, 585] width 202 height 28
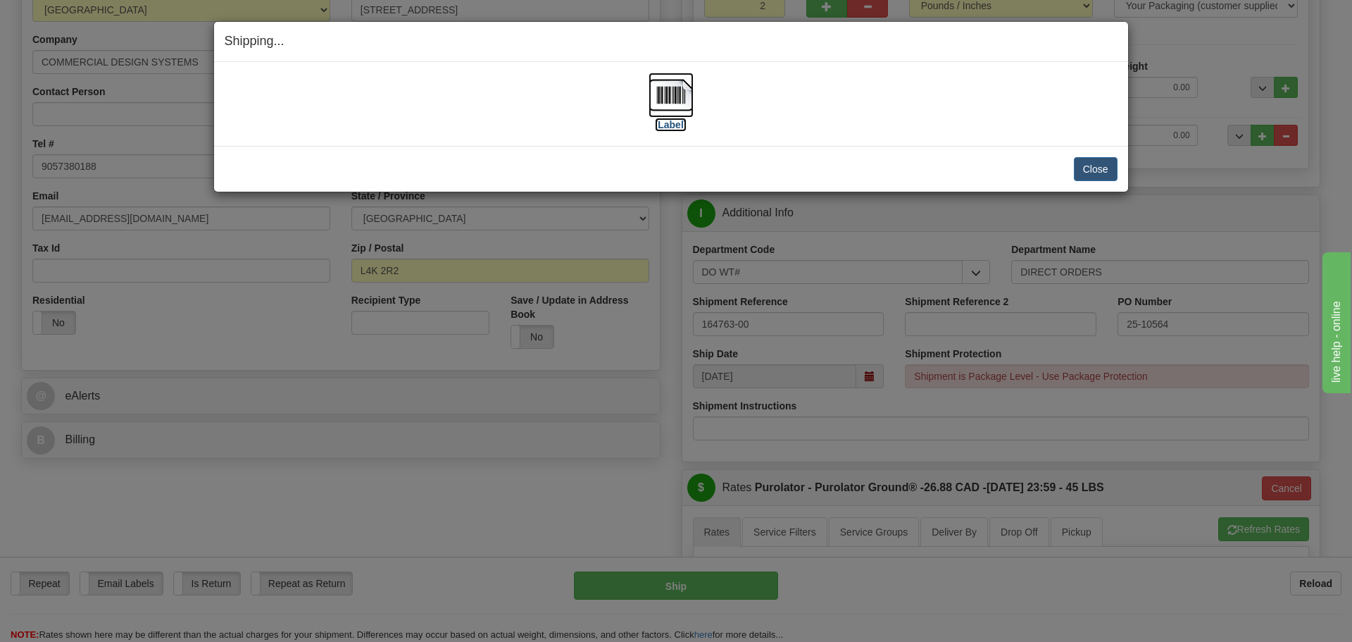
click at [663, 125] on label "[Label]" at bounding box center [671, 125] width 32 height 14
click at [1084, 161] on button "Close" at bounding box center [1096, 169] width 44 height 24
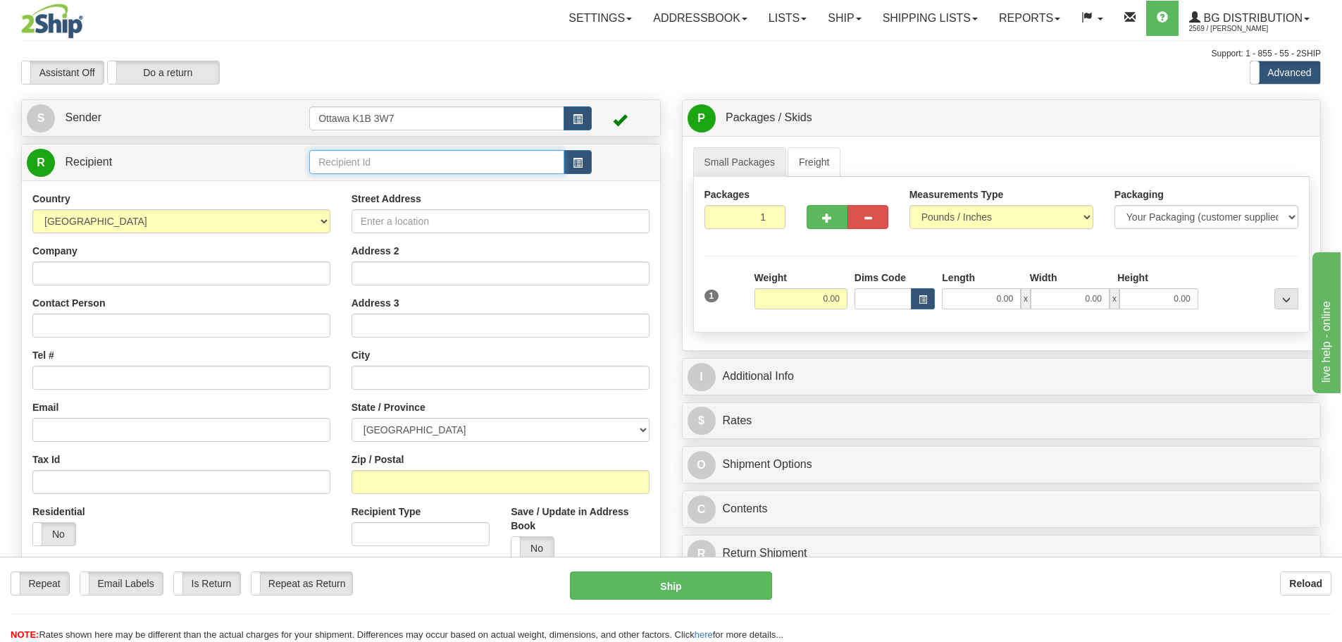
drag, startPoint x: 427, startPoint y: 155, endPoint x: 449, endPoint y: 133, distance: 31.4
click at [426, 156] on input "text" at bounding box center [436, 162] width 255 height 24
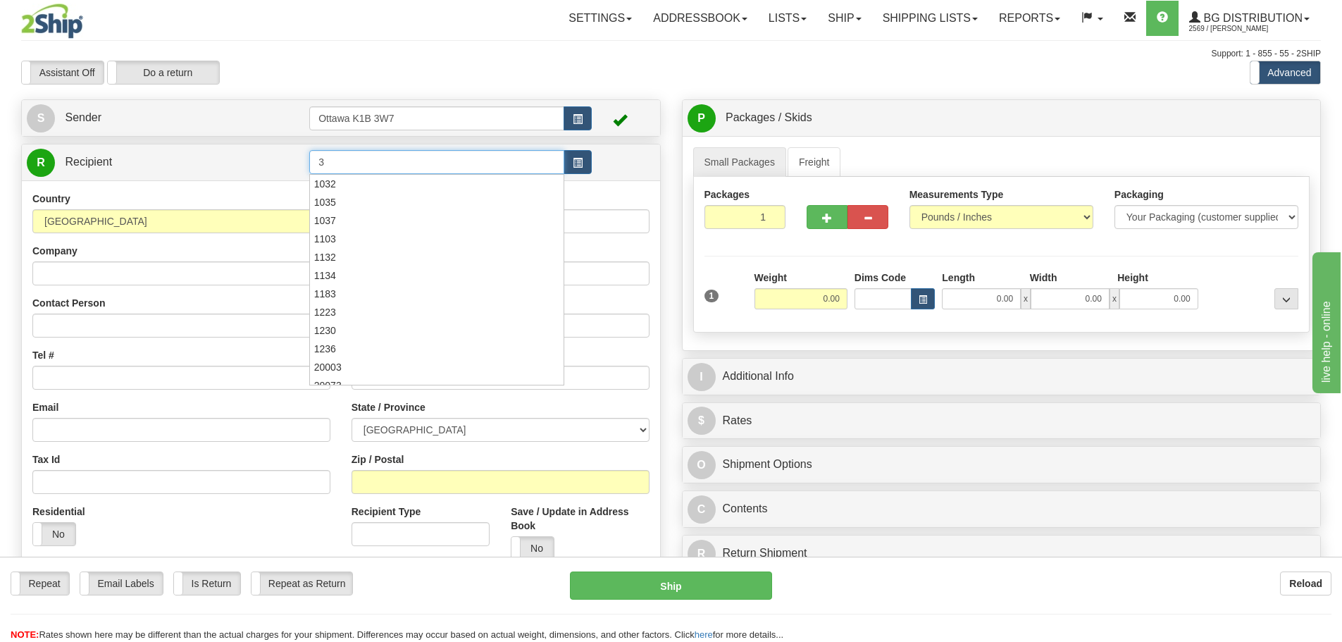
type input "3"
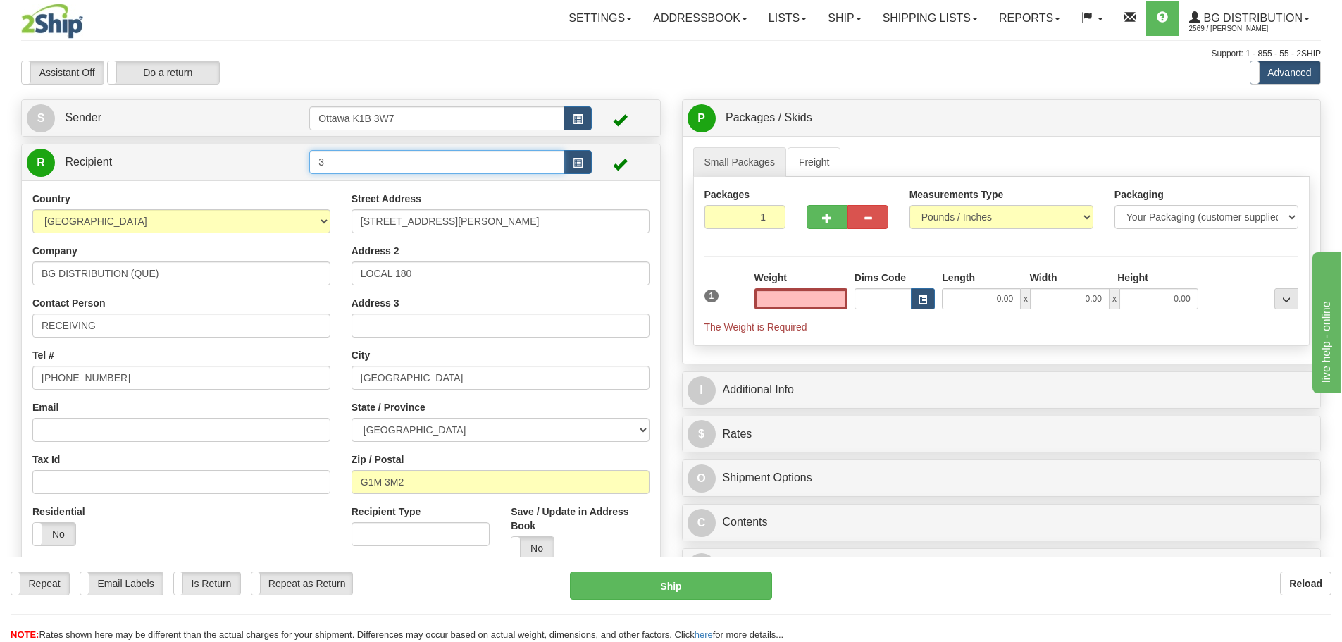
type input "0.00"
click at [460, 165] on input "3" at bounding box center [436, 162] width 255 height 24
type input "60166"
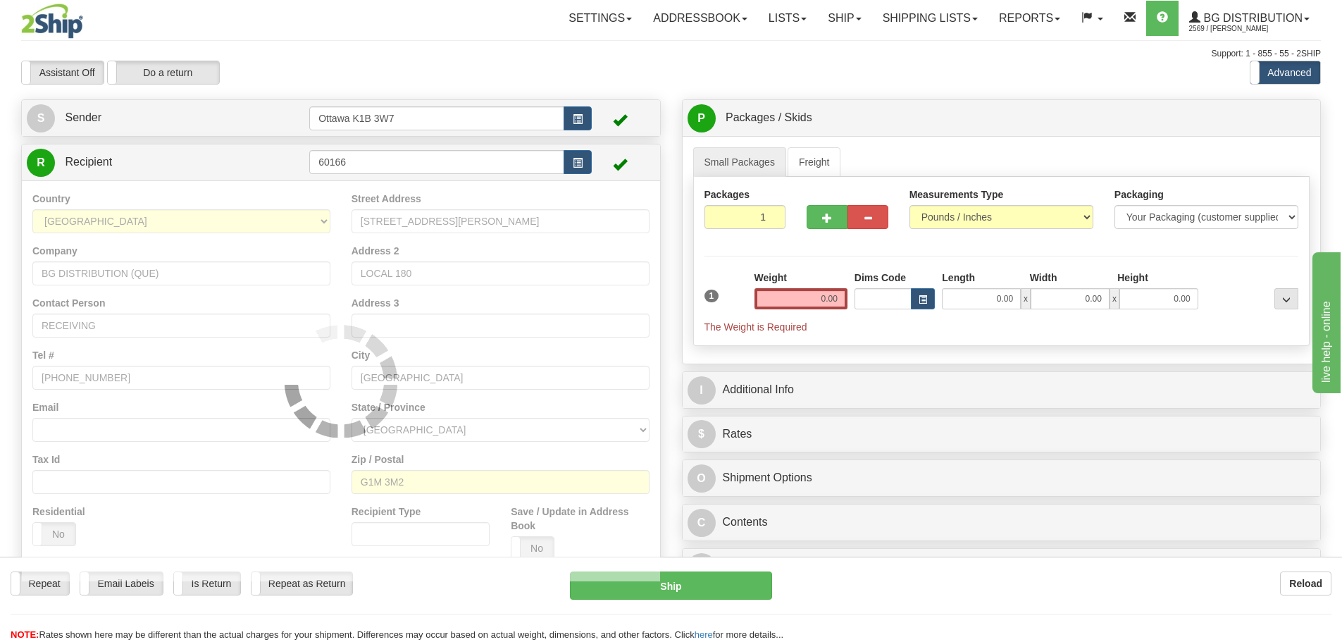
click at [509, 82] on div "Assistant On Assistant Off Do a return Do a return" at bounding box center [286, 73] width 550 height 24
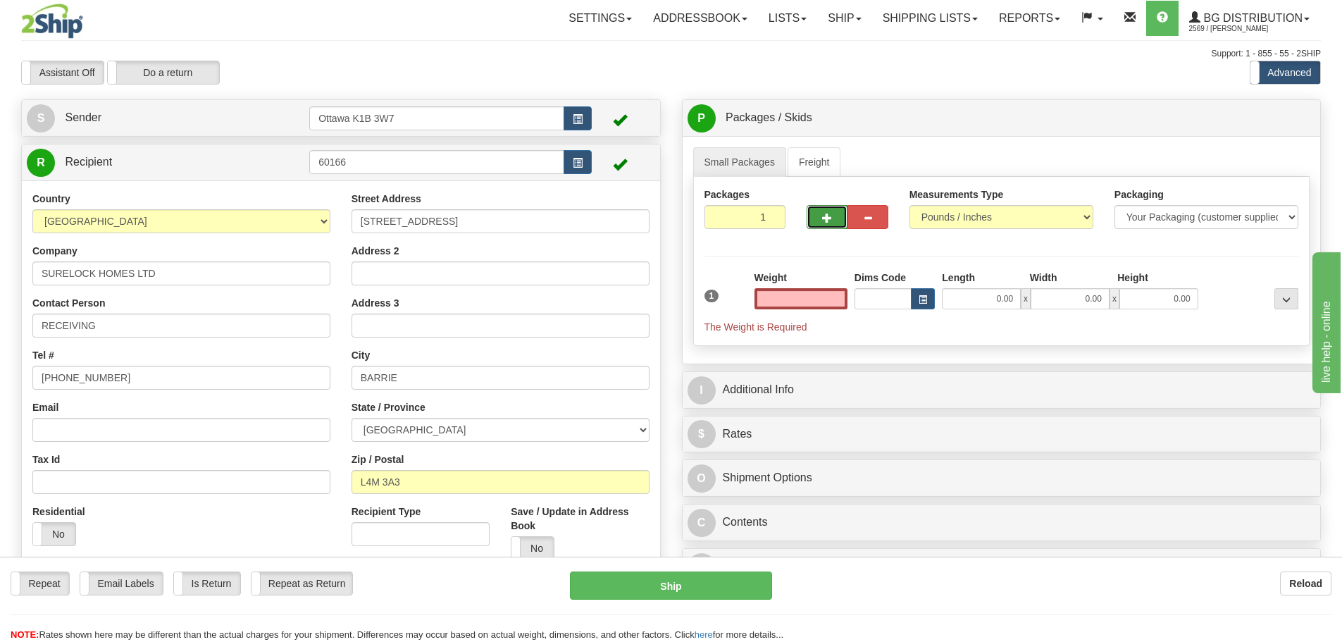
type input "0.00"
drag, startPoint x: 823, startPoint y: 228, endPoint x: 972, endPoint y: 219, distance: 148.9
click at [823, 227] on button "button" at bounding box center [826, 217] width 41 height 24
type input "2"
click at [1283, 113] on span "Pack / Skid Level" at bounding box center [1274, 118] width 65 height 10
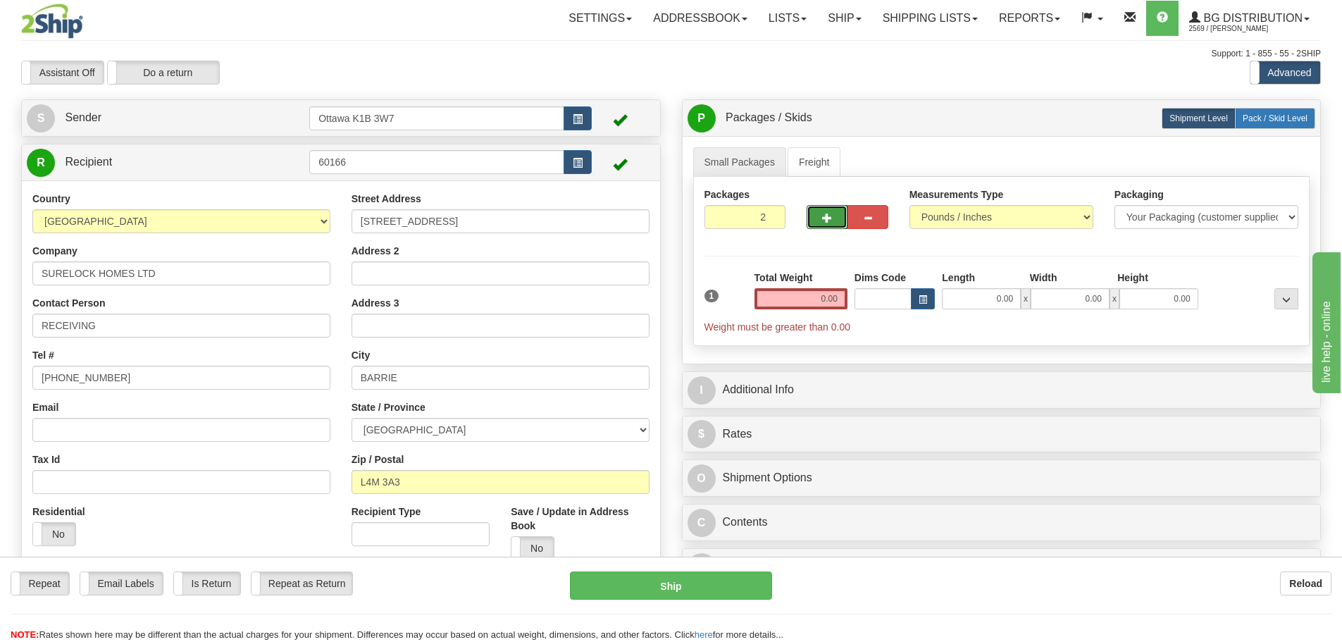
radio input "true"
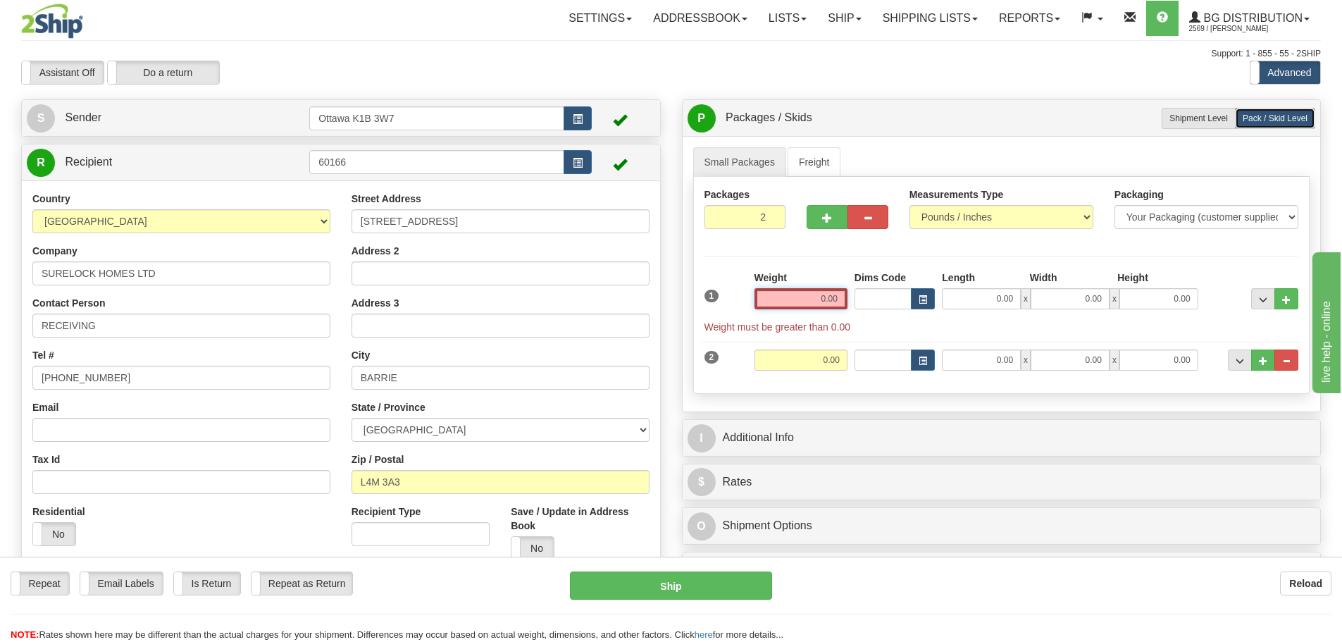
click at [809, 298] on input "0.00" at bounding box center [800, 298] width 93 height 21
type input "0.00"
click at [966, 293] on input "0.00" at bounding box center [981, 298] width 79 height 21
type input "54.00"
click at [754, 294] on div "Weight 0.00" at bounding box center [801, 294] width 100 height 49
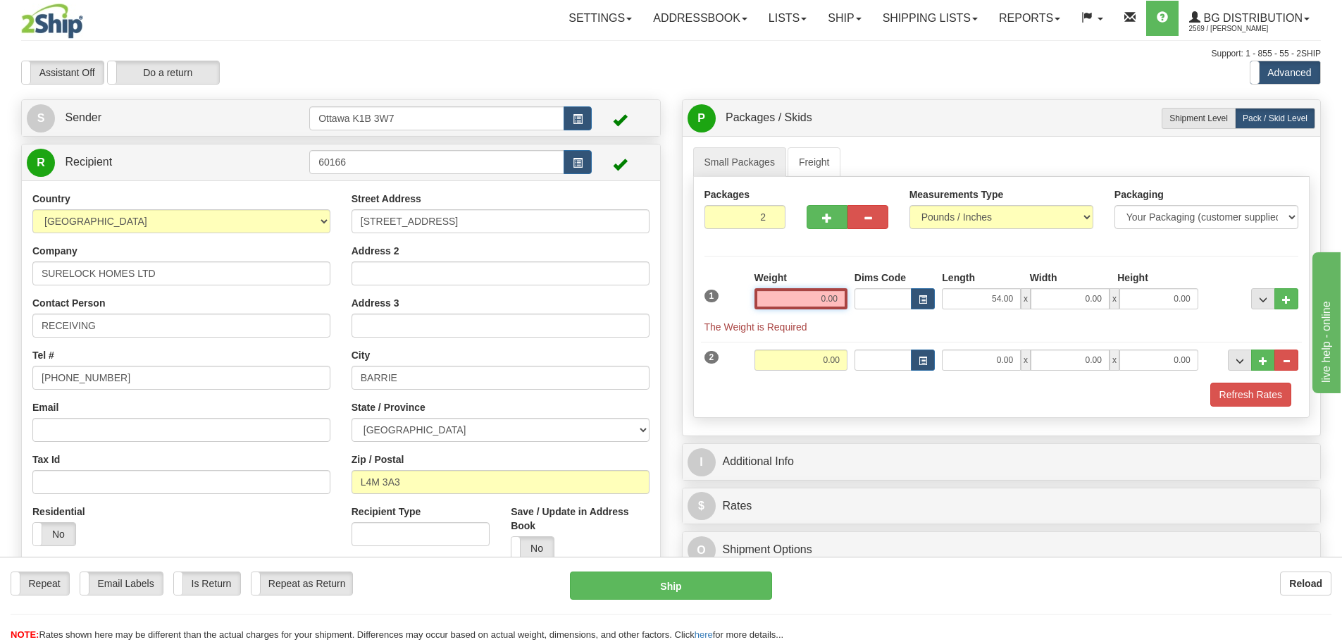
click at [761, 299] on input "0.00" at bounding box center [800, 298] width 93 height 21
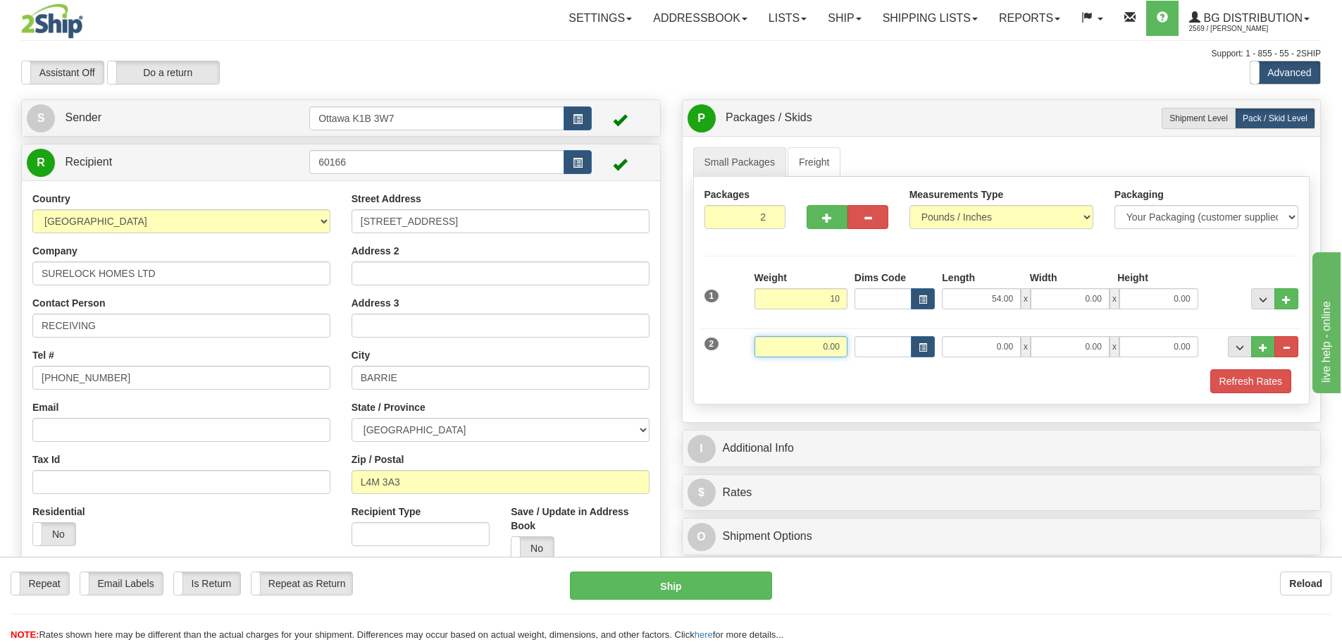
type input "10.00"
drag, startPoint x: 828, startPoint y: 351, endPoint x: 848, endPoint y: 351, distance: 20.4
click at [828, 351] on input "0.00" at bounding box center [800, 346] width 93 height 21
type input "8.00"
click at [1068, 431] on div "I Additional Info" at bounding box center [1001, 448] width 638 height 36
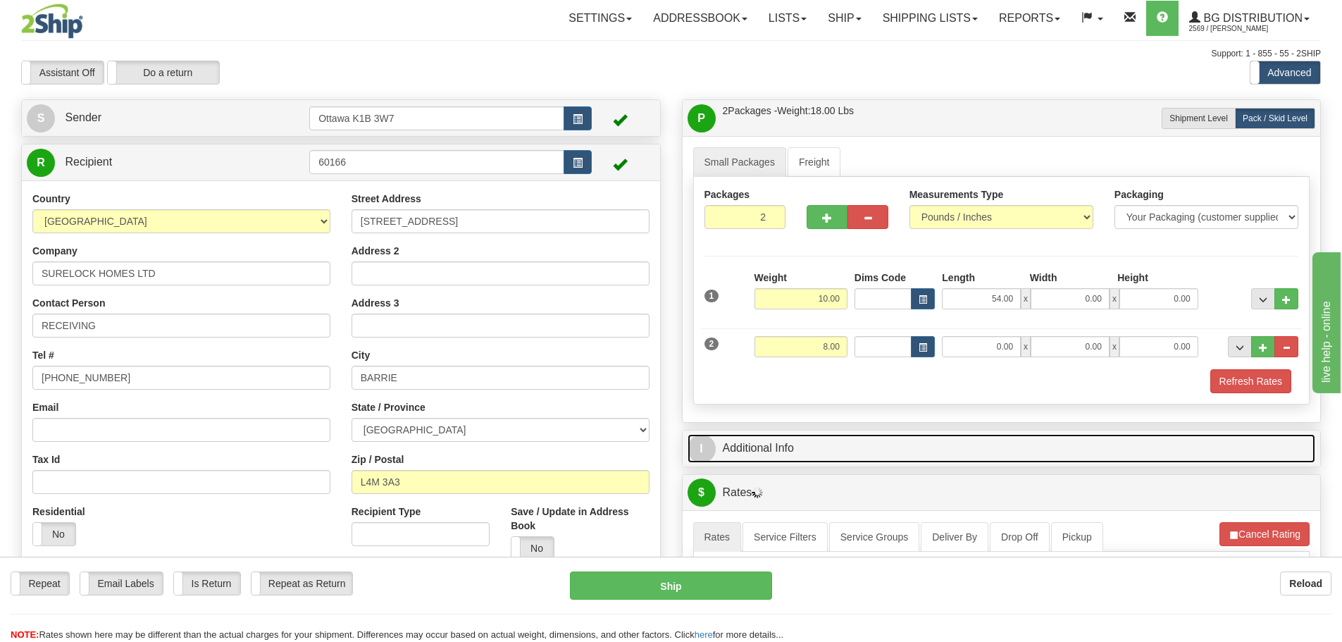
click at [1078, 444] on link "I Additional Info" at bounding box center [1001, 448] width 628 height 29
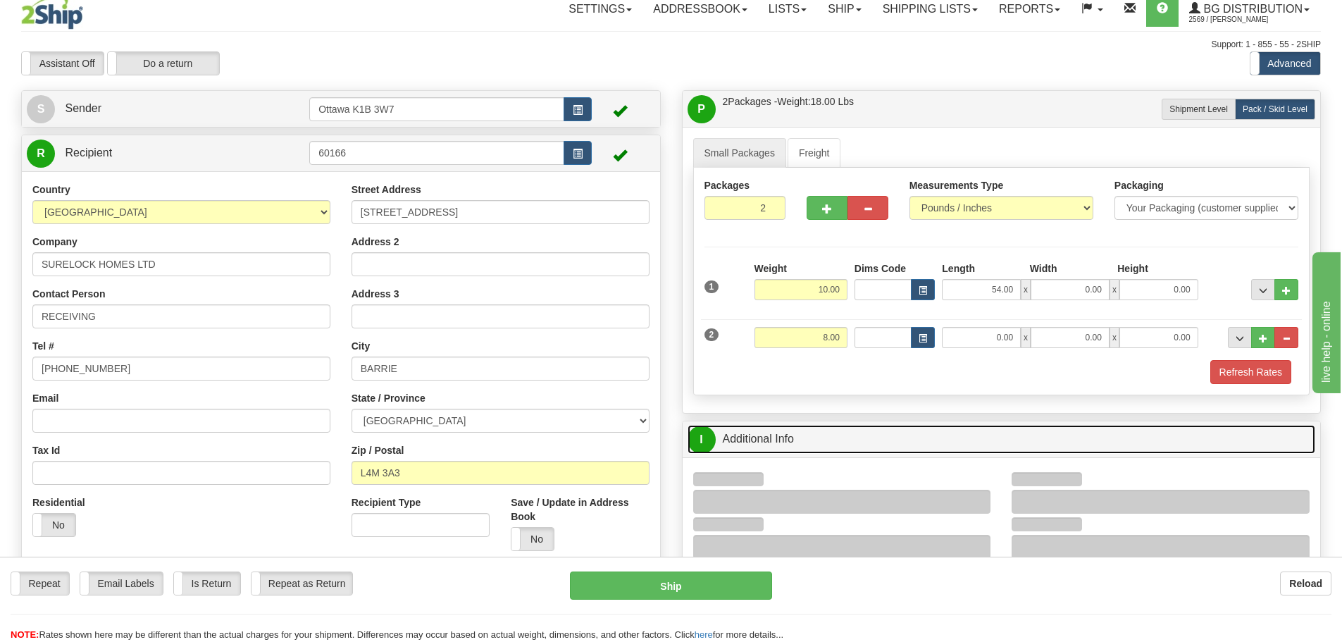
scroll to position [70, 0]
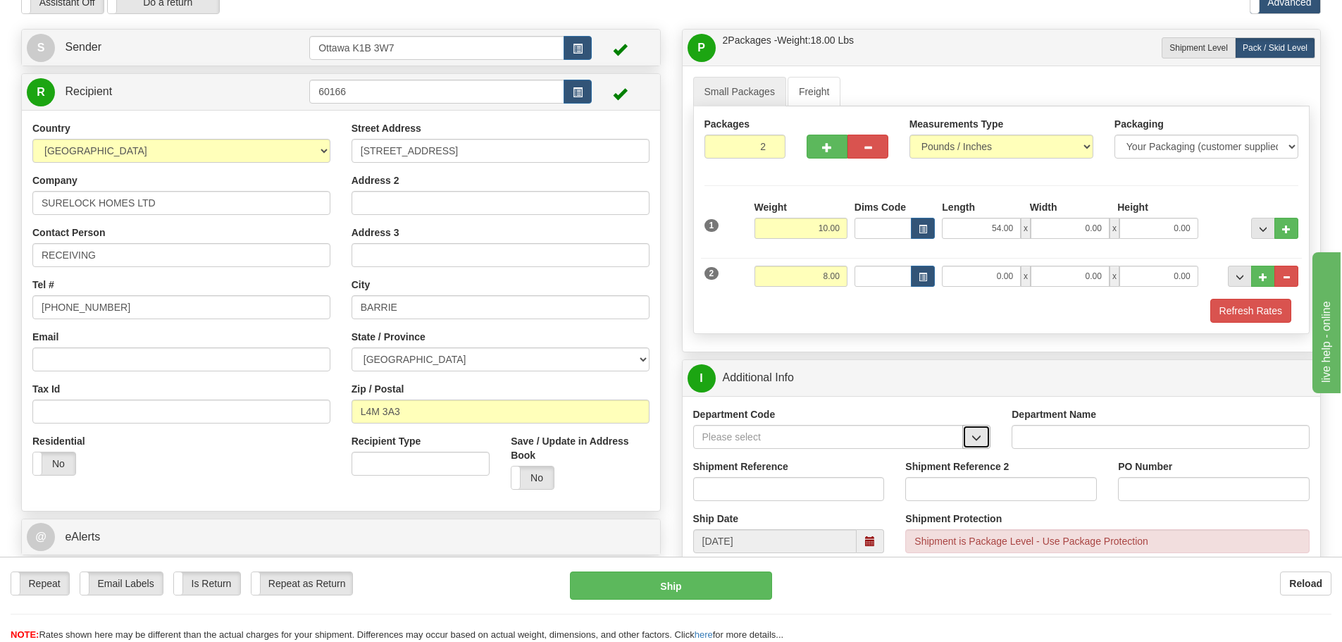
click at [965, 448] on button "button" at bounding box center [976, 437] width 28 height 24
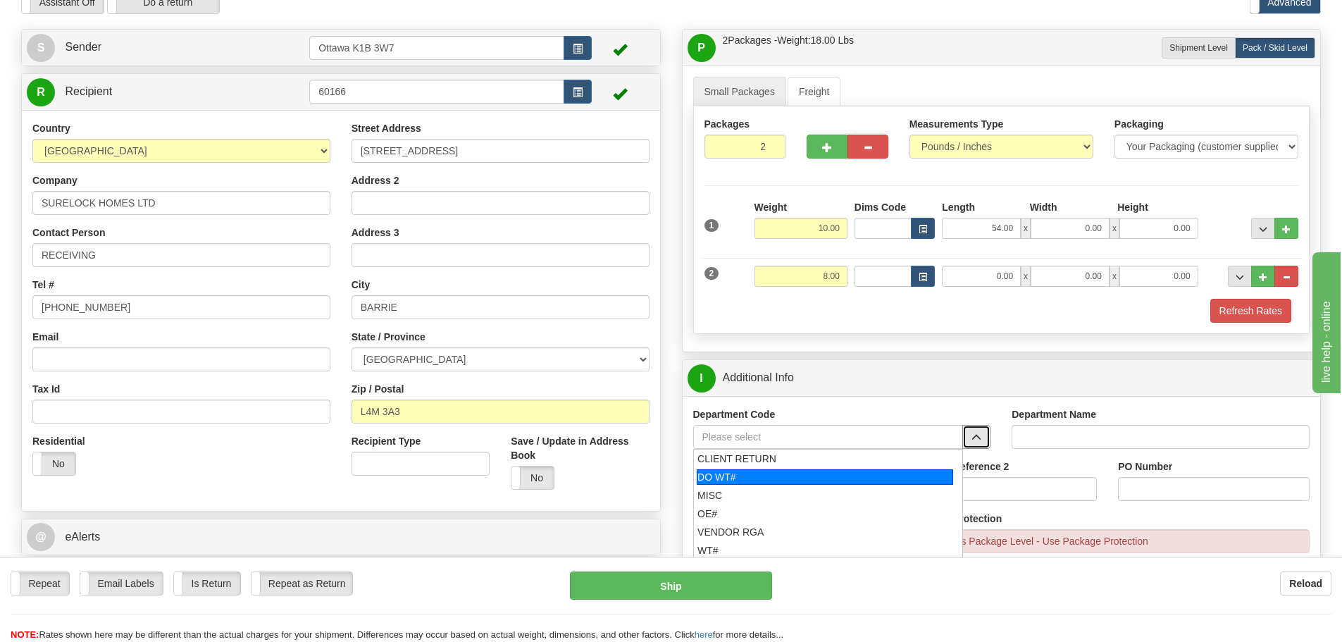
click at [789, 475] on div "DO WT#" at bounding box center [825, 476] width 256 height 15
type input "DO WT#"
type input "DIRECT ORDERS"
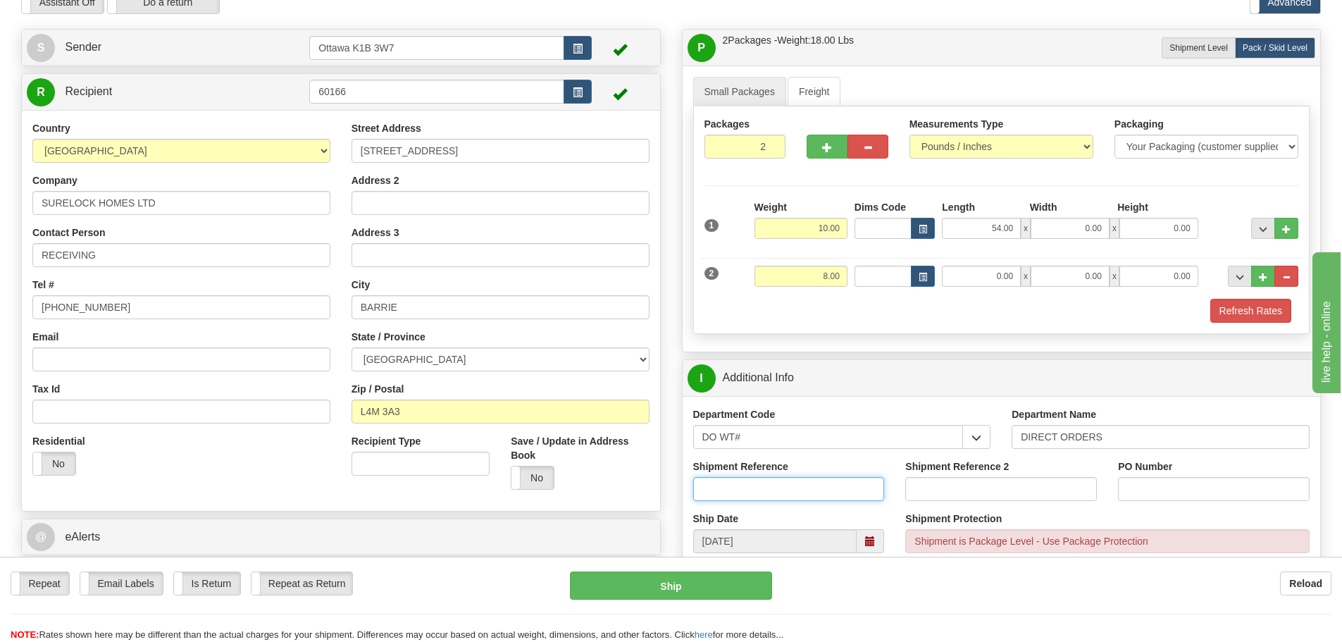
click at [785, 485] on input "Shipment Reference" at bounding box center [789, 489] width 192 height 24
type input "164804-00"
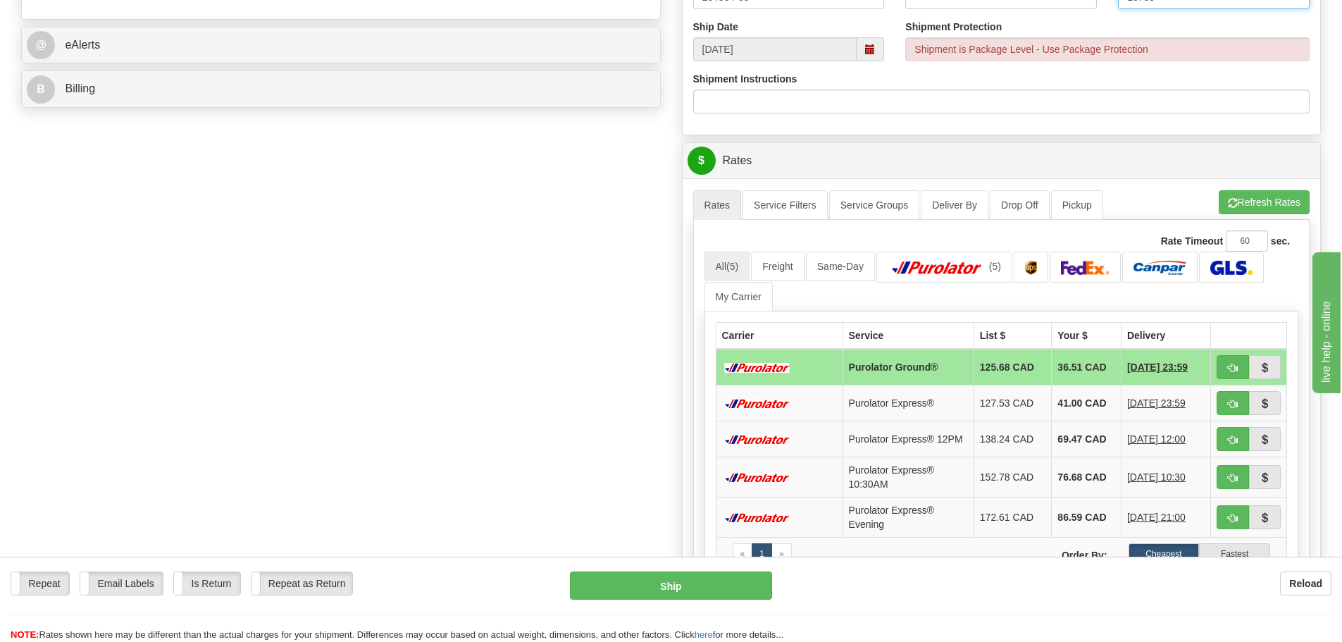
scroll to position [563, 0]
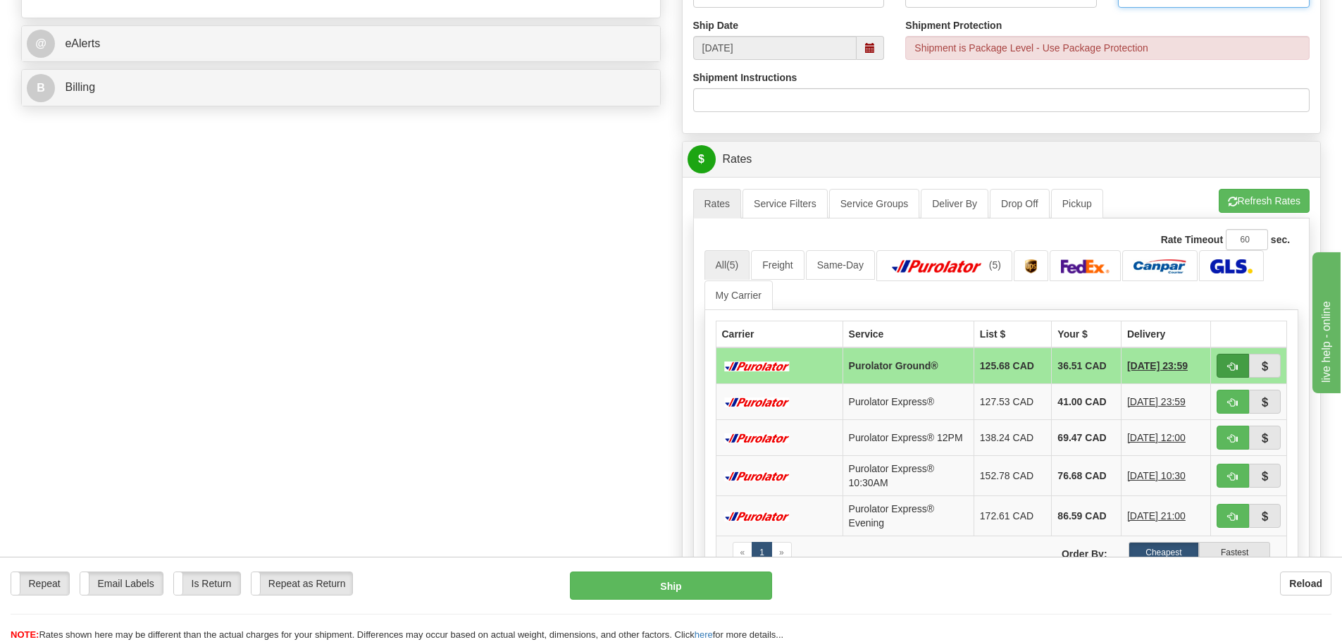
type input "16735"
click at [1221, 368] on button "button" at bounding box center [1232, 366] width 32 height 24
type input "260"
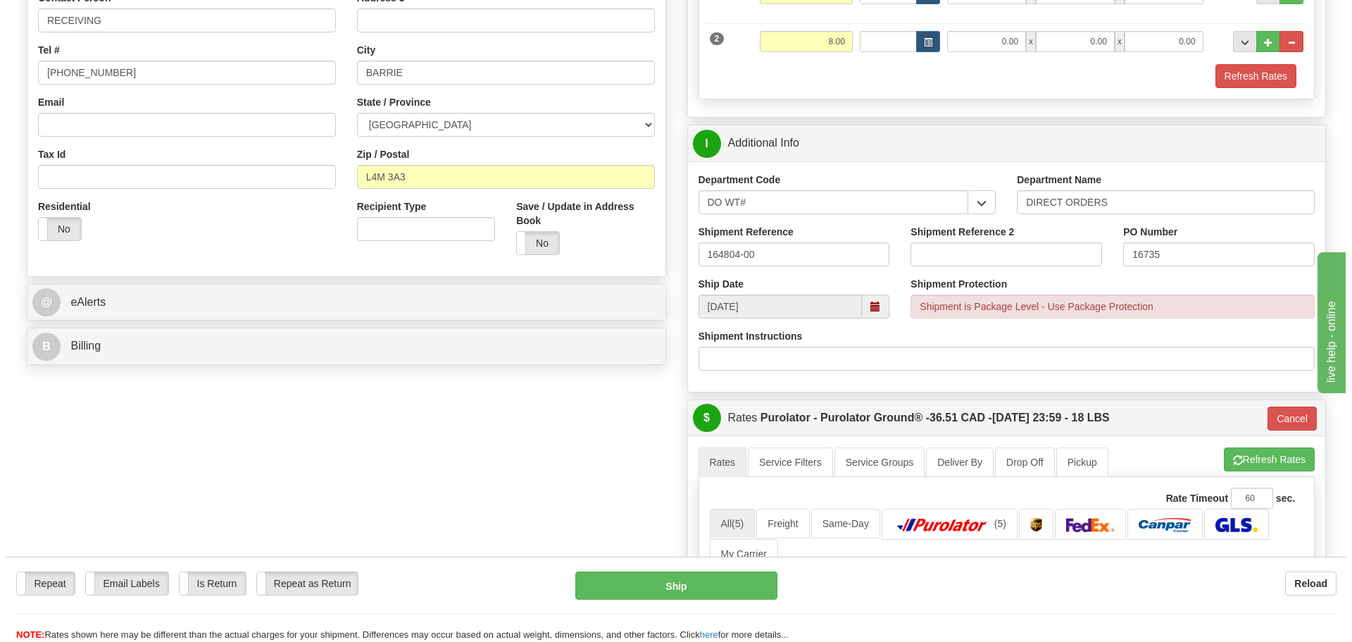
scroll to position [211, 0]
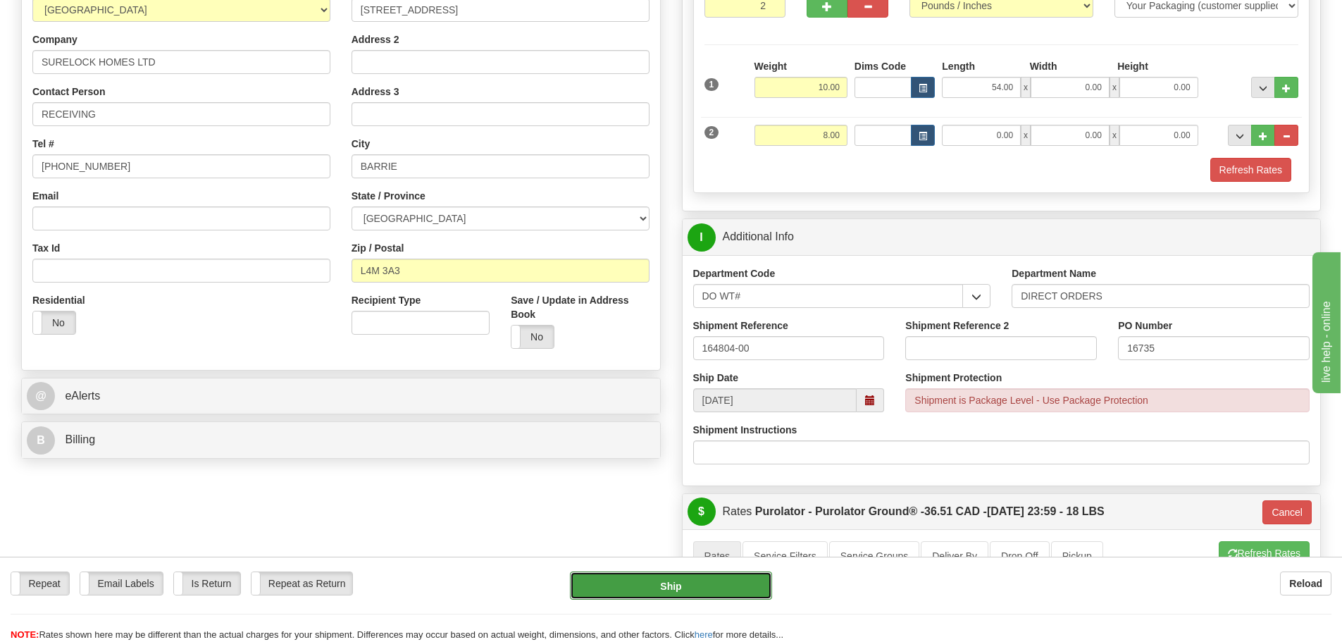
click at [718, 592] on button "Ship" at bounding box center [671, 585] width 202 height 28
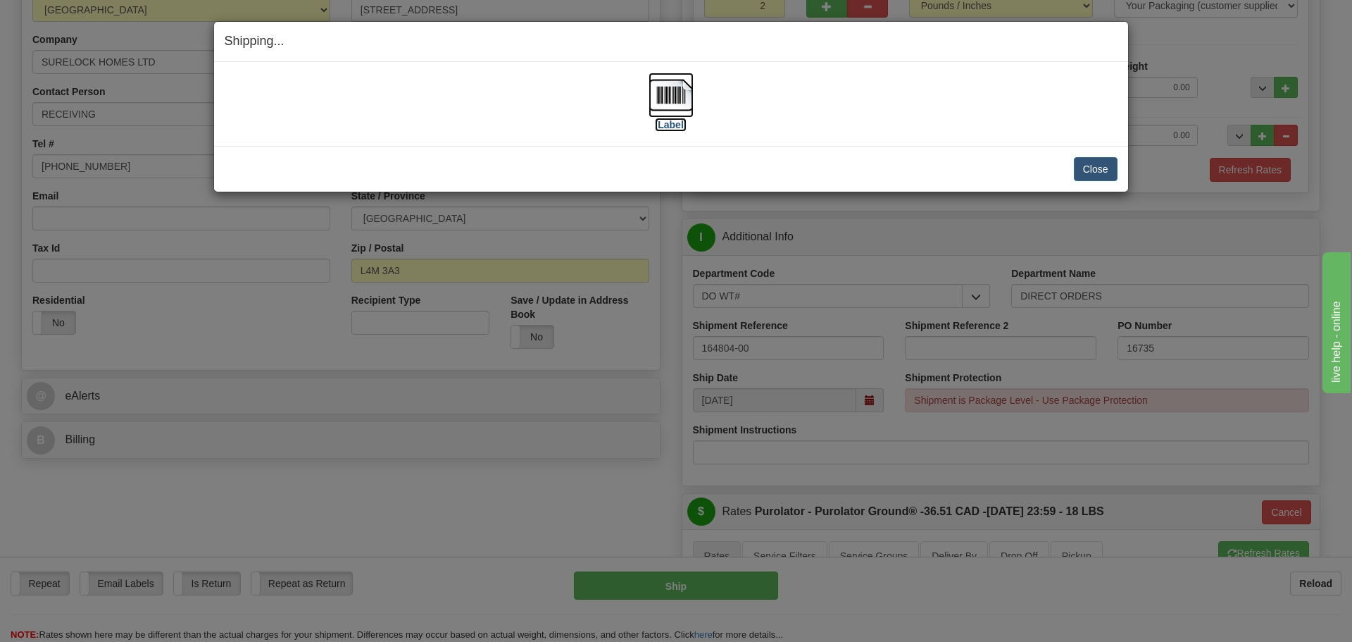
click at [659, 120] on label "[Label]" at bounding box center [671, 125] width 32 height 14
click at [1098, 162] on button "Close" at bounding box center [1096, 169] width 44 height 24
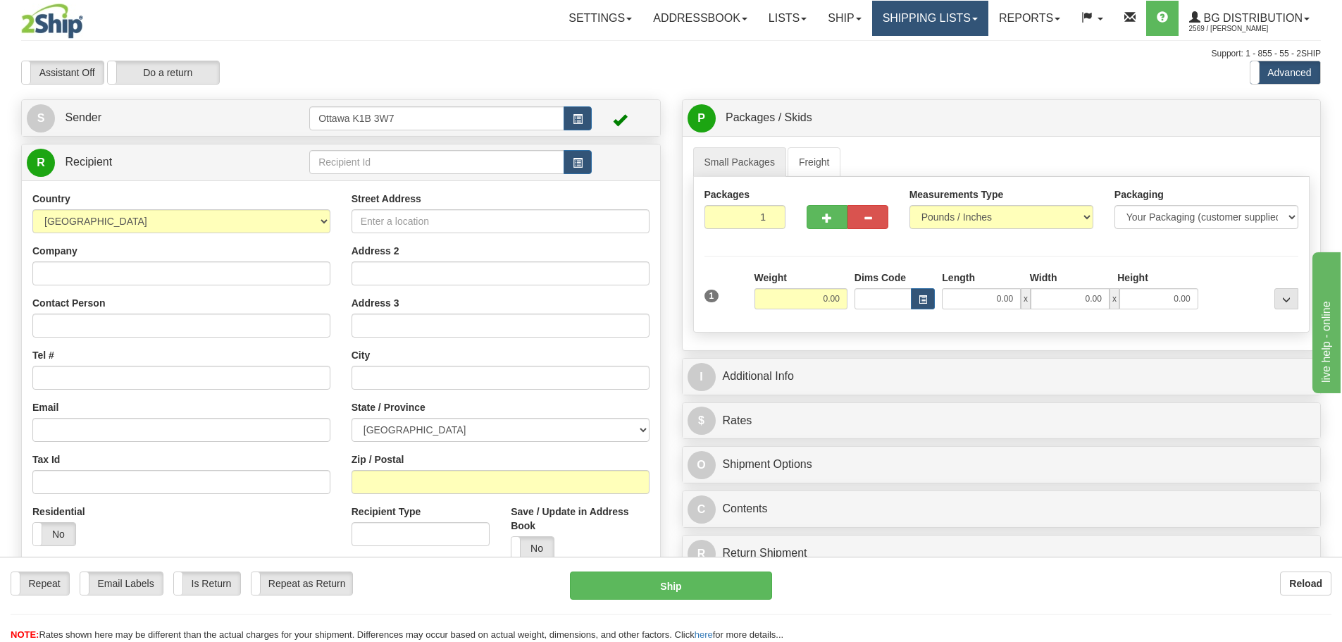
click at [882, 14] on link "Shipping lists" at bounding box center [930, 18] width 116 height 35
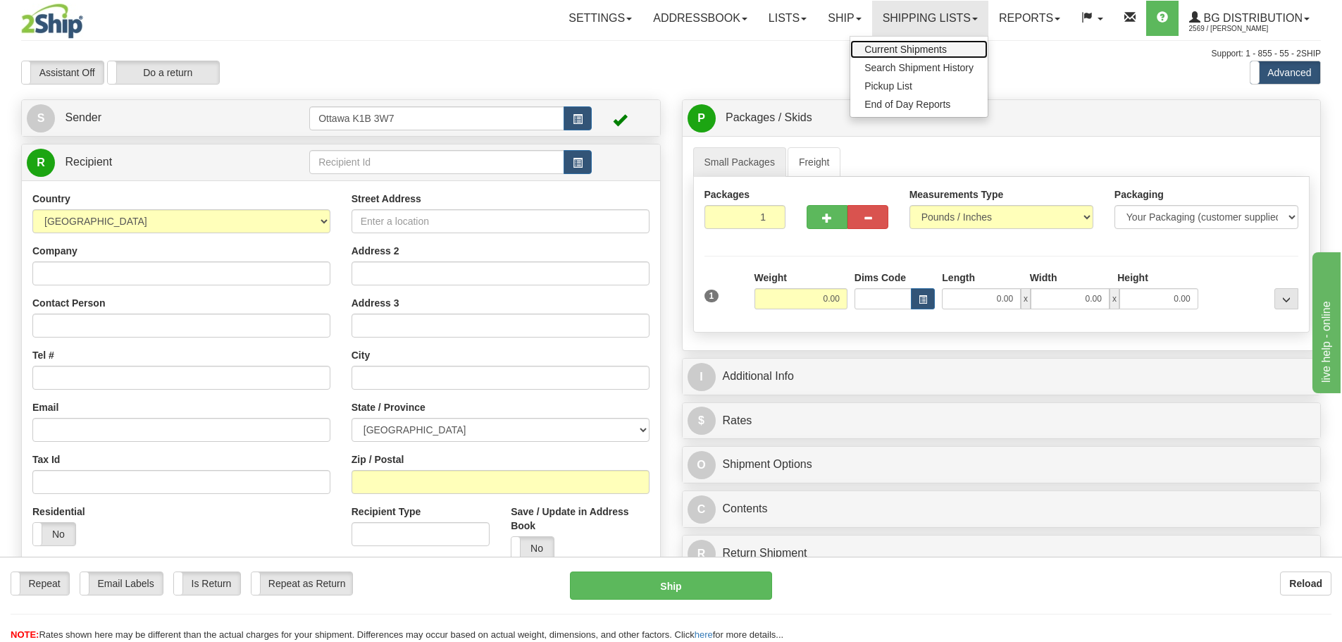
click at [890, 49] on span "Current Shipments" at bounding box center [905, 49] width 82 height 11
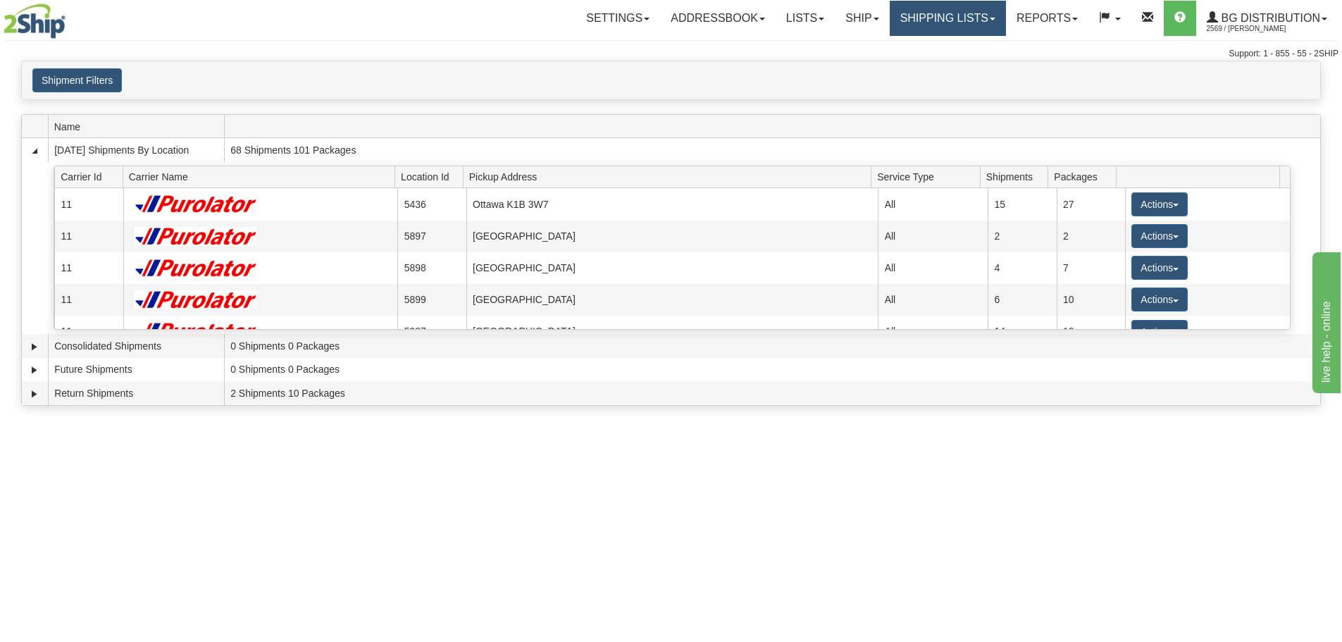
click at [931, 27] on link "Shipping lists" at bounding box center [948, 18] width 116 height 35
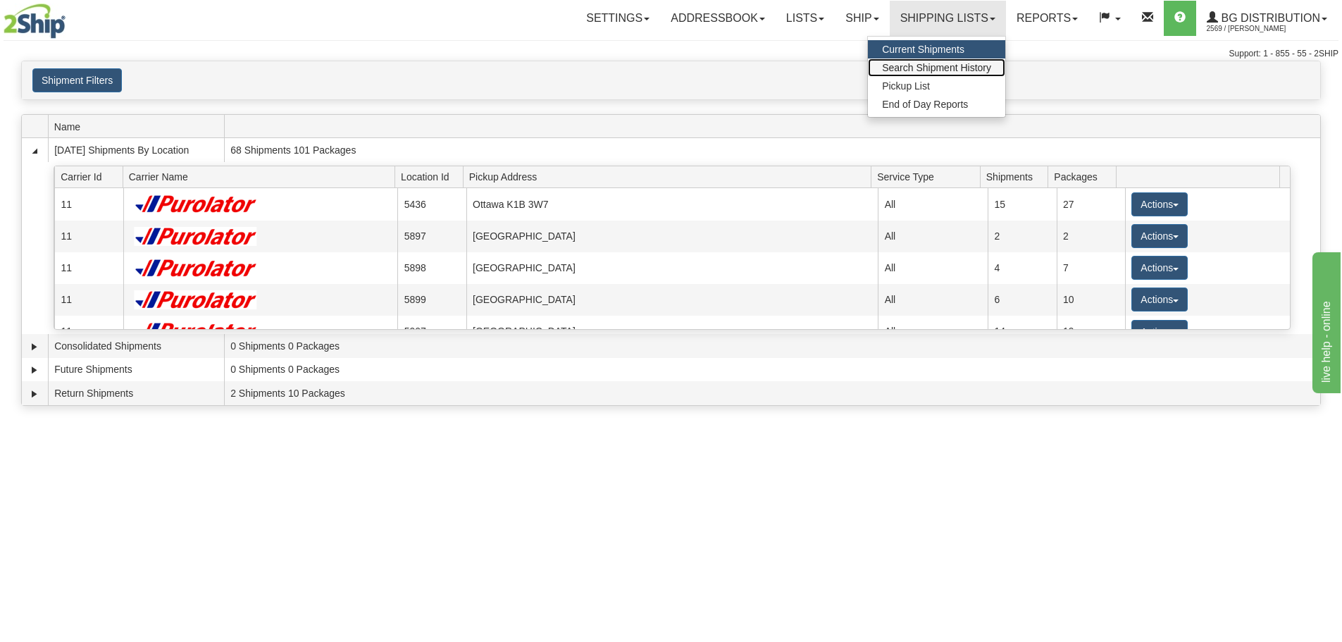
click at [922, 61] on link "Search Shipment History" at bounding box center [936, 67] width 137 height 18
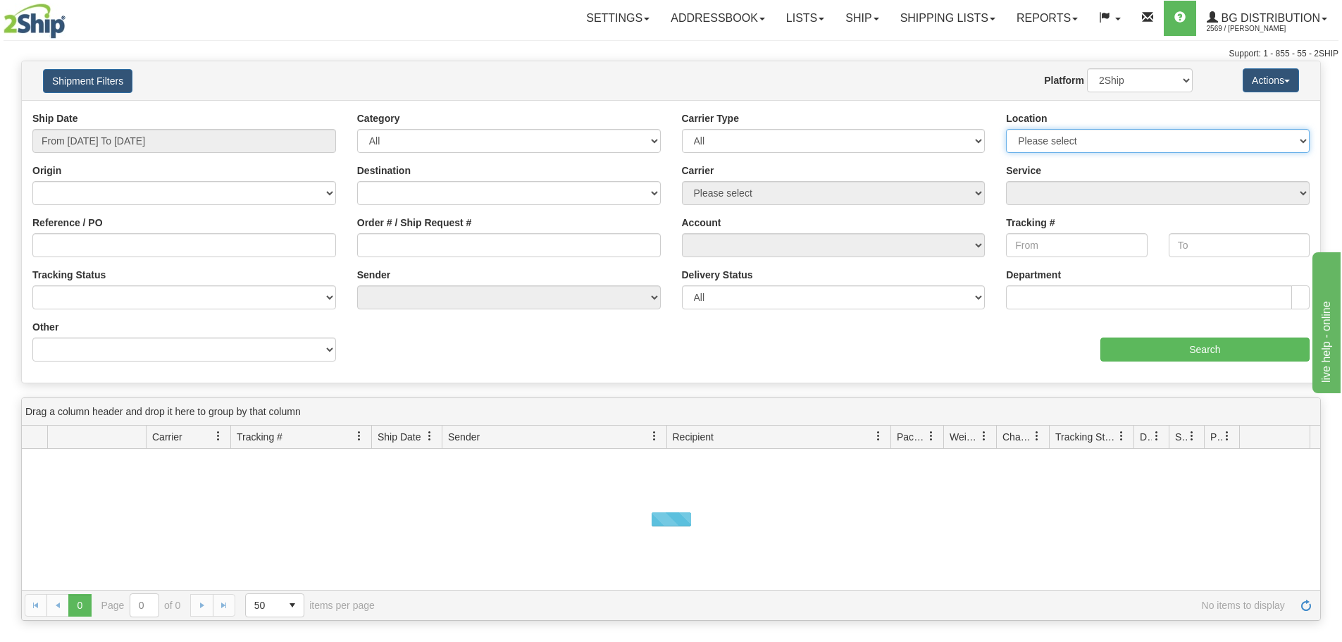
click at [1099, 140] on select "Please select [GEOGRAPHIC_DATA] K1B 3W7 [GEOGRAPHIC_DATA] [GEOGRAPHIC_DATA] [GE…" at bounding box center [1158, 141] width 304 height 24
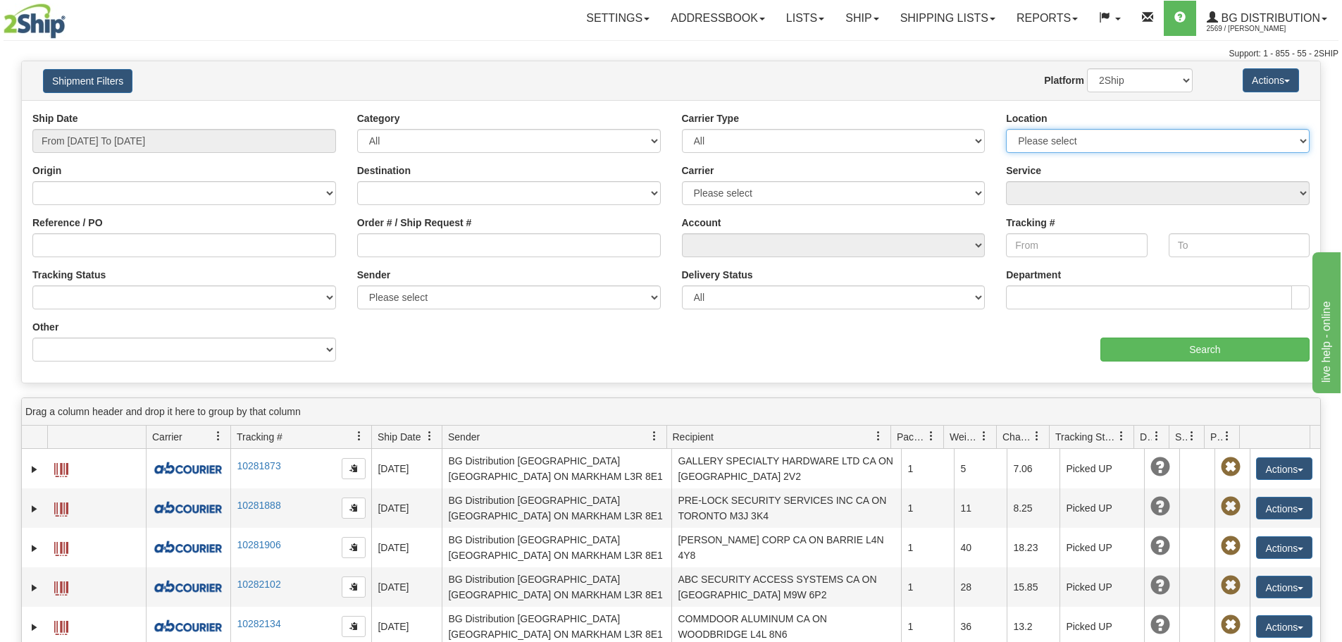
select select "5436"
click at [1006, 129] on select "Please select [GEOGRAPHIC_DATA] K1B 3W7 [GEOGRAPHIC_DATA] [GEOGRAPHIC_DATA] [GE…" at bounding box center [1158, 141] width 304 height 24
type input "[DATE]"
click at [149, 141] on input "From [DATE] To [DATE]" at bounding box center [184, 141] width 304 height 24
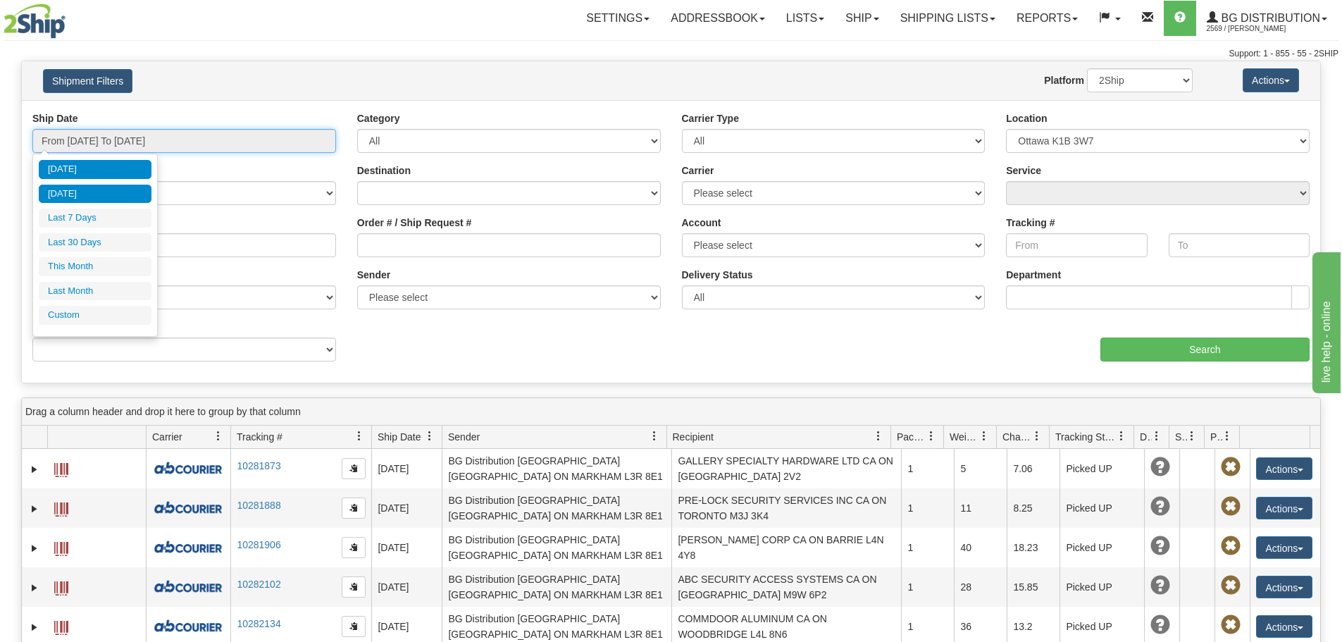
type input "[DATE]"
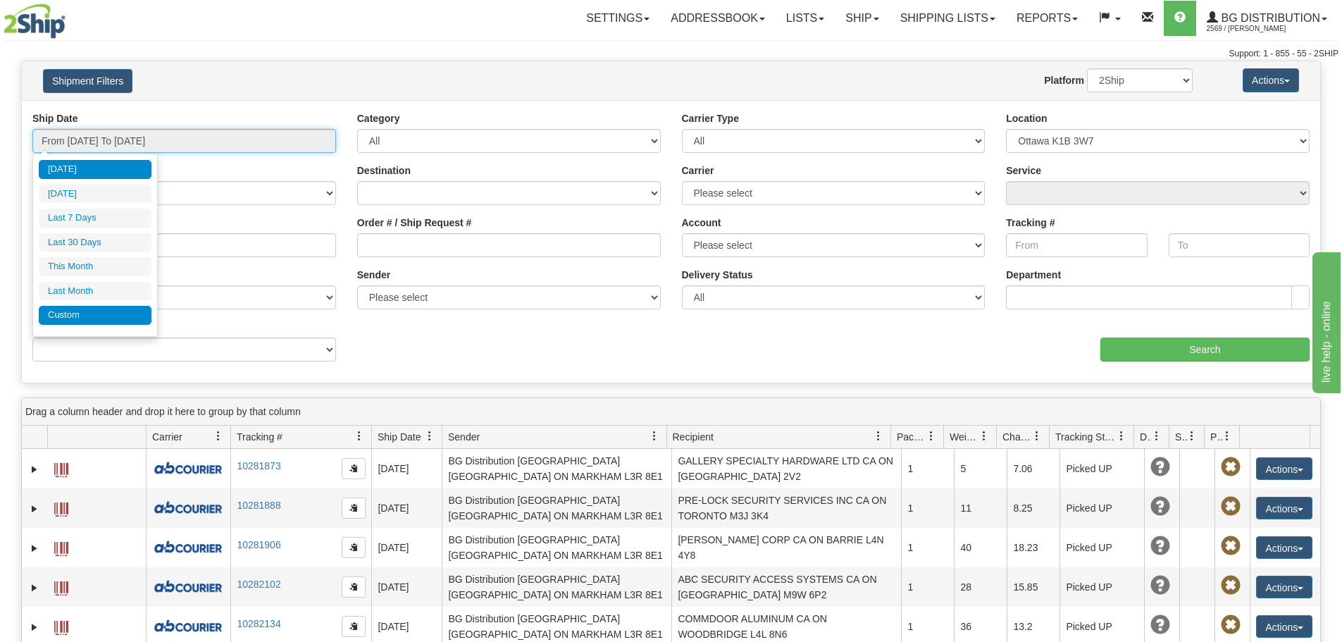
type input "[DATE]"
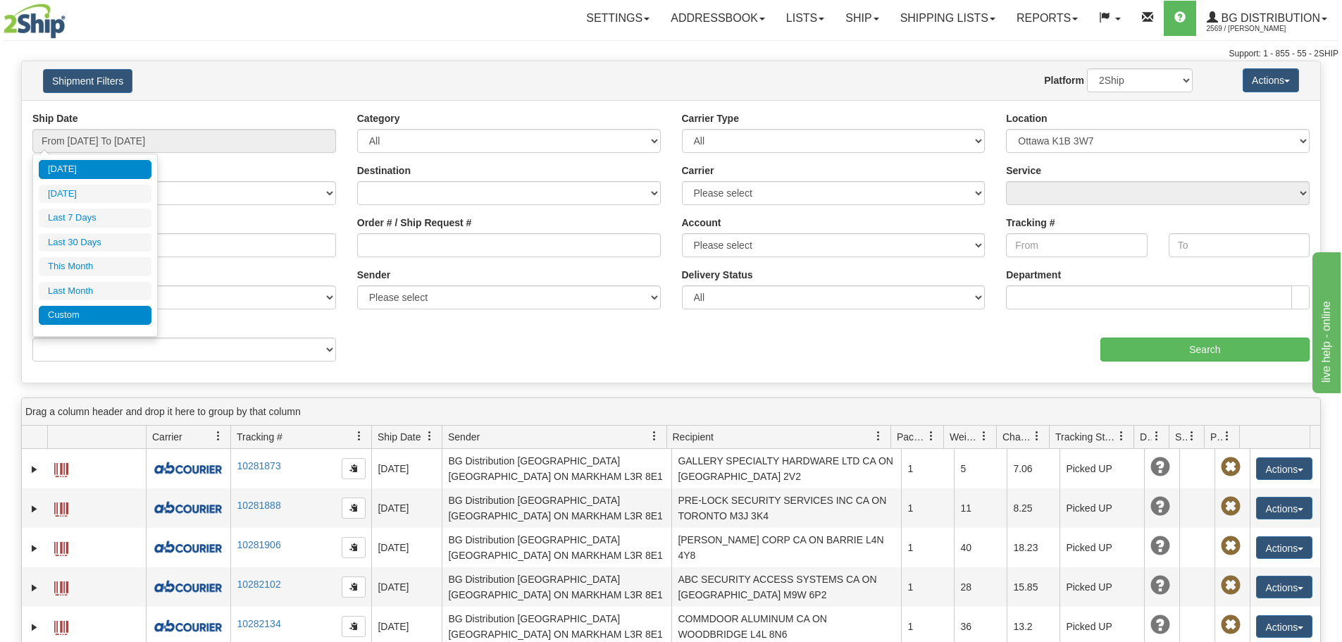
click at [108, 314] on li "Custom" at bounding box center [95, 315] width 113 height 19
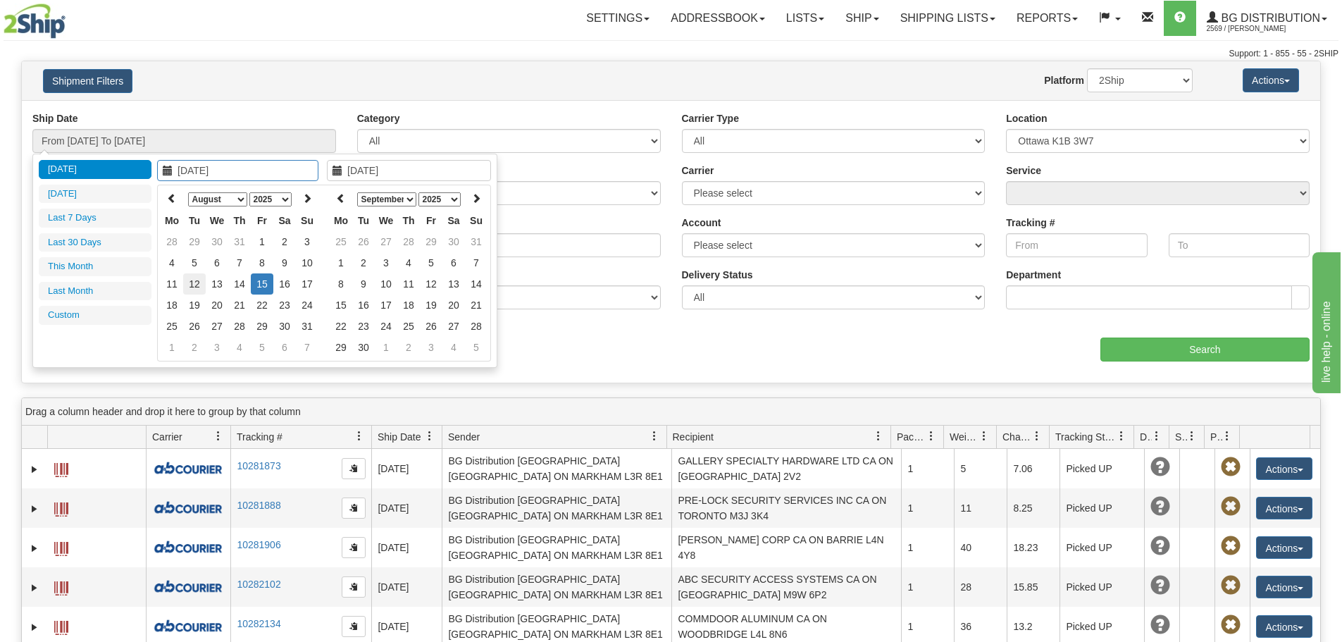
type input "[DATE]"
click at [196, 281] on td "12" at bounding box center [194, 283] width 23 height 21
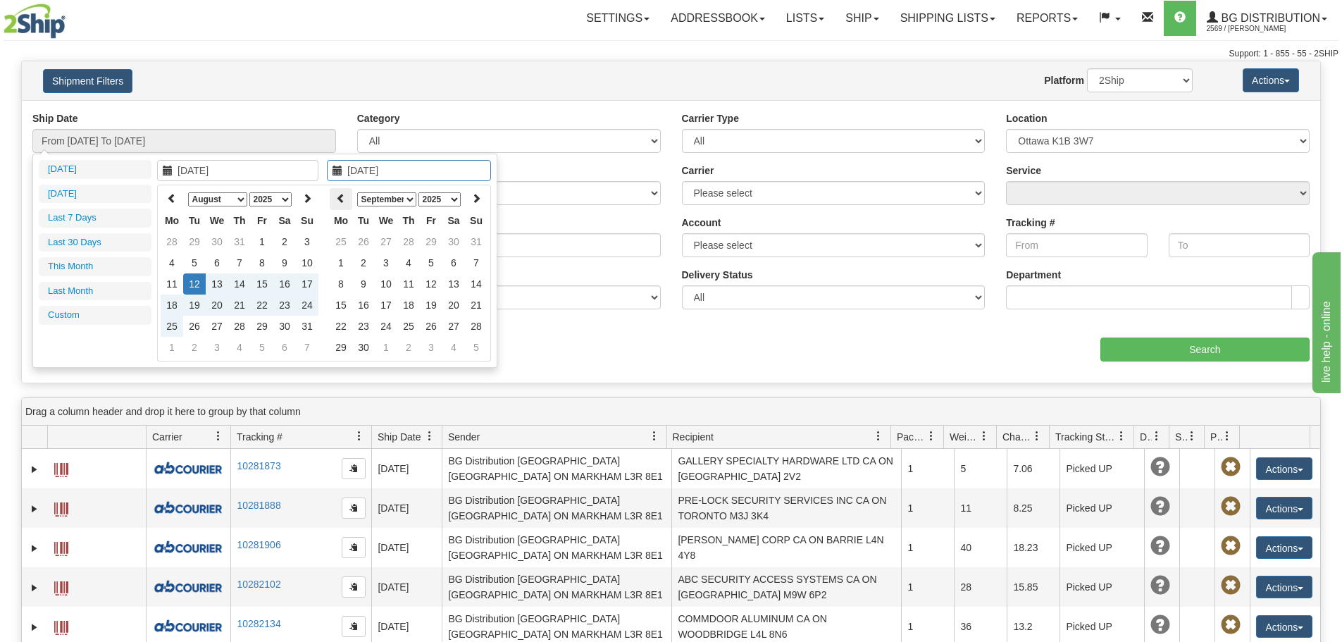
click at [347, 199] on th at bounding box center [341, 199] width 23 height 22
type input "[DATE]"
click at [363, 283] on td "12" at bounding box center [363, 283] width 23 height 21
type input "From [DATE] To [DATE]"
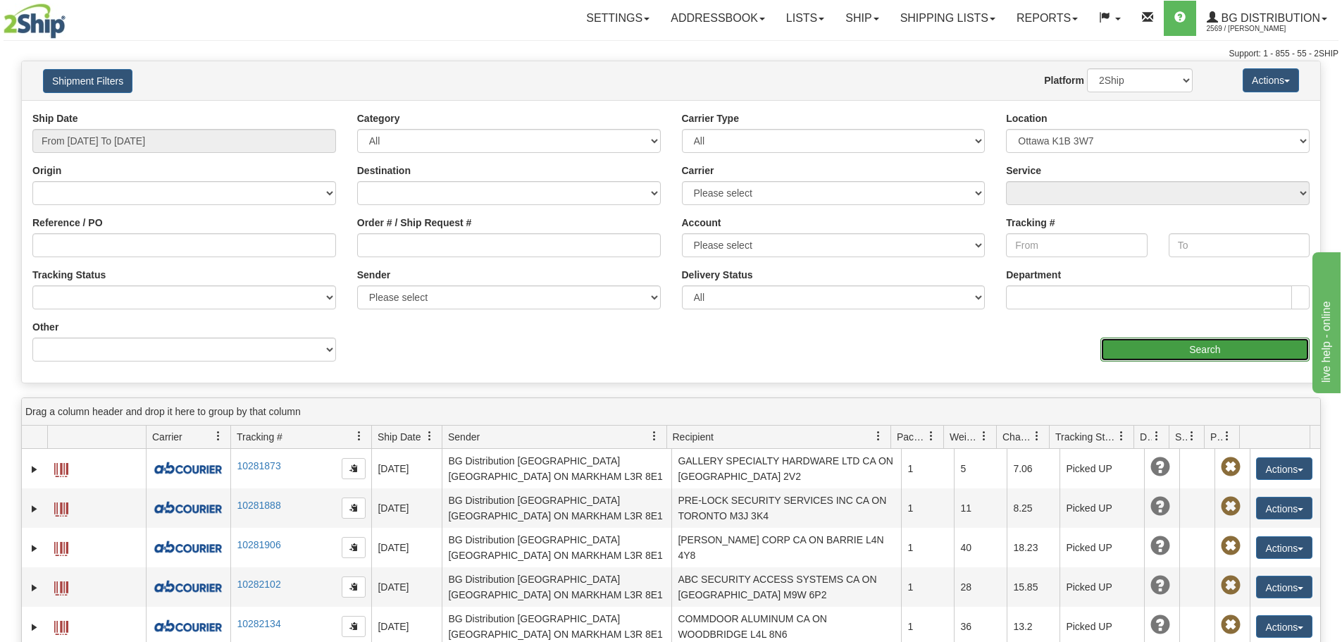
click at [1184, 349] on input "Search" at bounding box center [1204, 349] width 209 height 24
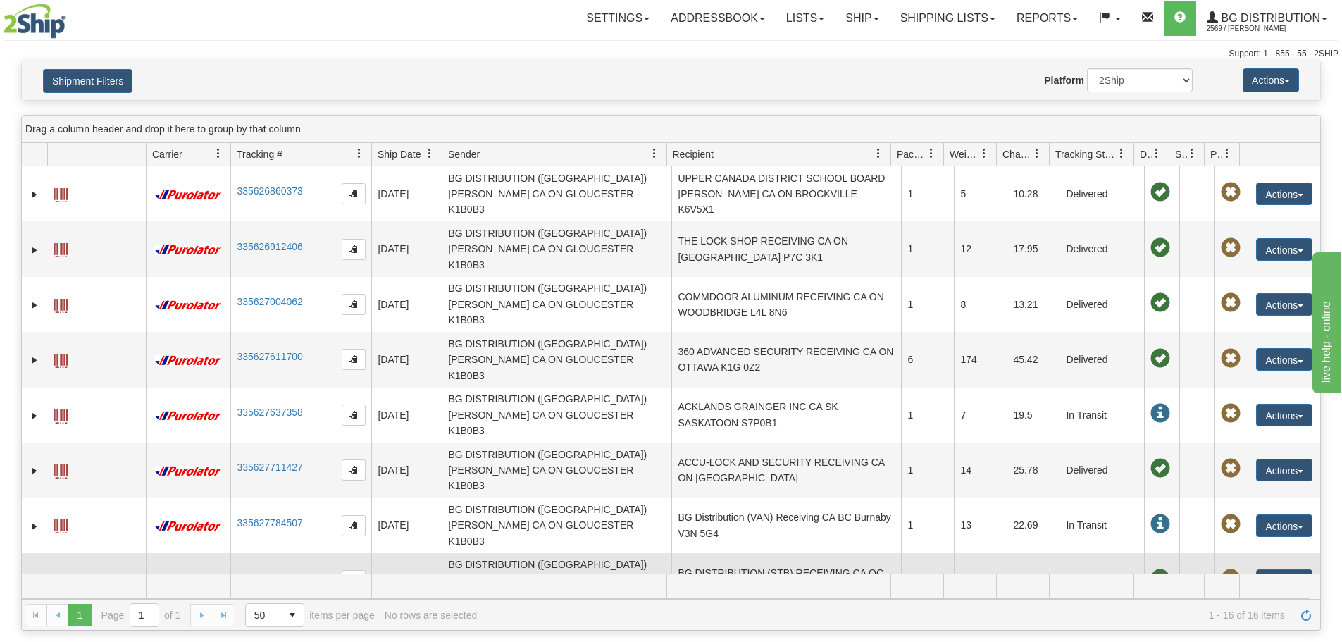
scroll to position [70, 0]
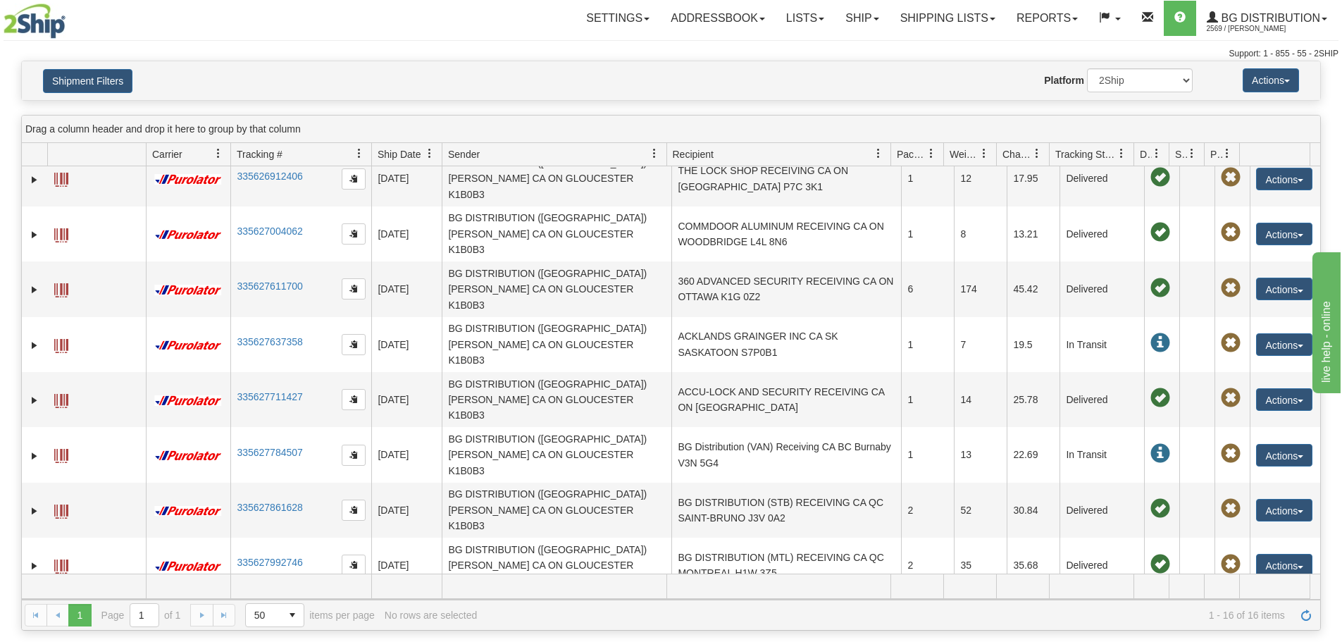
click at [801, 593] on td "BG DISTRIBUTION (WIN) RECEIVING CA MB WINNIPEG R2J 4K3" at bounding box center [786, 620] width 230 height 55
click at [40, 614] on link "Expand" at bounding box center [34, 621] width 14 height 14
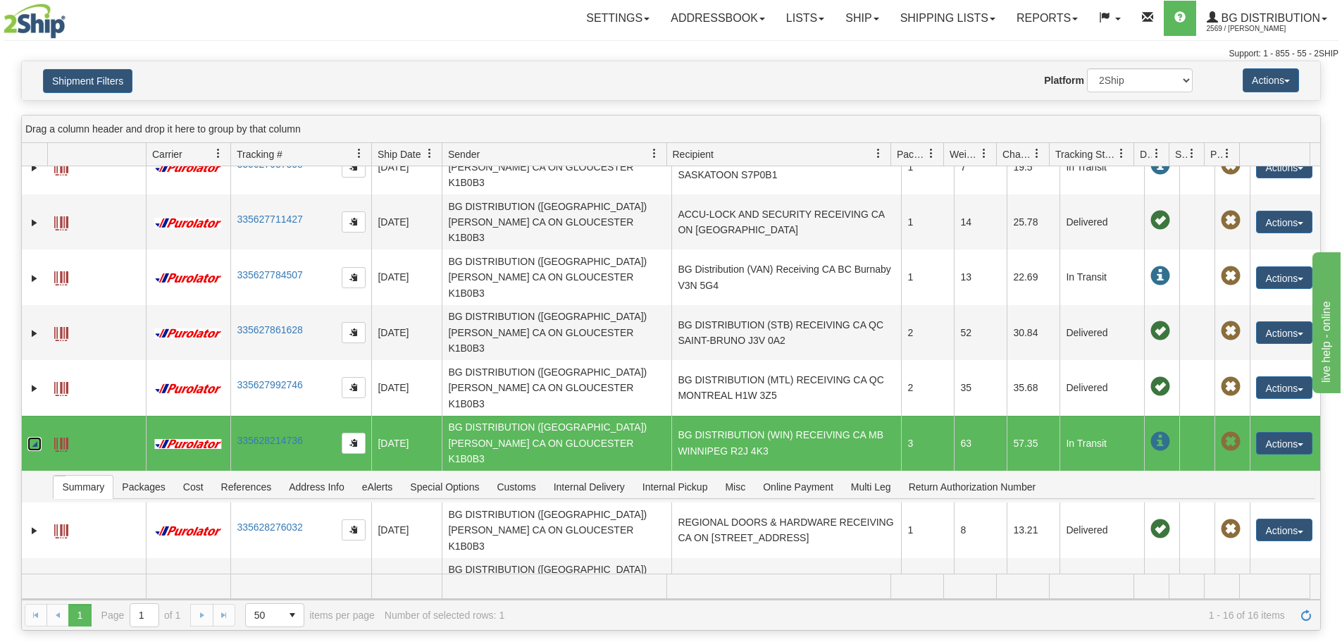
scroll to position [256, 0]
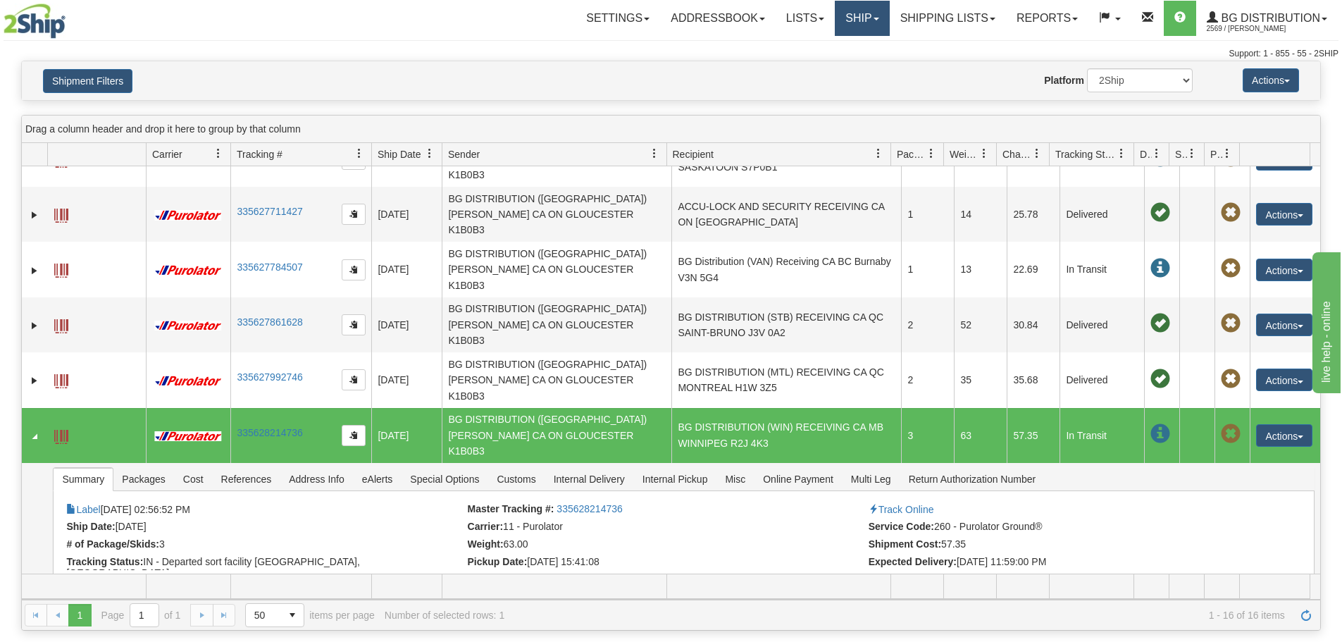
click at [871, 15] on link "Ship" at bounding box center [862, 18] width 54 height 35
click at [860, 45] on link "Ship Screen" at bounding box center [833, 49] width 111 height 18
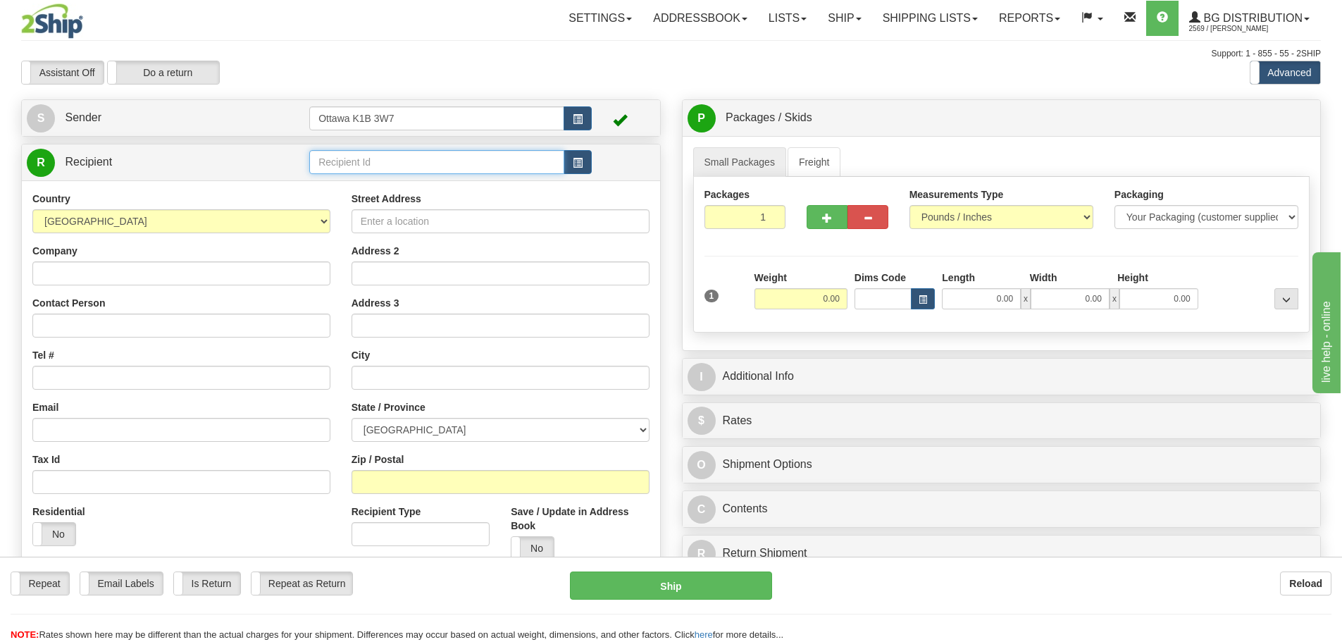
click at [371, 168] on input "text" at bounding box center [436, 162] width 255 height 24
type input "42000"
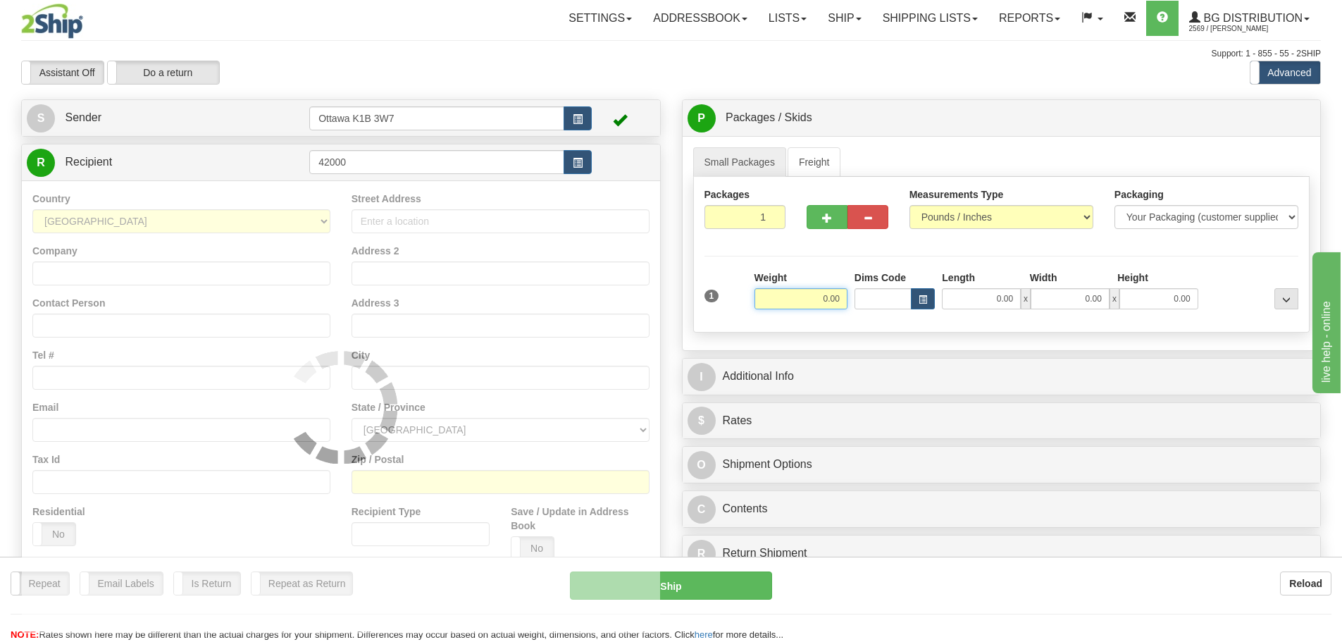
click at [845, 79] on div "Assistant On Assistant Off Do a return Do a return Previous Next Standard Advan…" at bounding box center [671, 73] width 1321 height 24
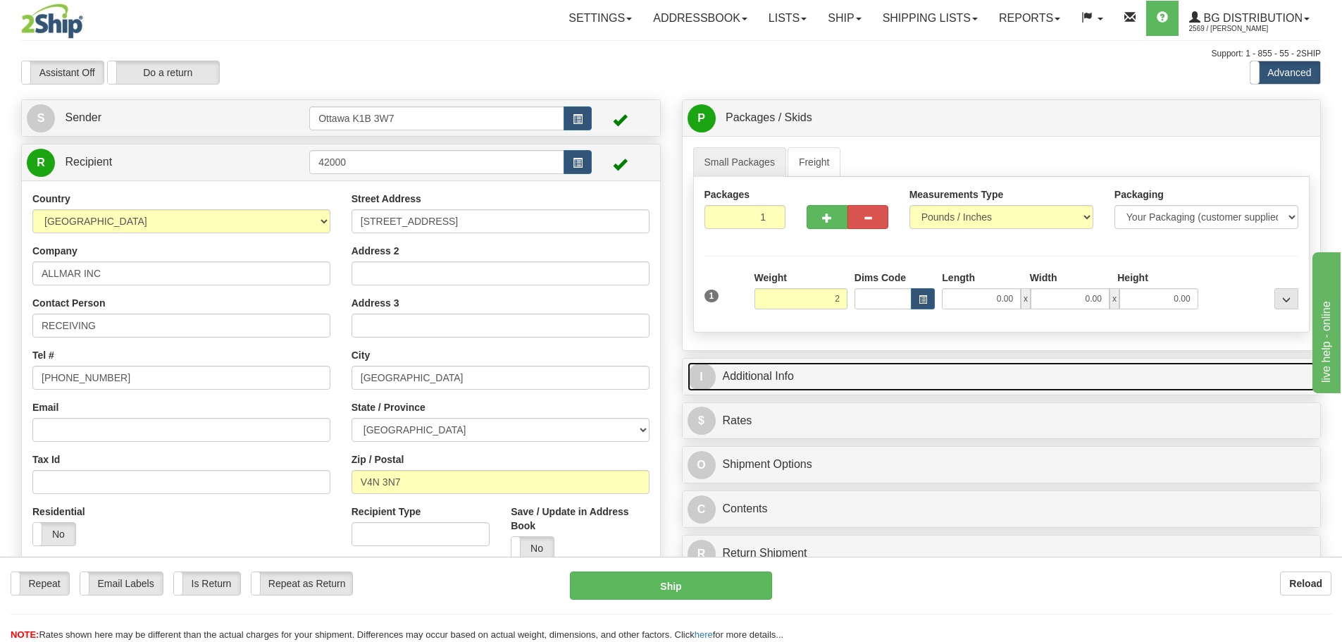
type input "2.00"
click at [899, 378] on link "I Additional Info" at bounding box center [1001, 376] width 628 height 29
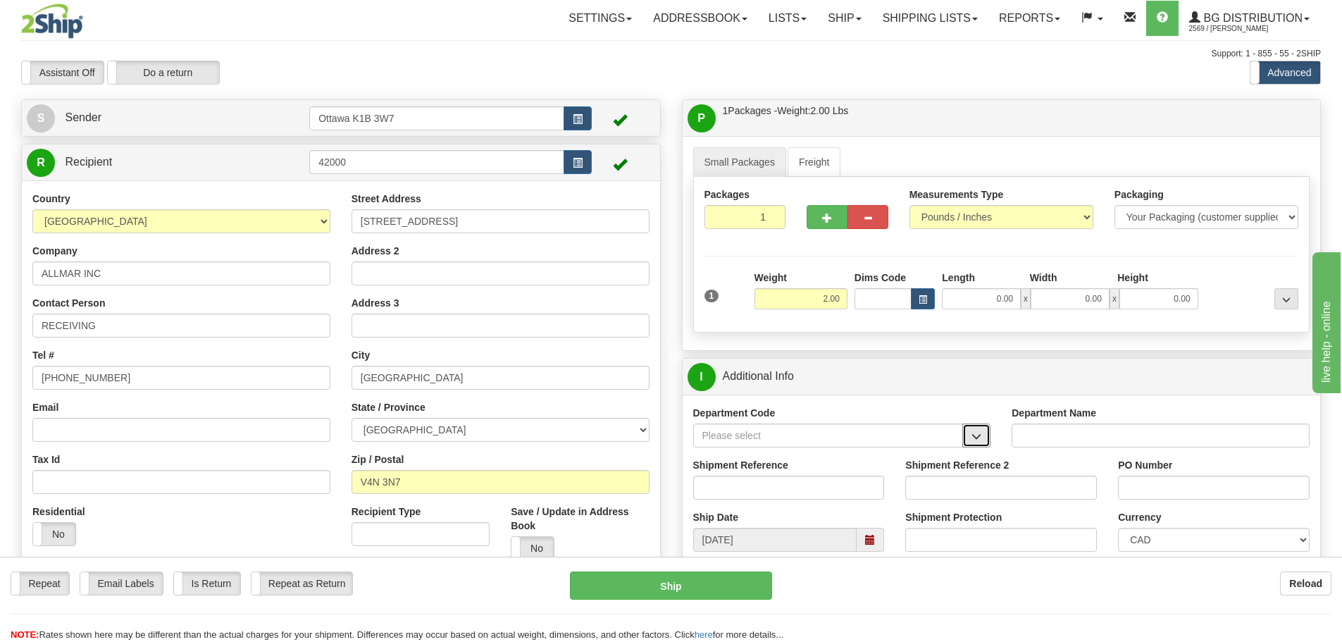
click at [986, 437] on button "button" at bounding box center [976, 435] width 28 height 24
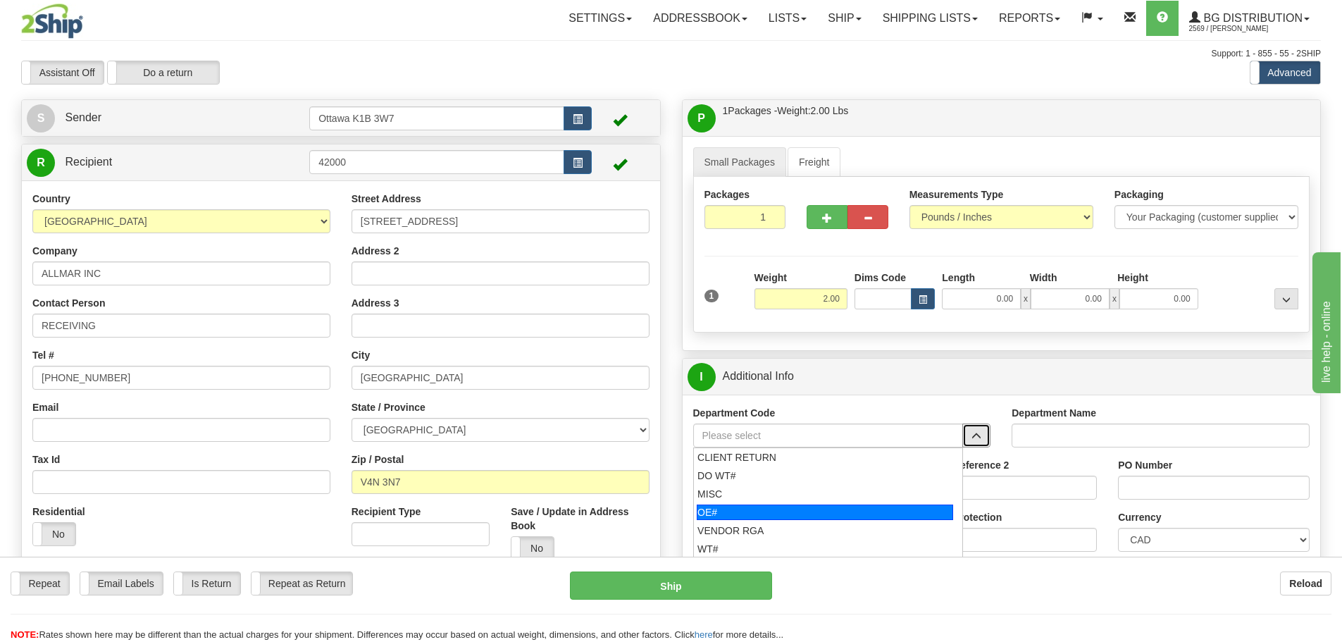
click at [851, 518] on div "OE#" at bounding box center [825, 511] width 256 height 15
type input "OE#"
type input "ORDERS"
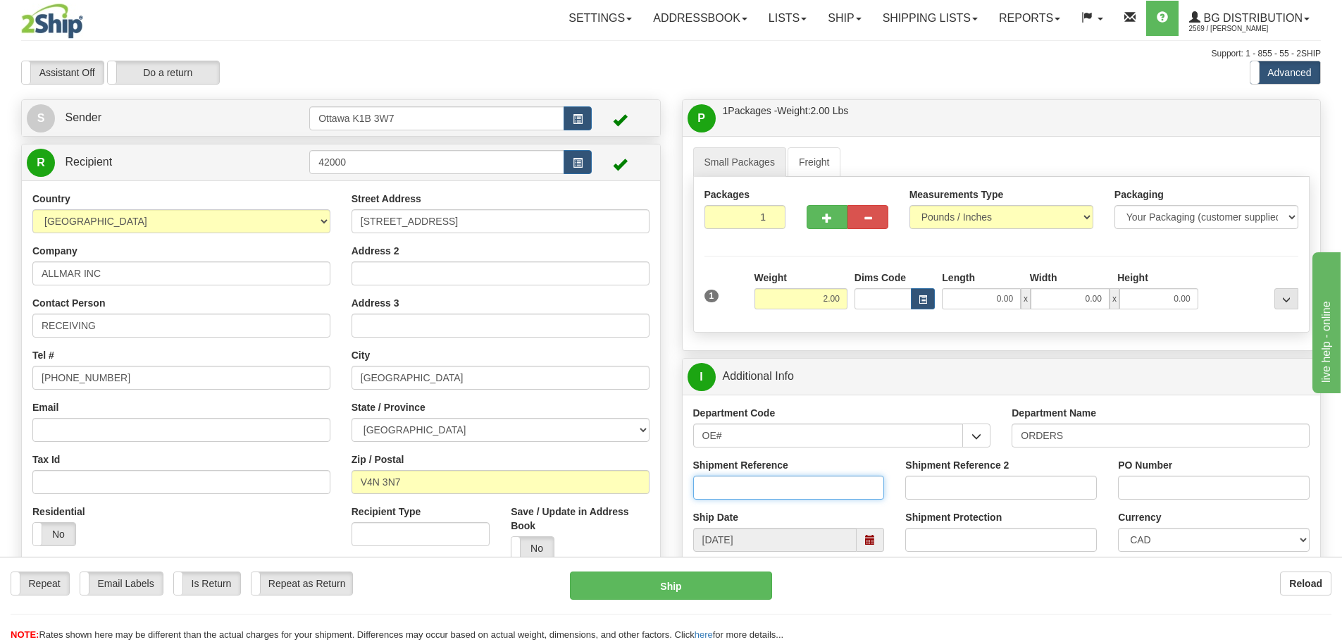
click at [782, 496] on input "Shipment Reference" at bounding box center [789, 487] width 192 height 24
type input "10198816-00"
click at [1125, 480] on input "PO Number" at bounding box center [1214, 487] width 192 height 24
type input "p"
type input "PO0443126BW"
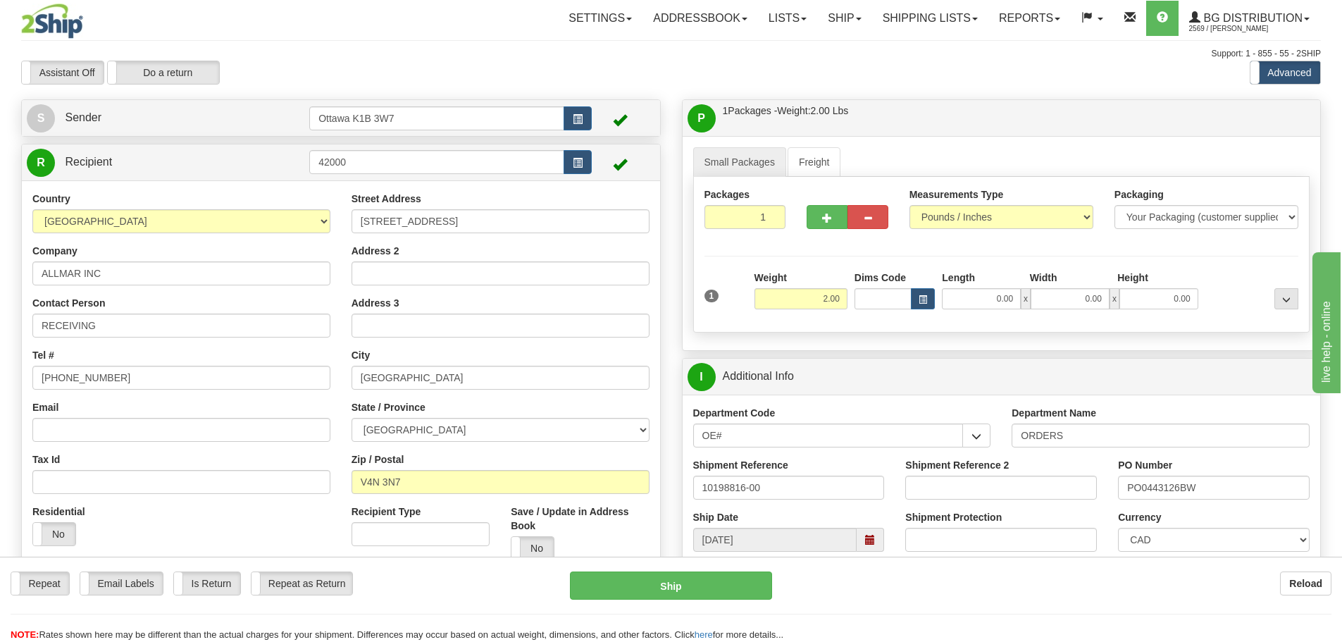
click at [968, 310] on div "1 Weight 2.00 Dims Code 0.00" at bounding box center [1001, 295] width 601 height 50
click at [958, 307] on input "0.00" at bounding box center [981, 298] width 79 height 21
type input "10.00"
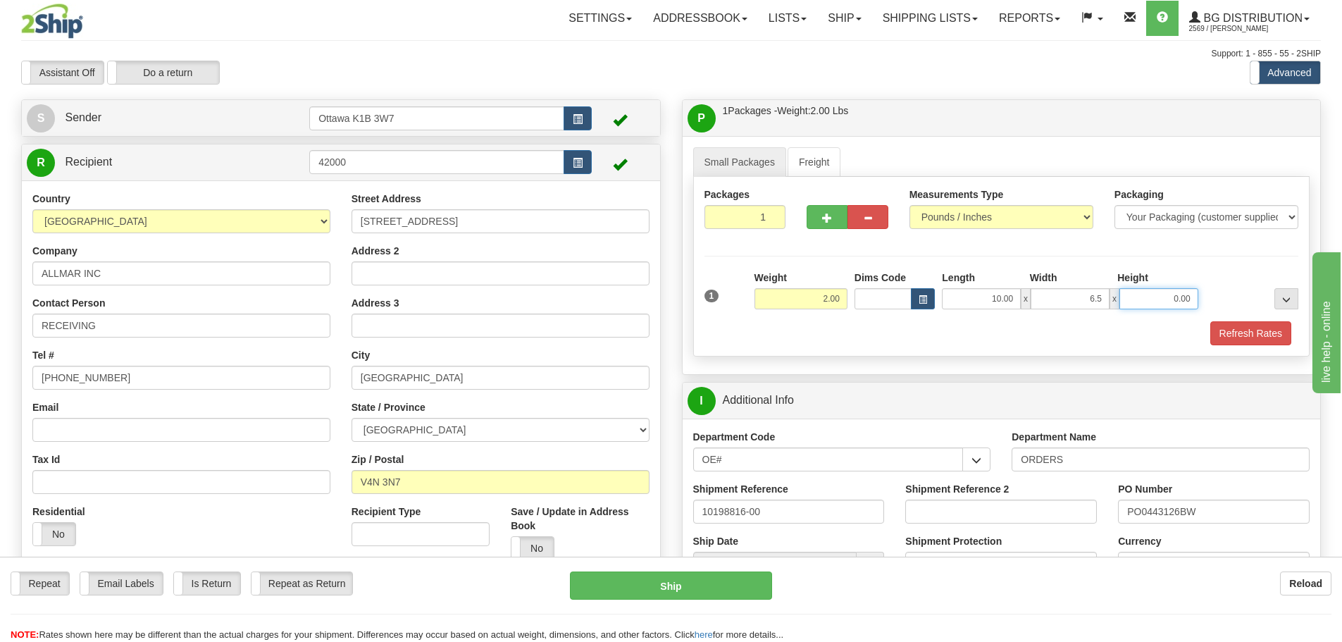
type input "6.50"
type input "5.50"
click at [1273, 335] on button "Refresh Rates" at bounding box center [1250, 333] width 81 height 24
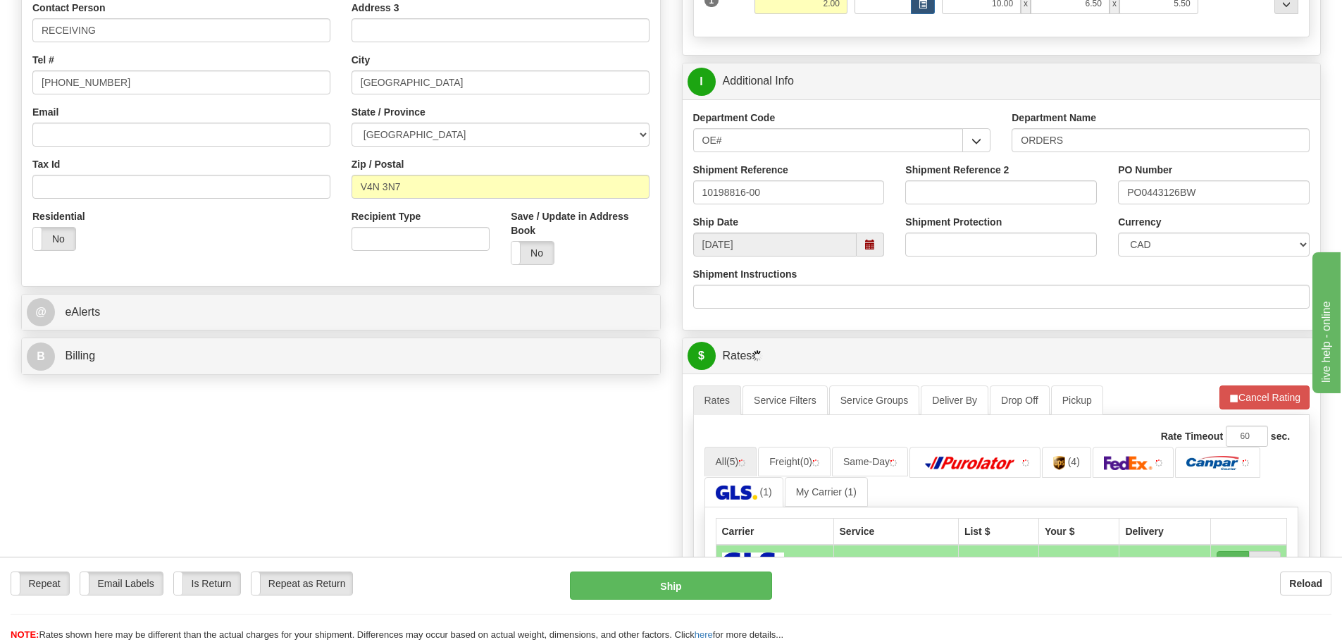
scroll to position [423, 0]
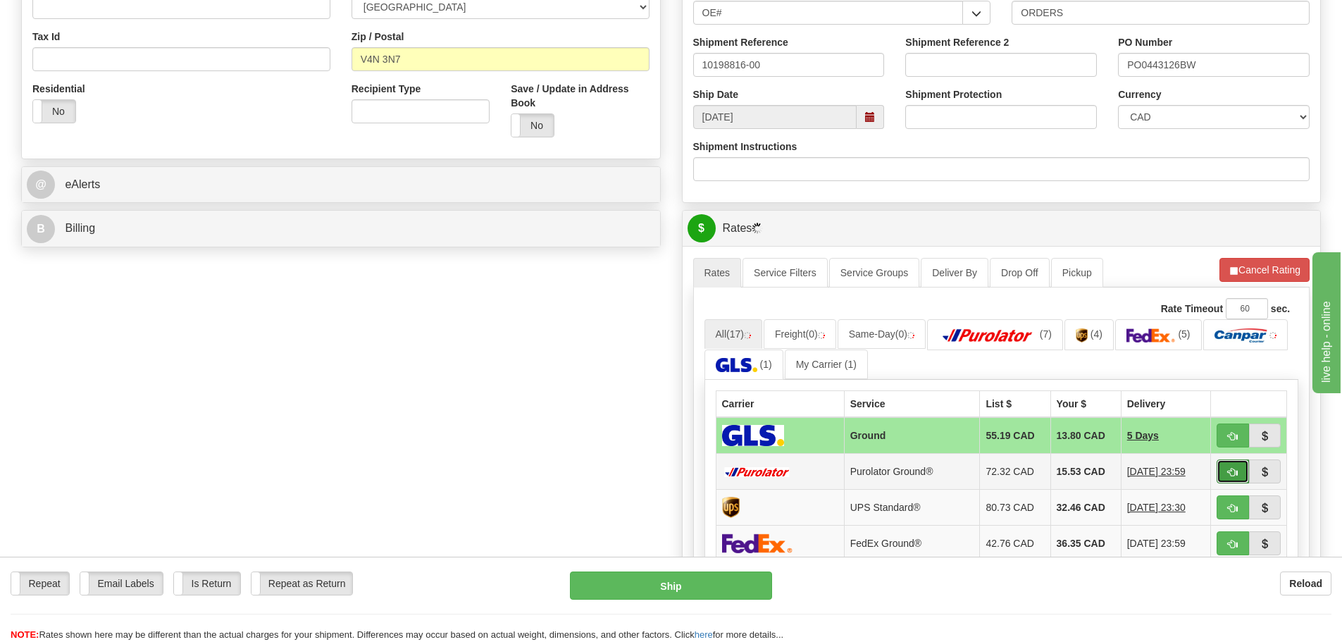
click at [1216, 471] on button "button" at bounding box center [1232, 471] width 32 height 24
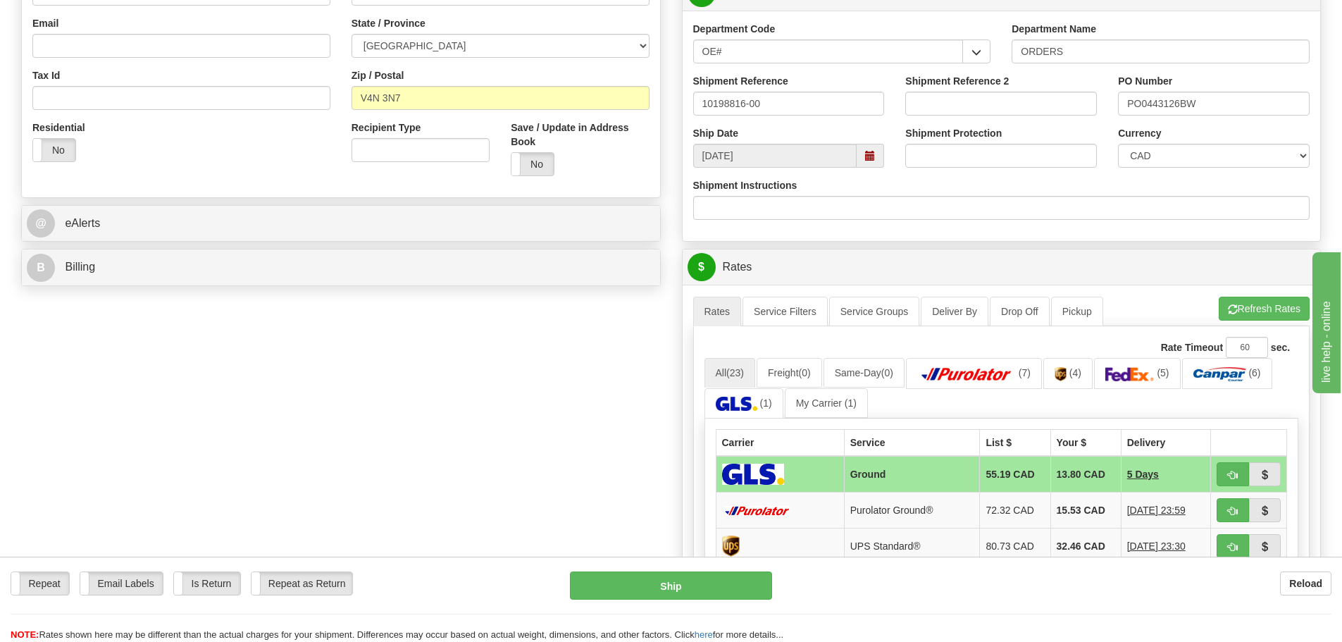
scroll to position [352, 0]
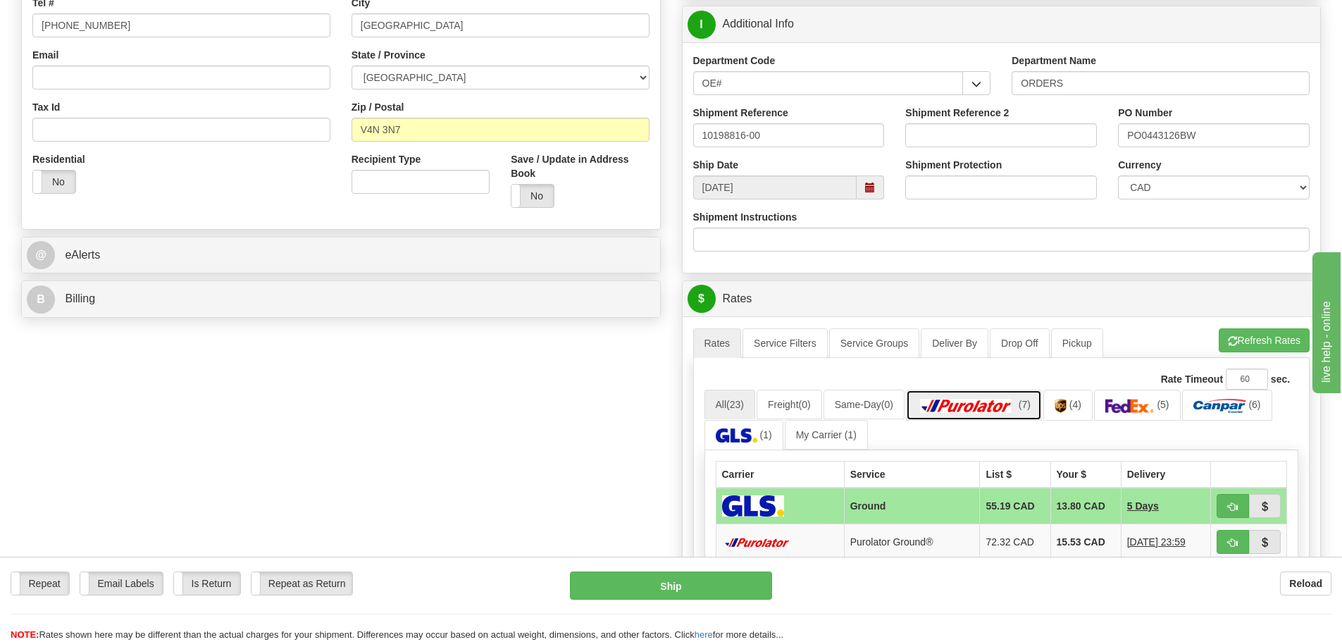
click at [982, 408] on img at bounding box center [966, 406] width 99 height 14
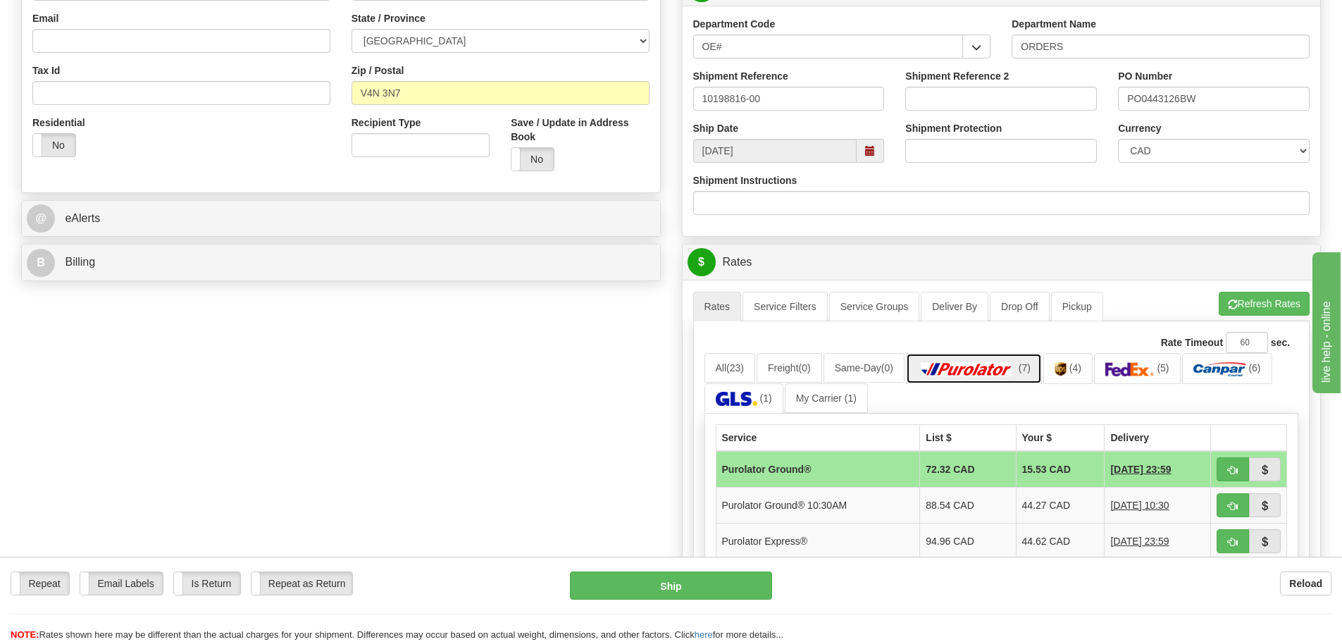
scroll to position [423, 0]
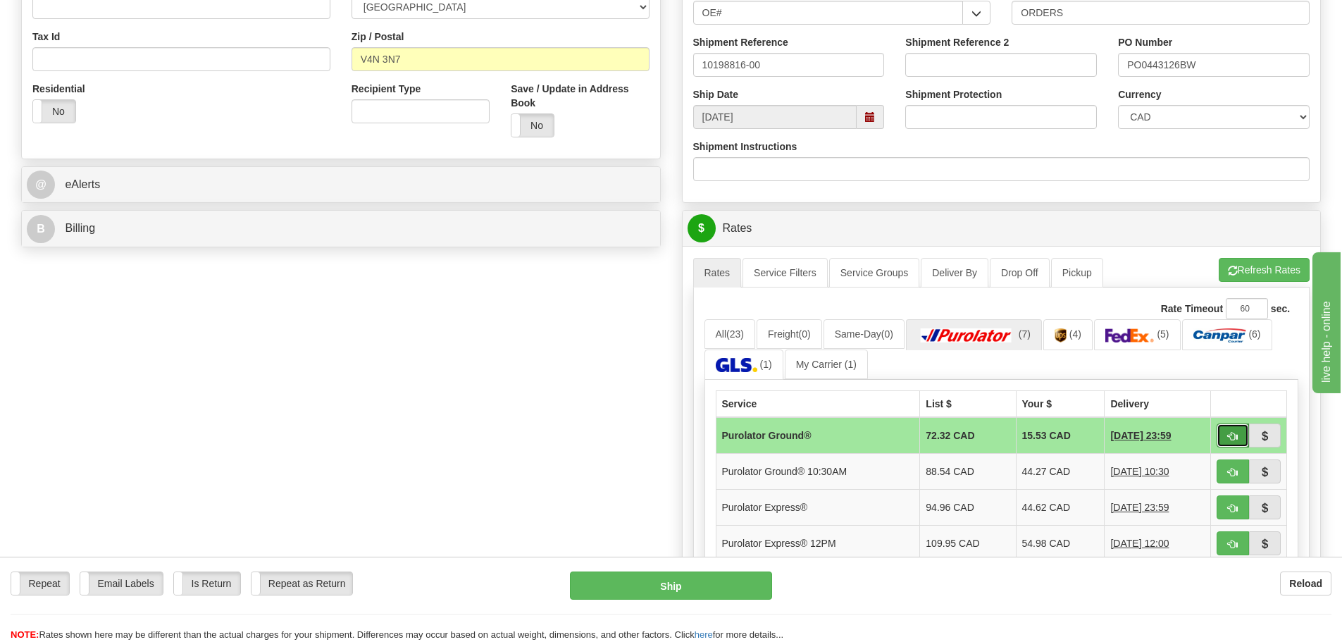
click at [1221, 432] on button "button" at bounding box center [1232, 435] width 32 height 24
type input "260"
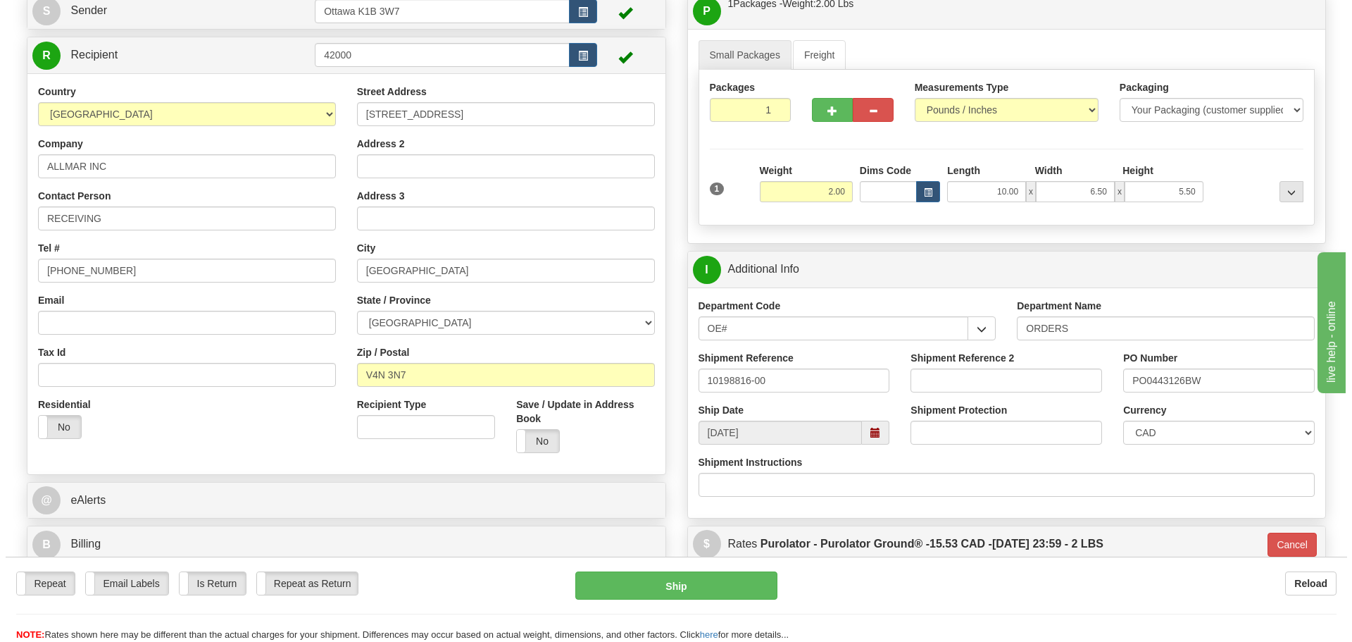
scroll to position [141, 0]
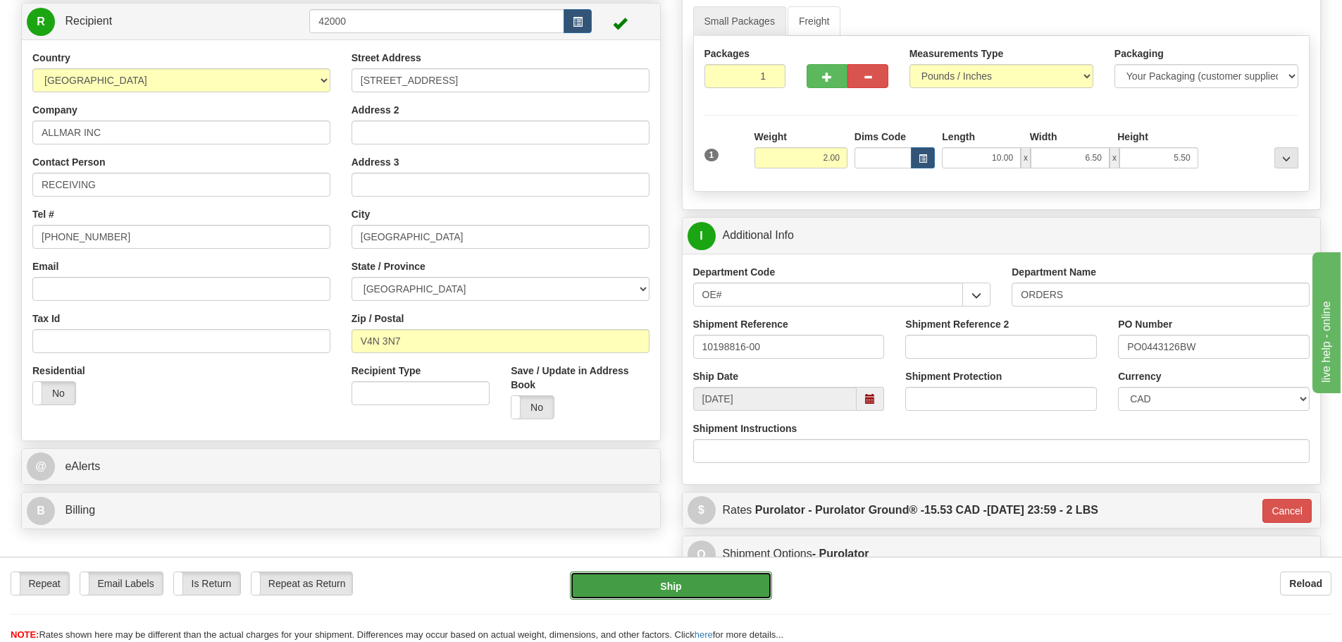
click at [702, 581] on button "Ship" at bounding box center [671, 585] width 202 height 28
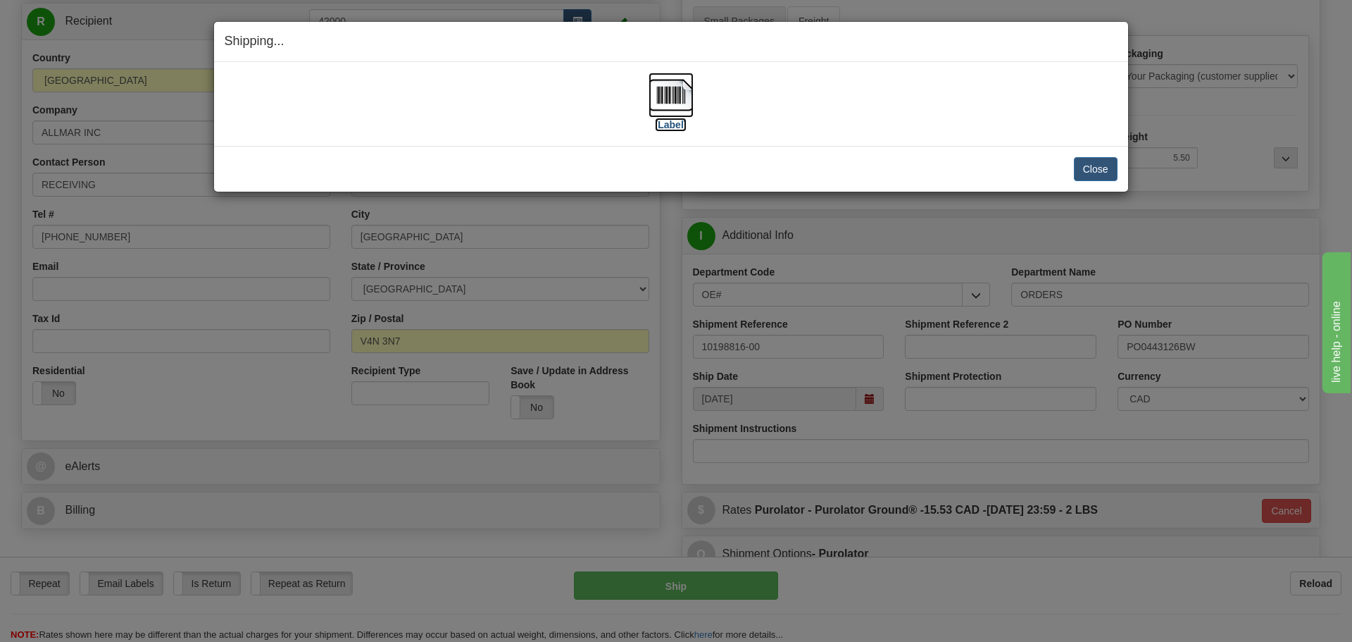
click at [675, 127] on label "[Label]" at bounding box center [671, 125] width 32 height 14
click at [1087, 168] on button "Close" at bounding box center [1096, 169] width 44 height 24
